Goal: Task Accomplishment & Management: Manage account settings

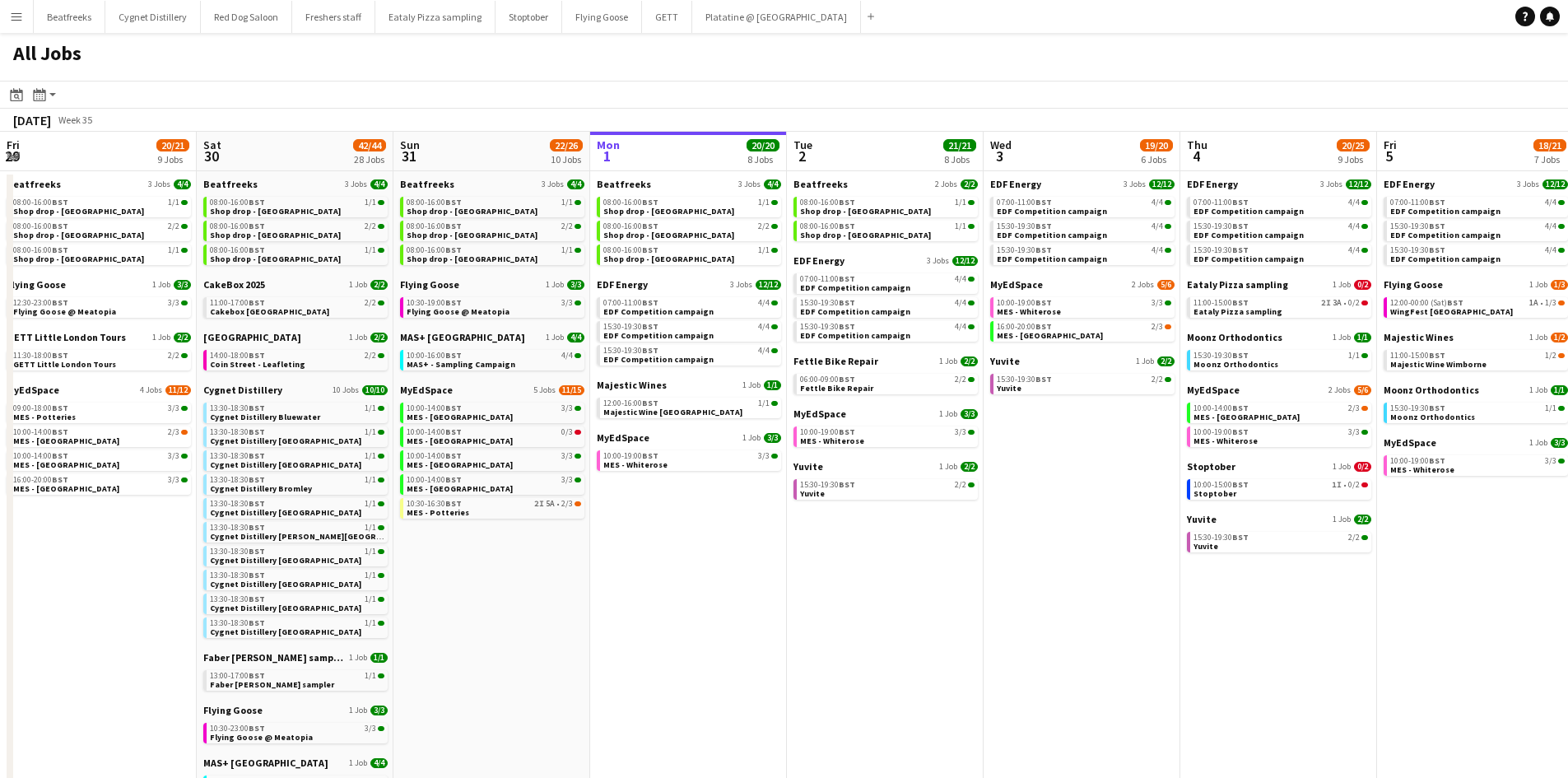
click at [16, 18] on app-icon "Menu" at bounding box center [17, 17] width 13 height 13
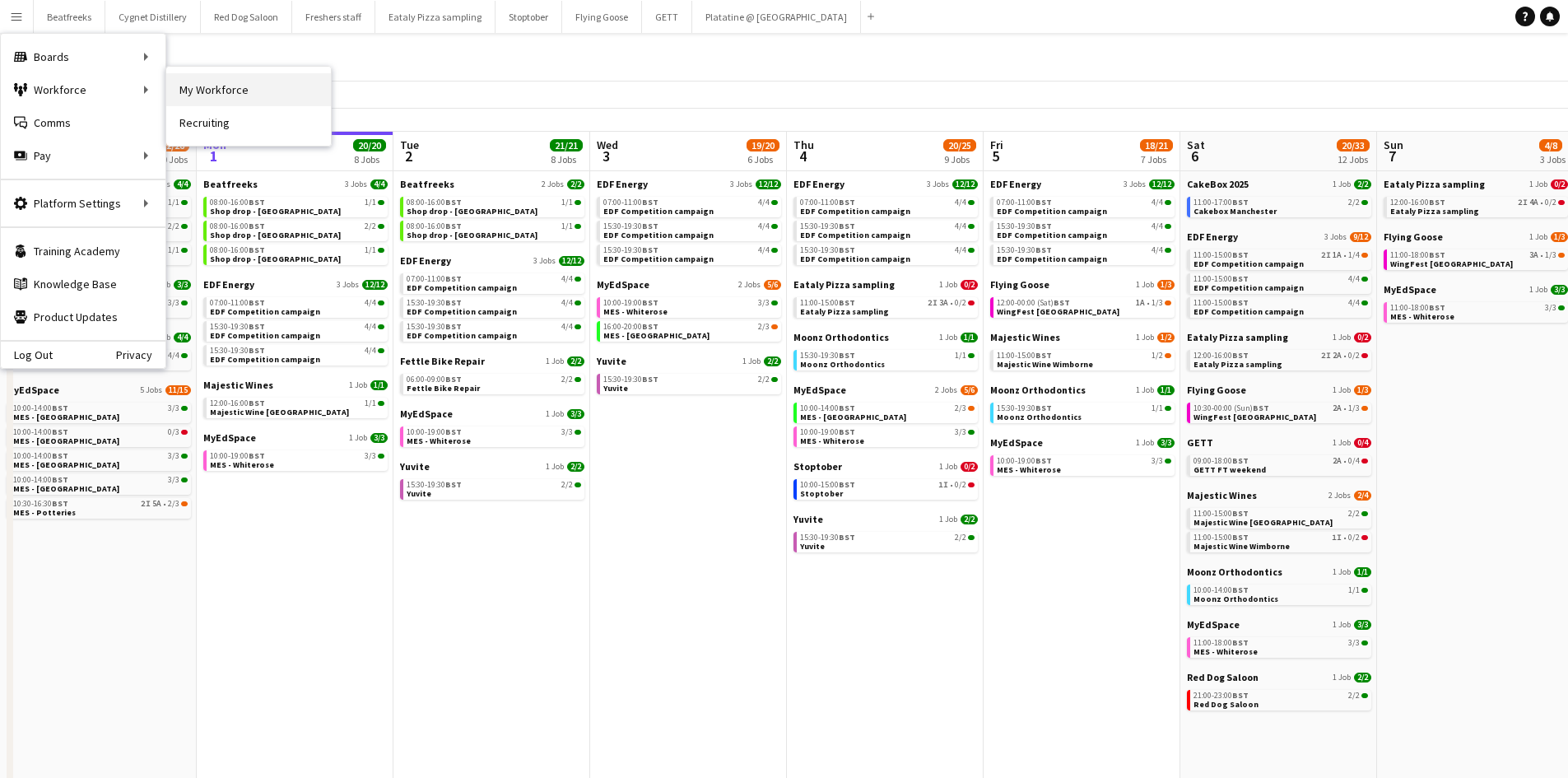
click at [191, 89] on link "My Workforce" at bounding box center [248, 89] width 165 height 33
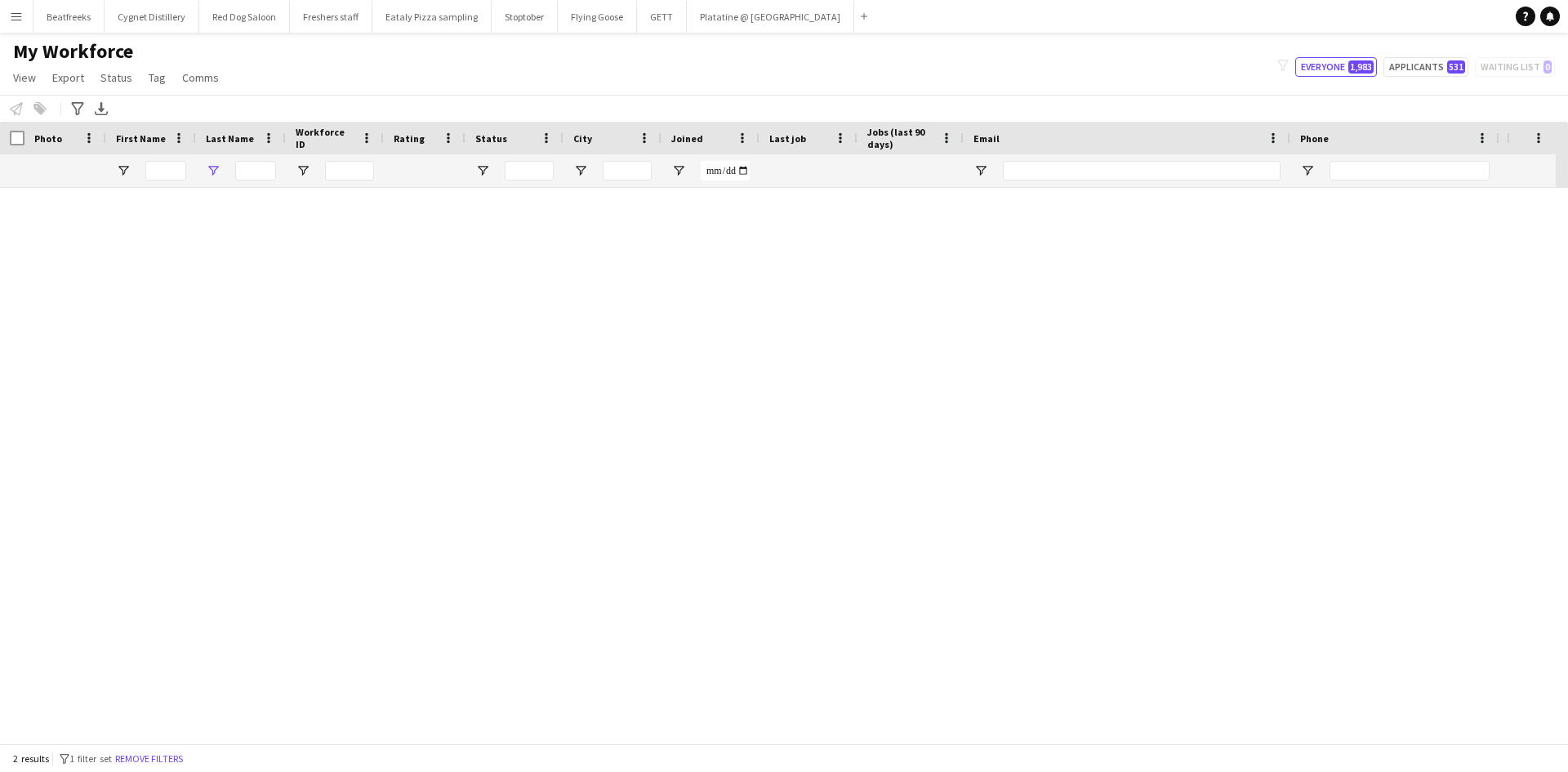
type input "*******"
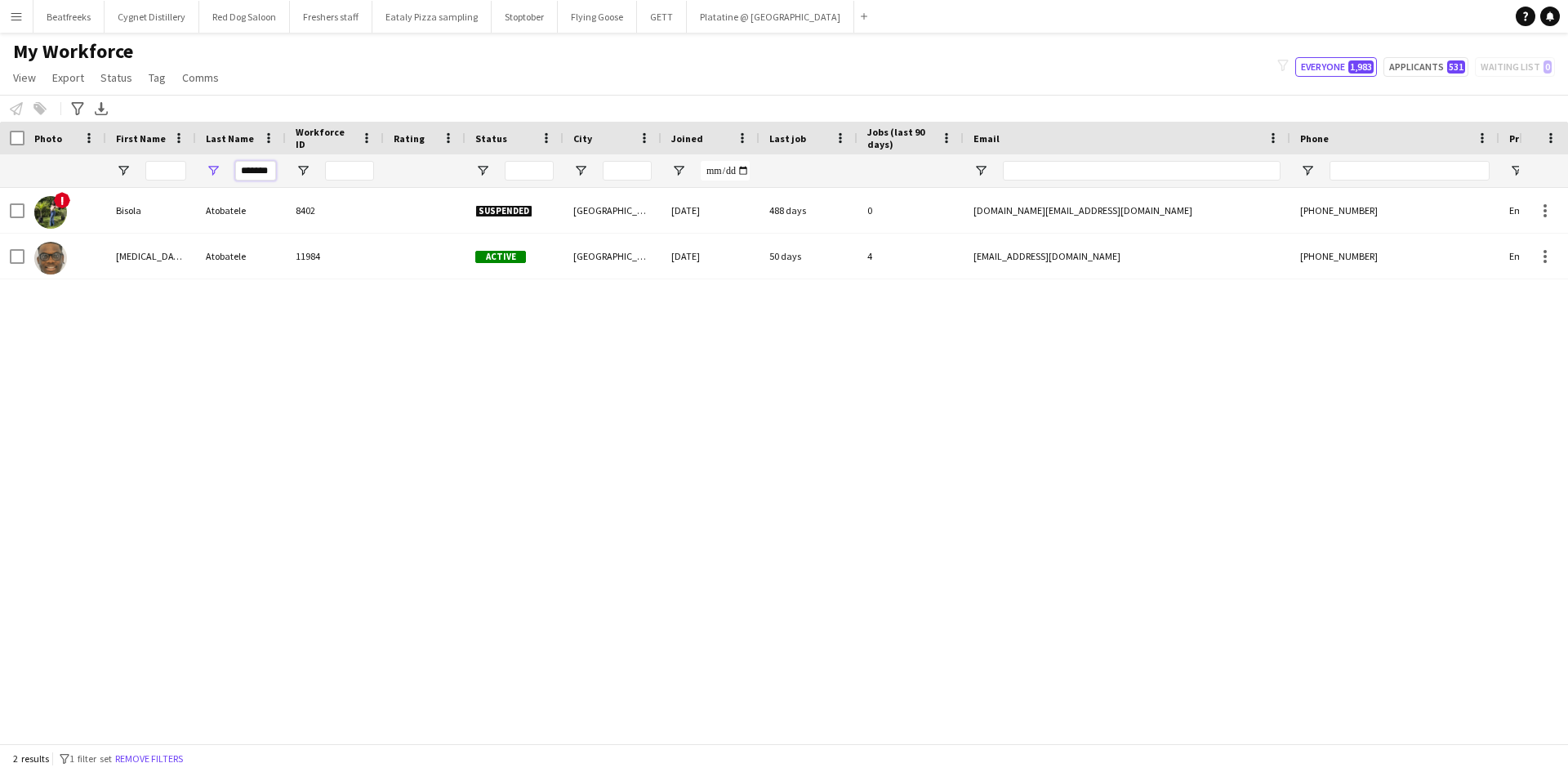
drag, startPoint x: 270, startPoint y: 168, endPoint x: 190, endPoint y: 177, distance: 80.5
click at [190, 177] on div "*******" at bounding box center [885, 170] width 1771 height 32
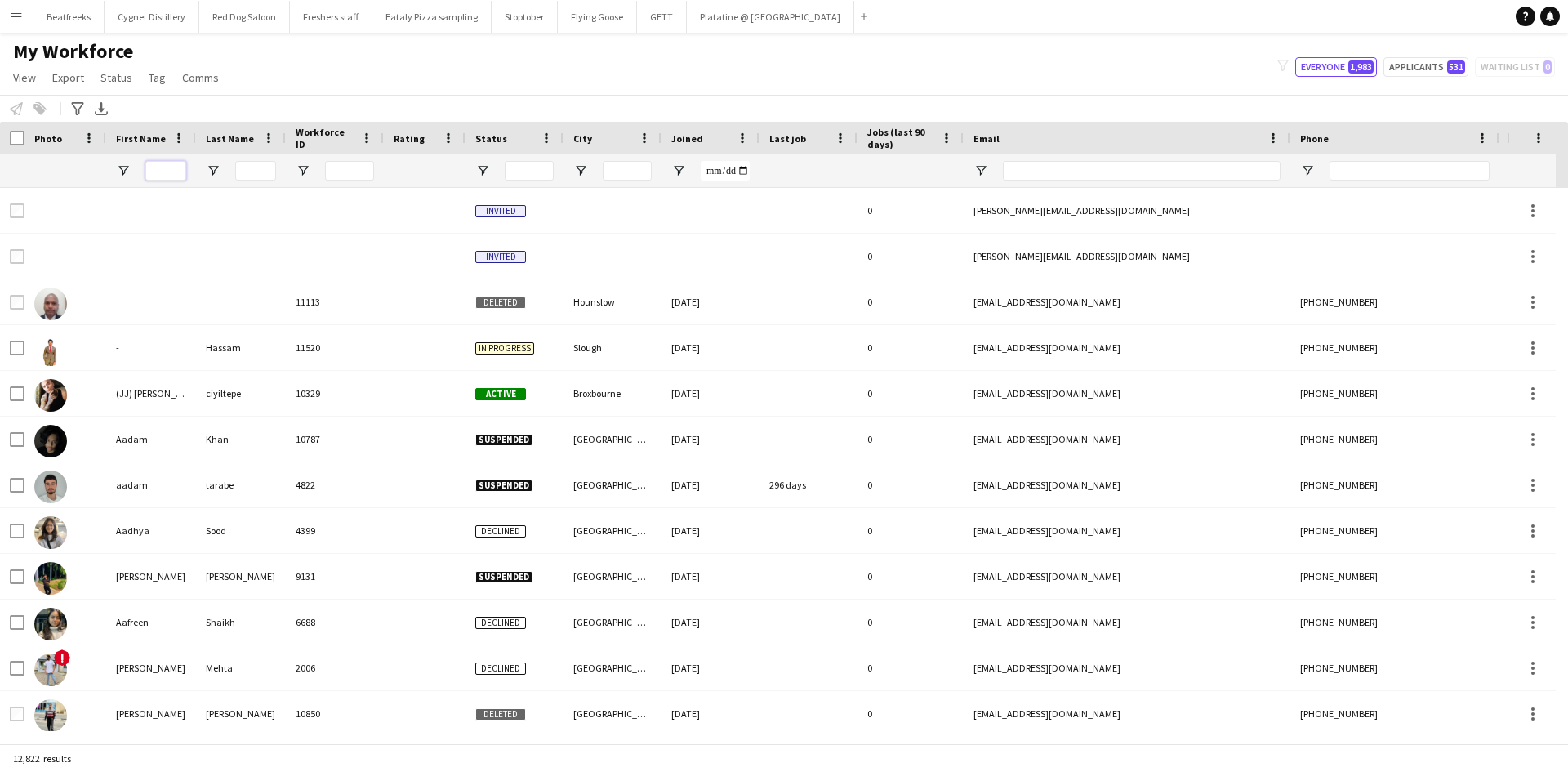
click at [148, 163] on input "First Name Filter Input" at bounding box center [165, 171] width 41 height 20
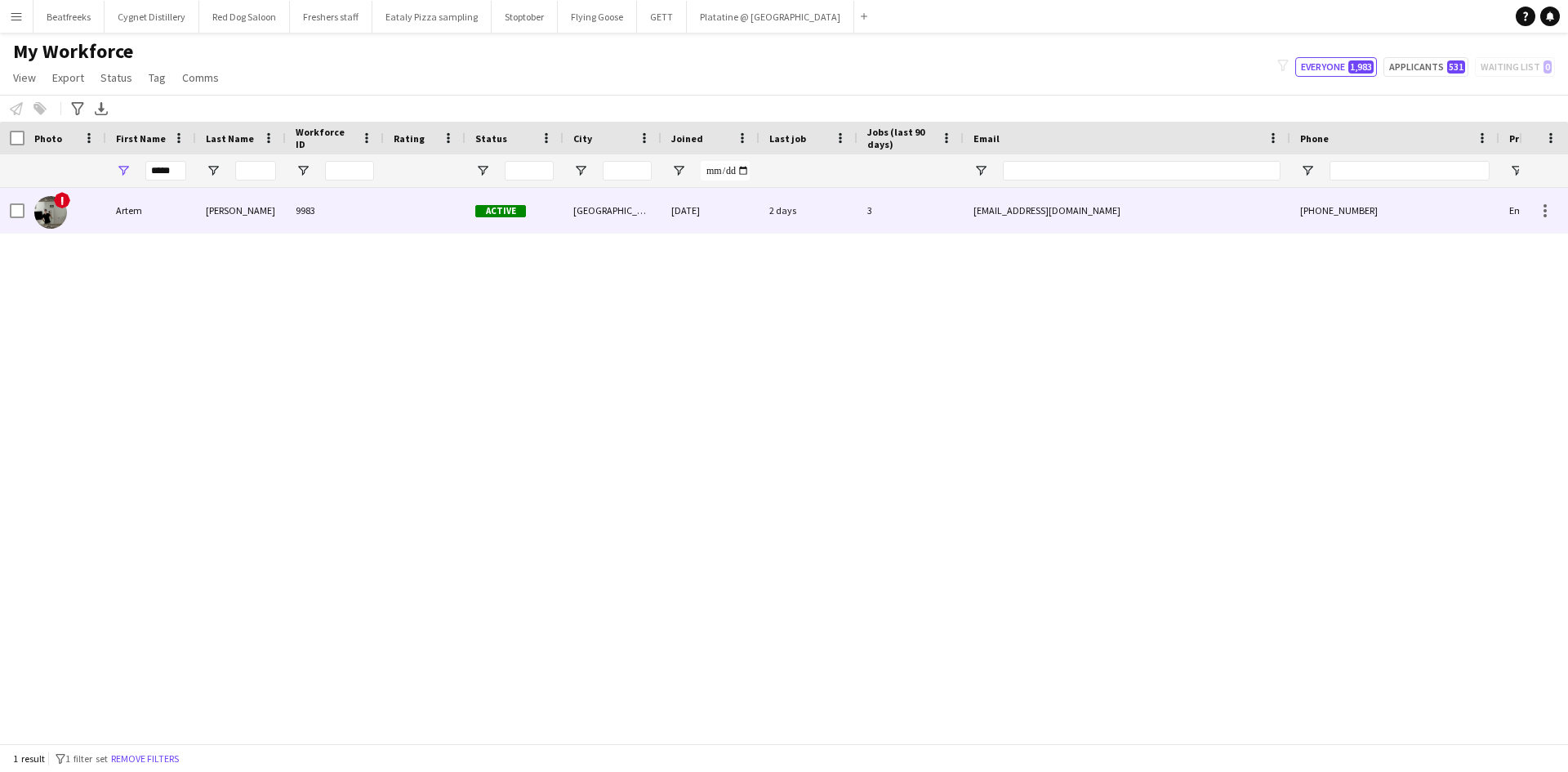
click at [210, 216] on div "Mamchur" at bounding box center [241, 211] width 90 height 45
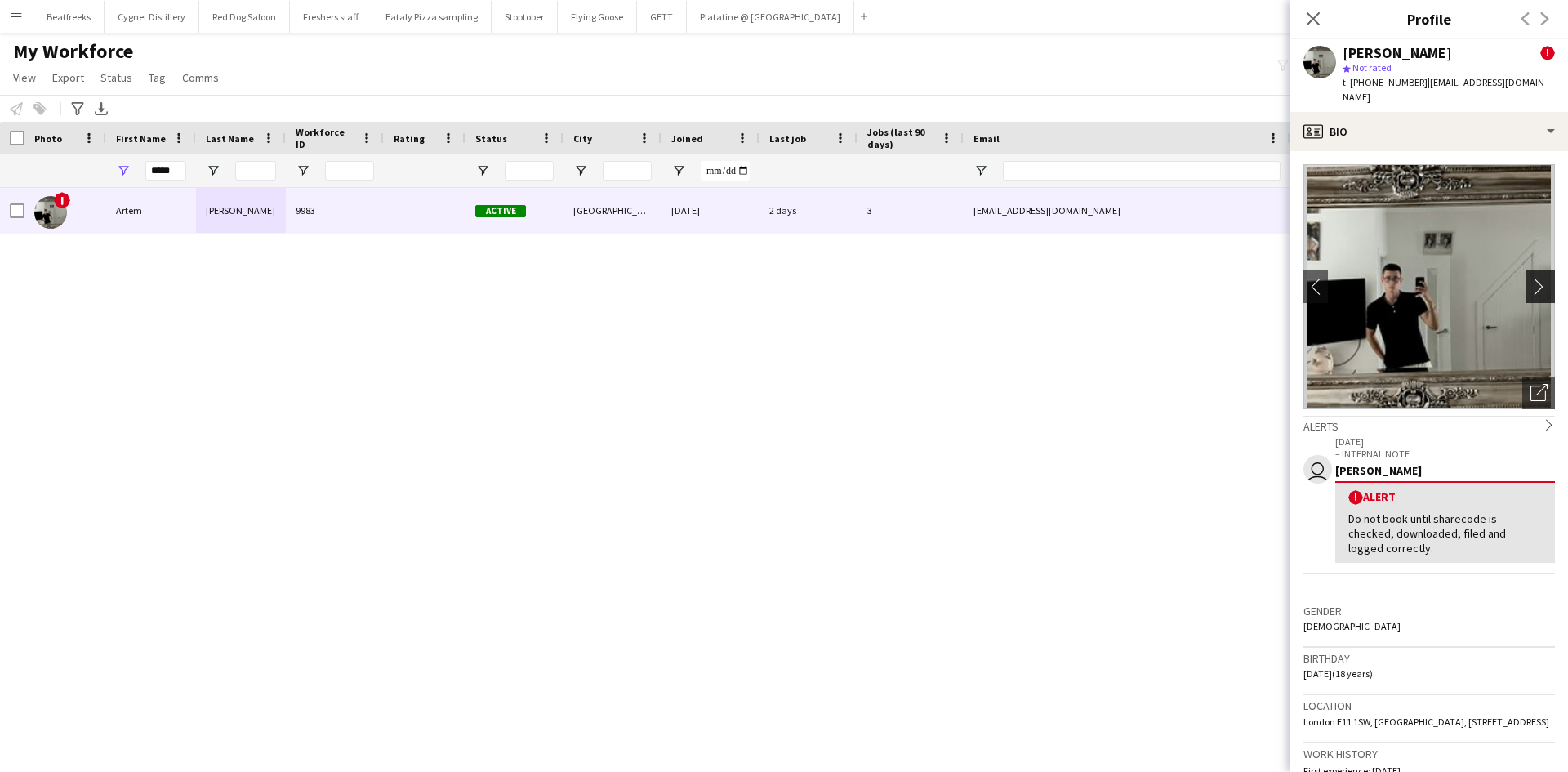
click at [1534, 278] on app-icon "chevron-right" at bounding box center [1543, 286] width 26 height 17
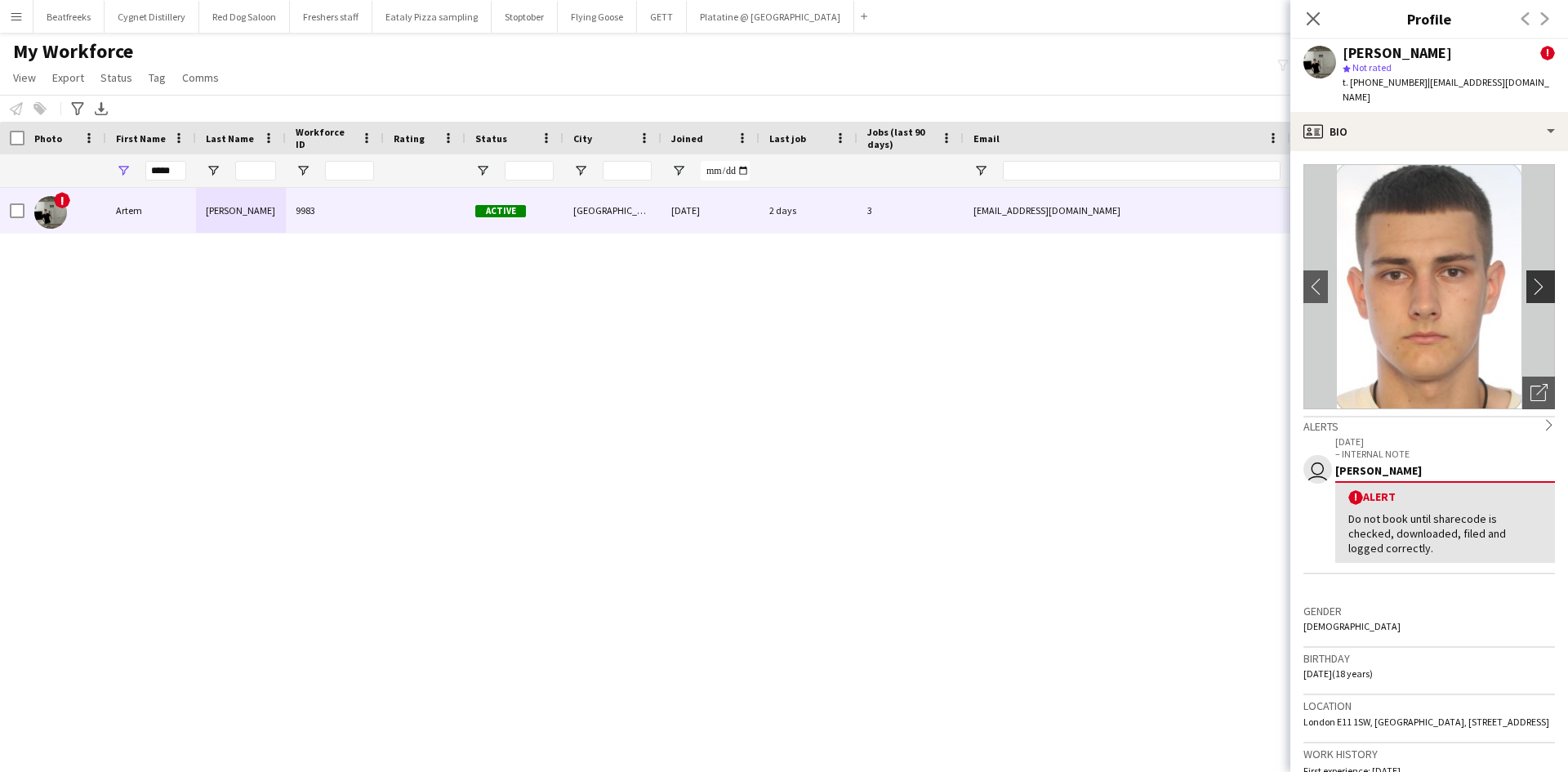
click at [1534, 278] on app-icon "chevron-right" at bounding box center [1543, 286] width 26 height 17
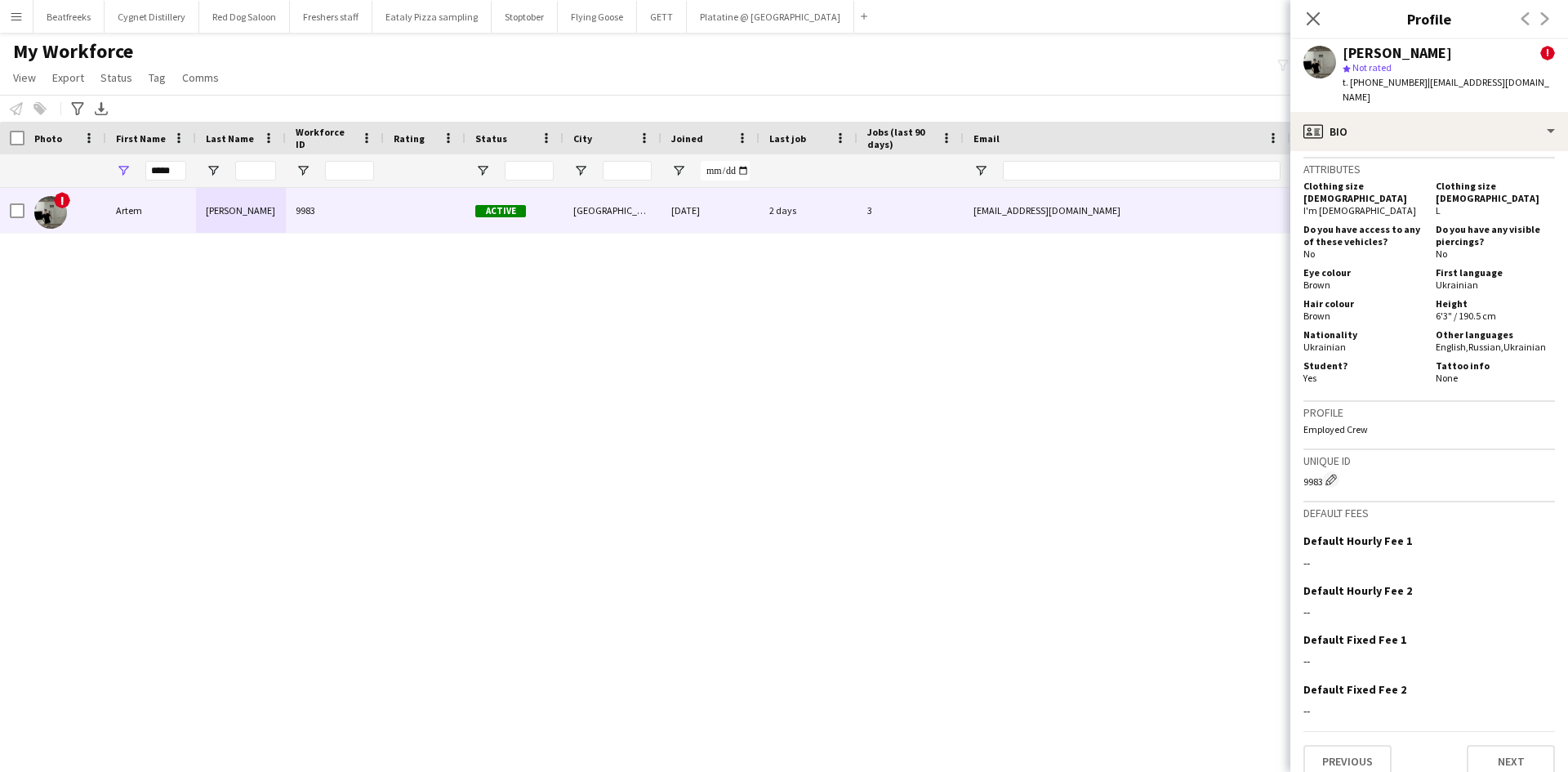
scroll to position [878, 0]
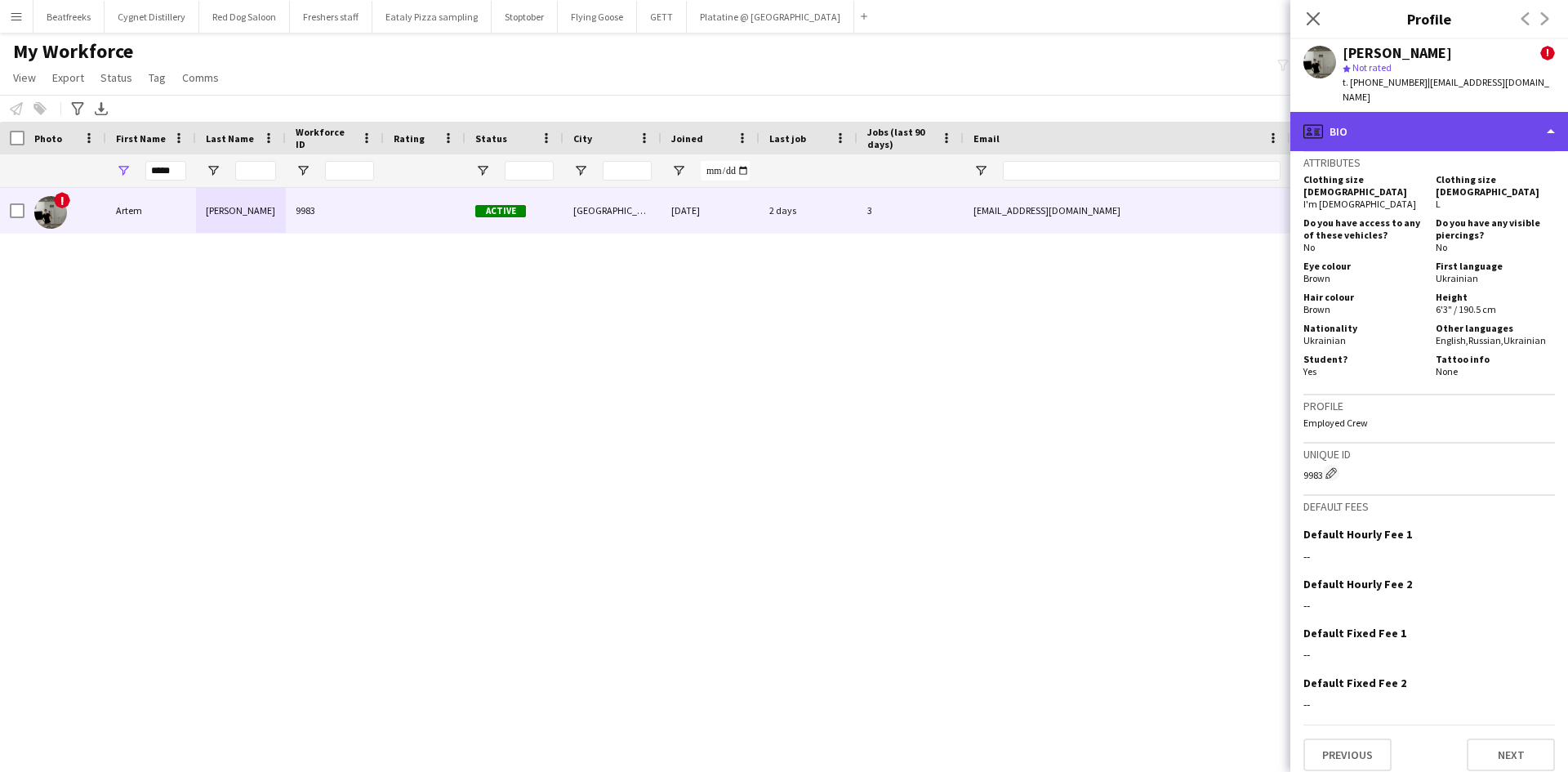
click at [1384, 119] on div "profile Bio" at bounding box center [1429, 131] width 278 height 39
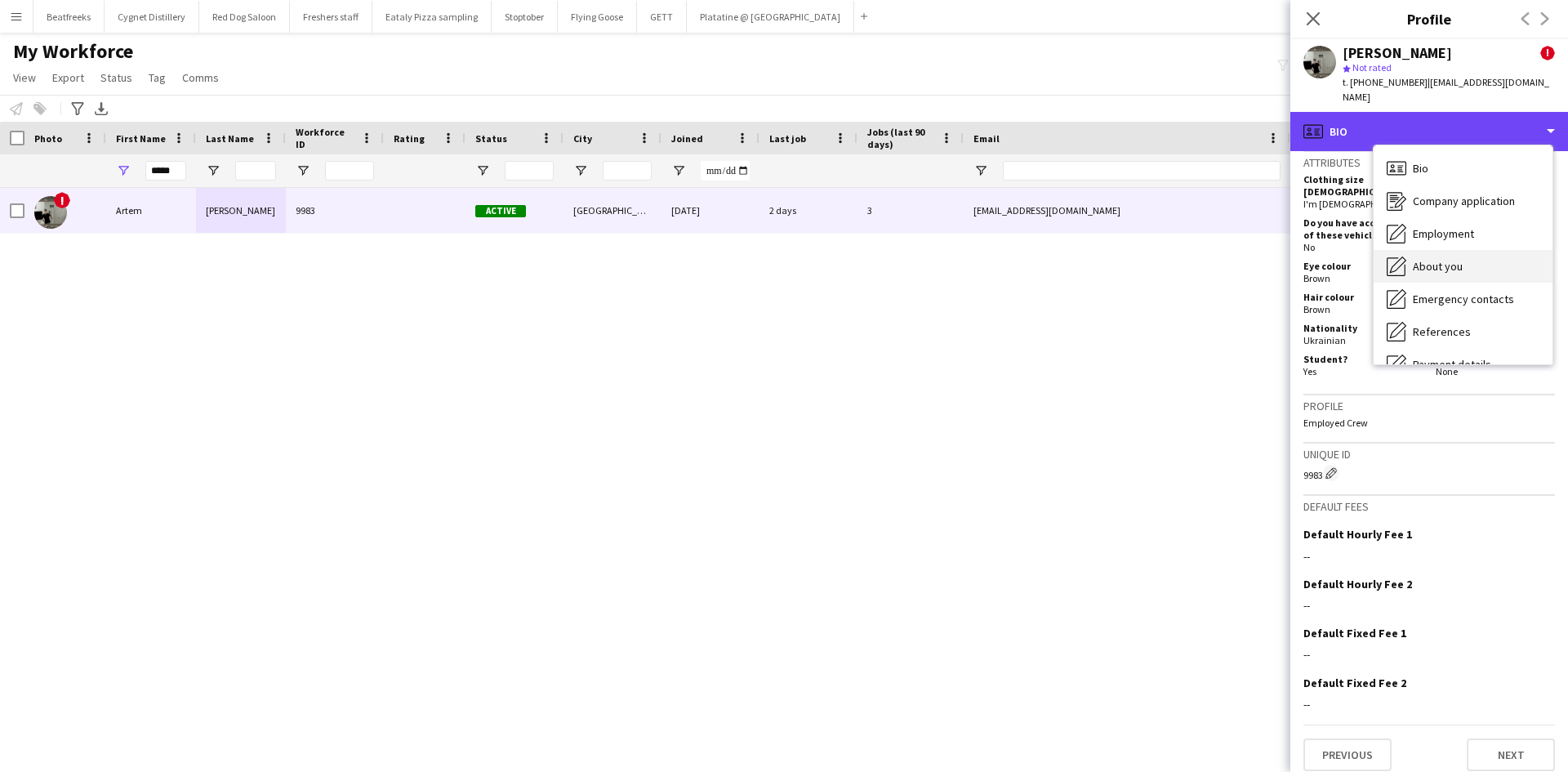
scroll to position [219, 0]
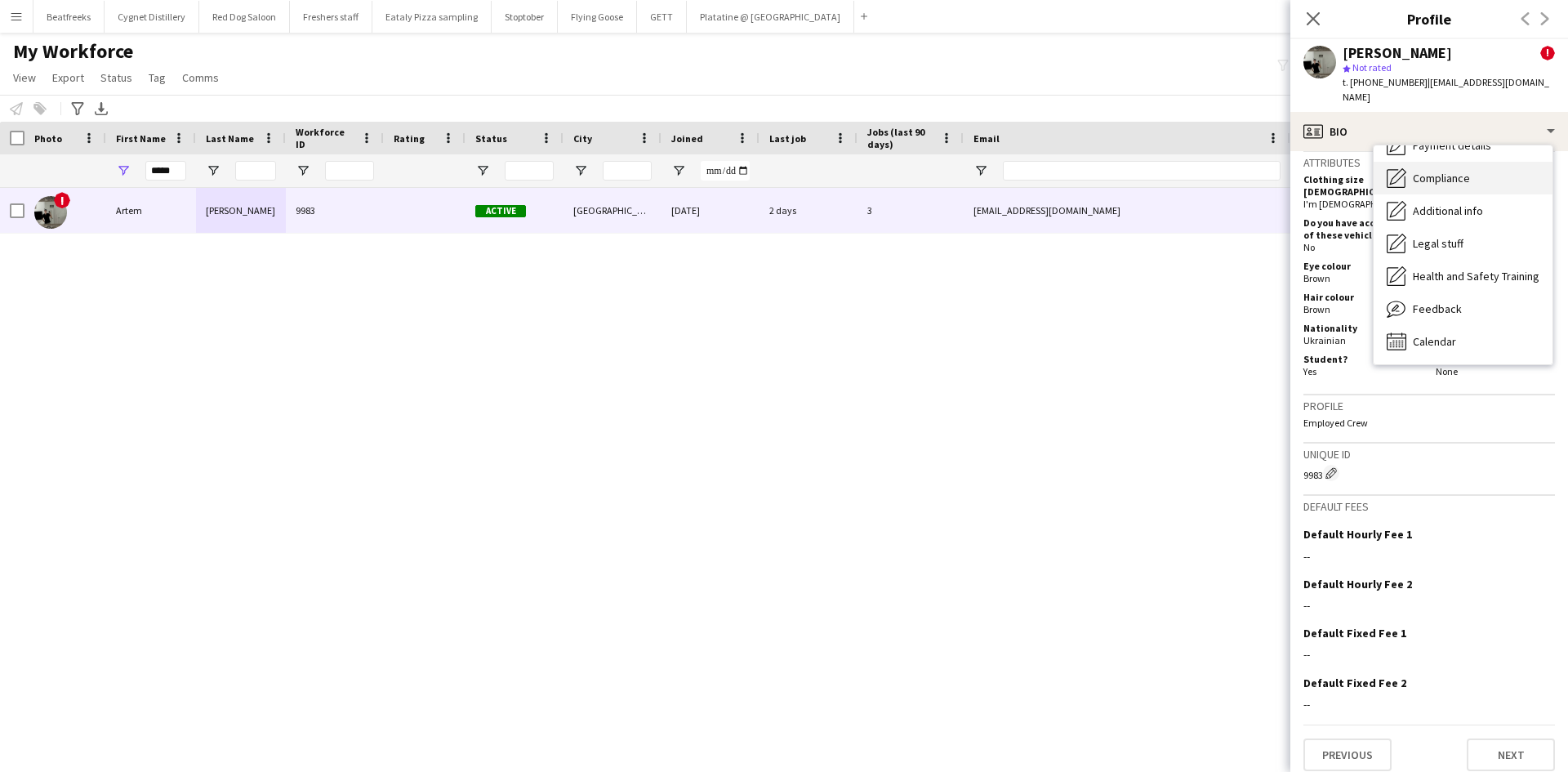
click at [1437, 171] on span "Compliance" at bounding box center [1441, 178] width 57 height 15
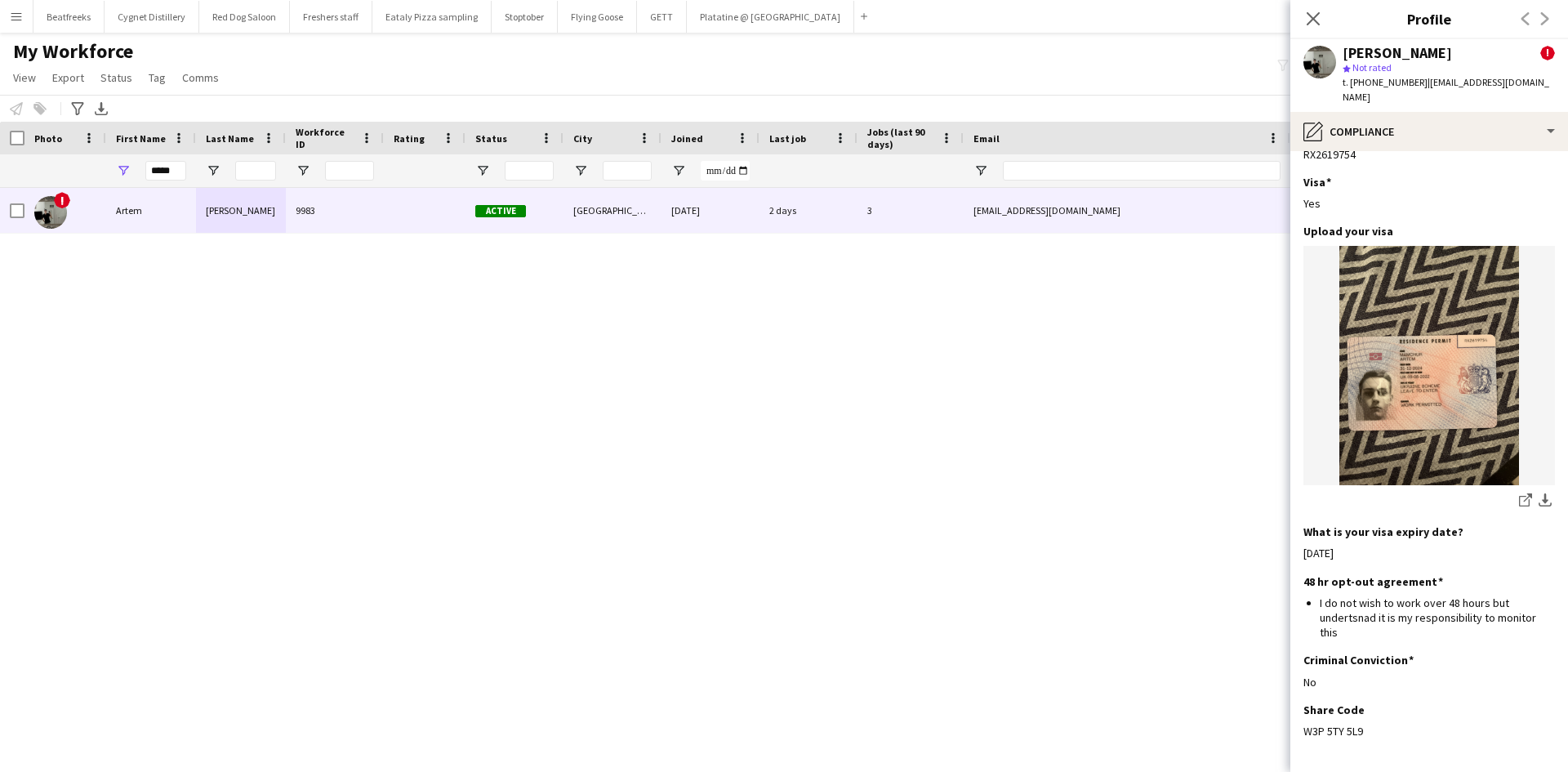
scroll to position [509, 0]
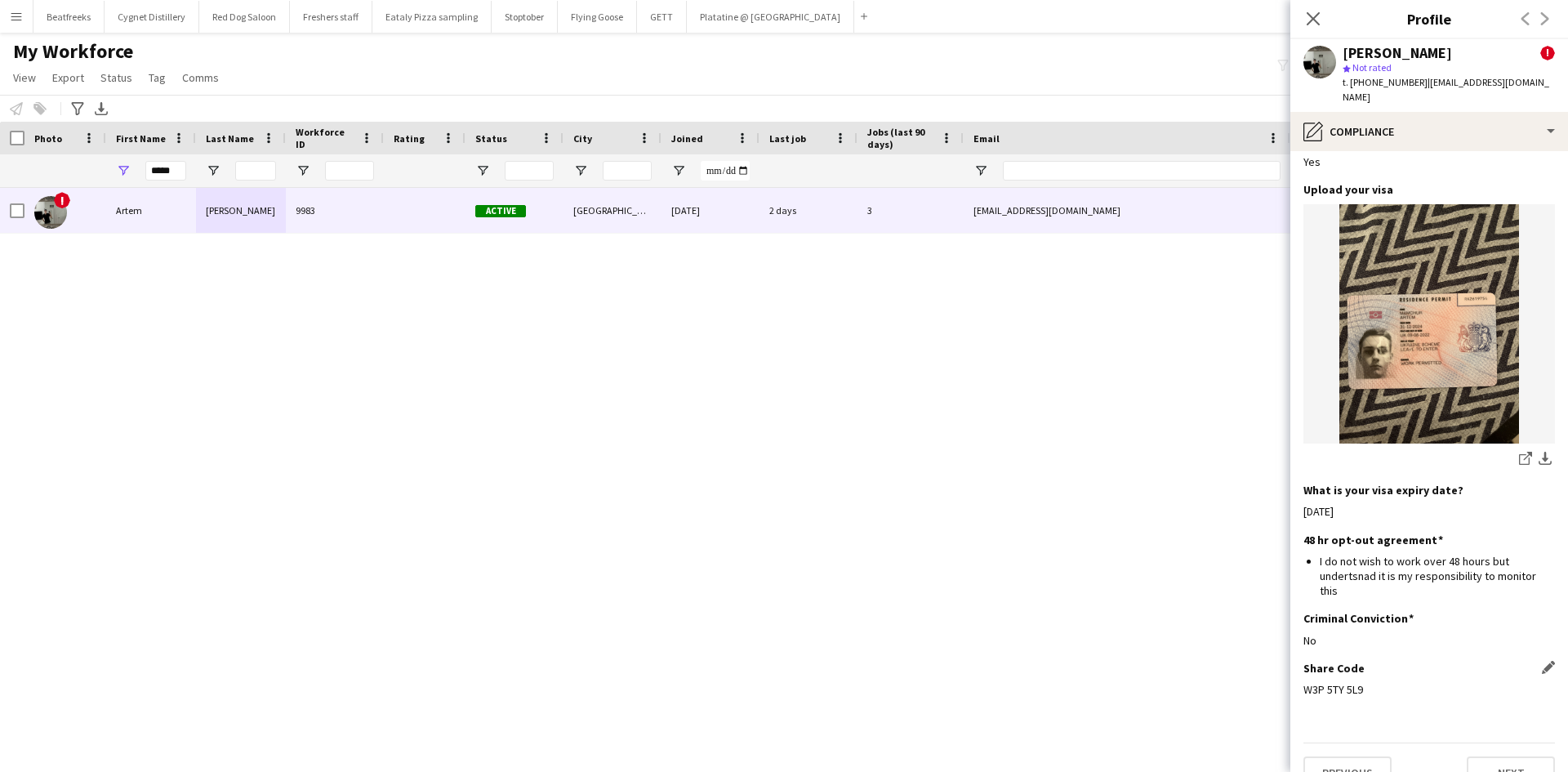
click at [1357, 682] on div "W3P 5TY 5L9" at bounding box center [1430, 690] width 252 height 15
drag, startPoint x: 1363, startPoint y: 659, endPoint x: 1302, endPoint y: 663, distance: 61.1
click at [1302, 663] on app-section-data-types "Nationality Edit this field Ukrainian Permission to Work in the UK Edit this fi…" at bounding box center [1429, 461] width 278 height 621
copy div "W3P 5TY 5L9"
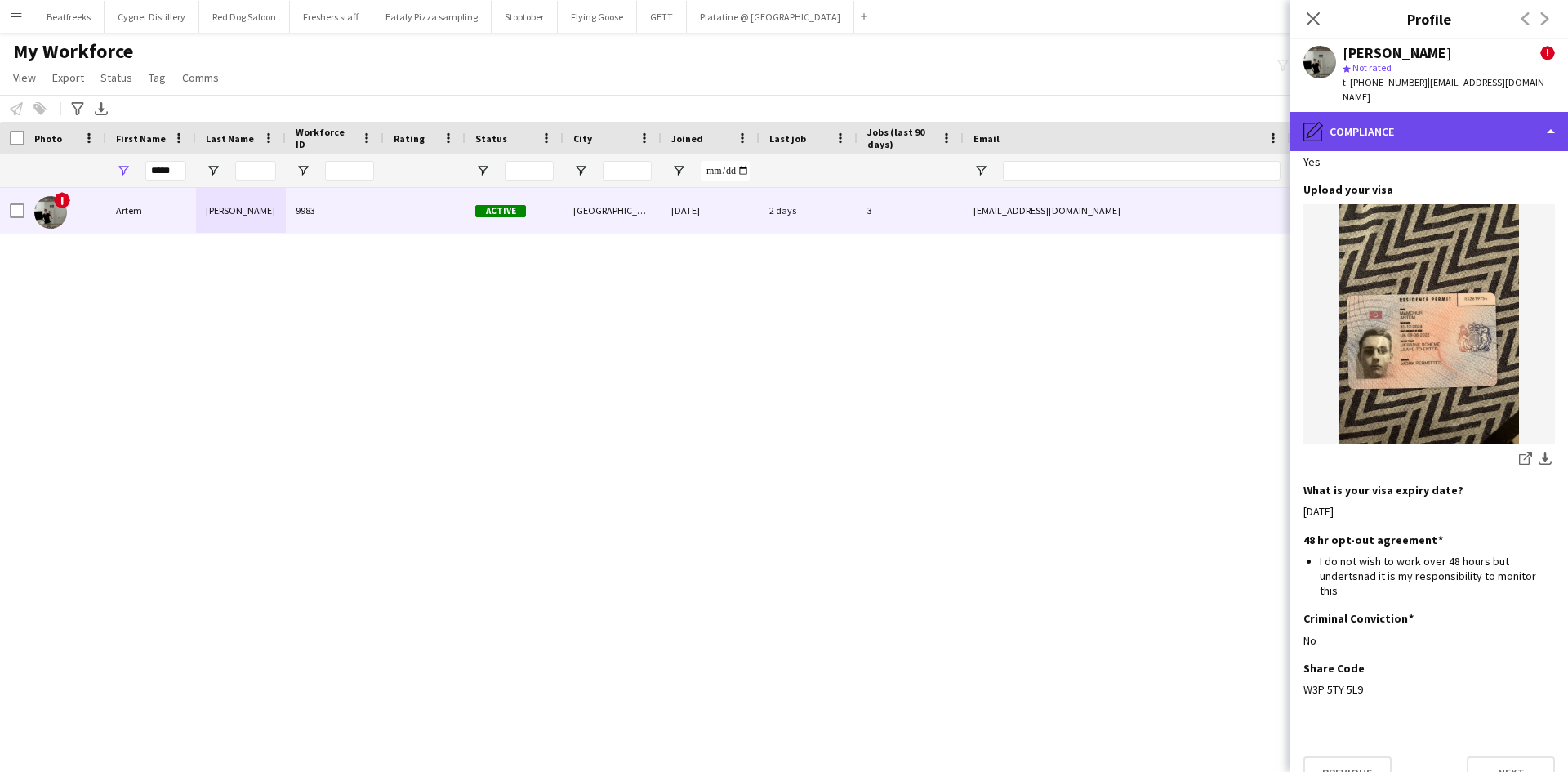
click at [1423, 112] on div "pencil4 Compliance" at bounding box center [1429, 131] width 278 height 39
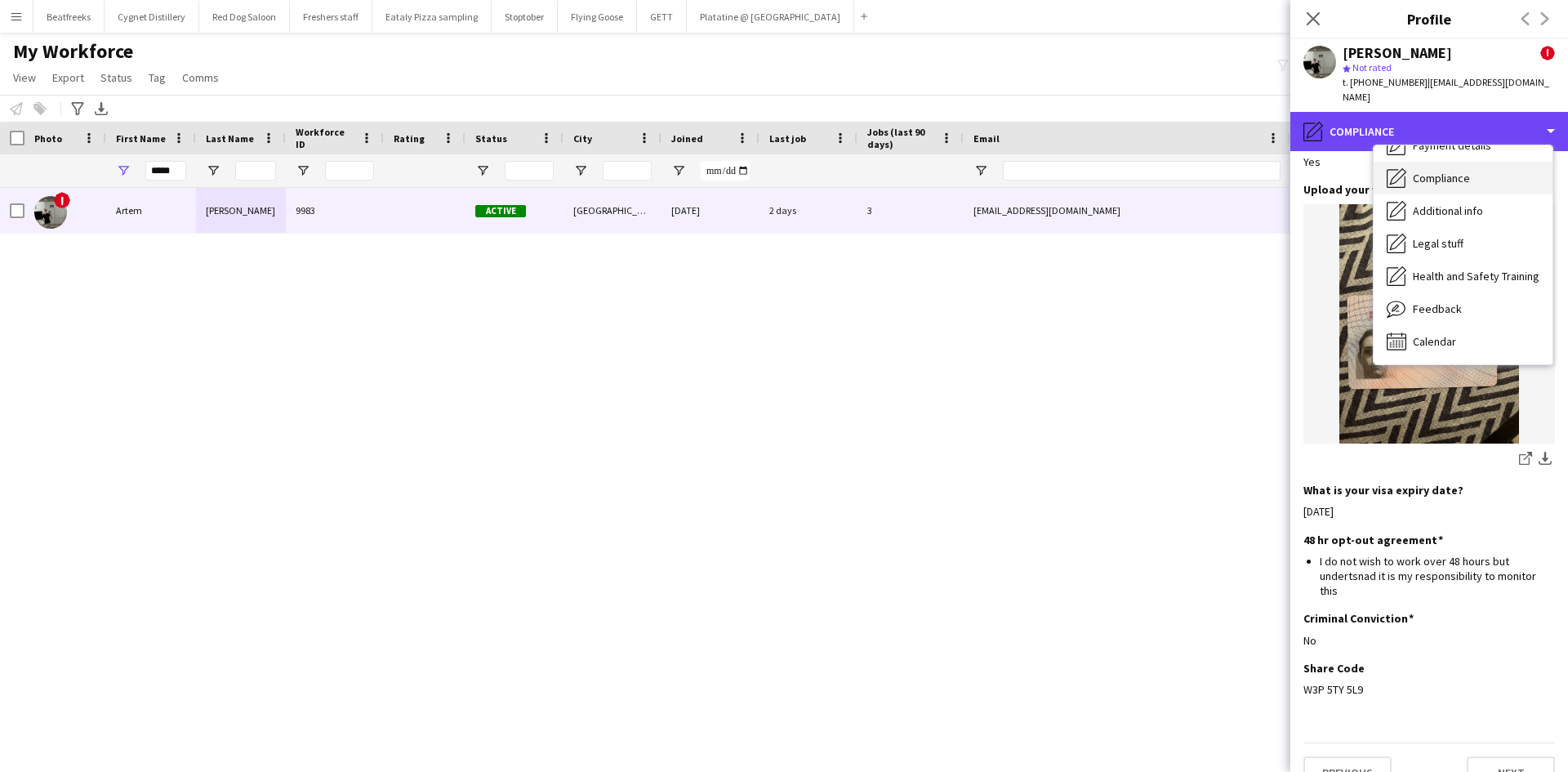
scroll to position [0, 0]
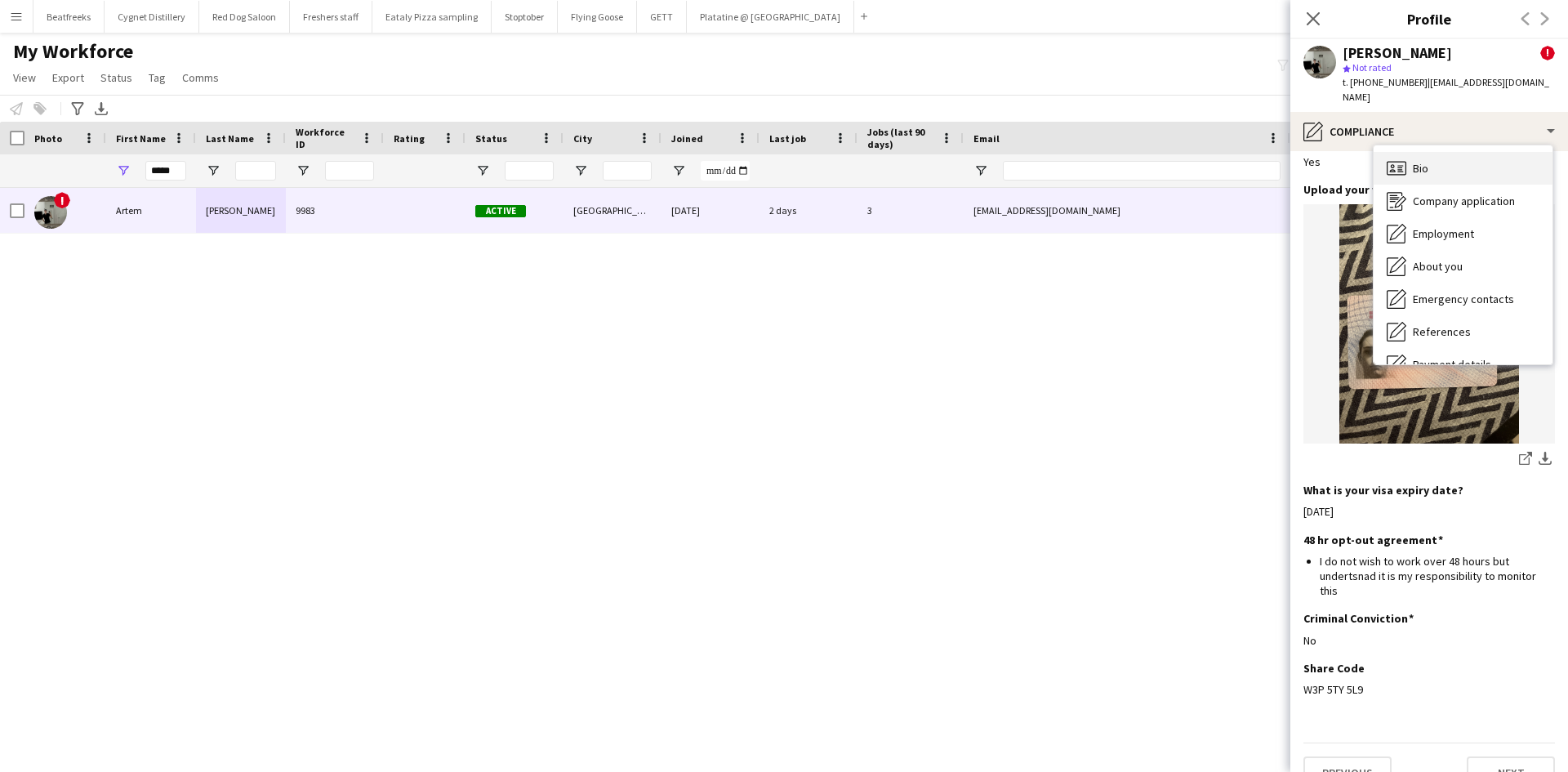
click at [1440, 158] on div "Bio Bio" at bounding box center [1464, 168] width 179 height 32
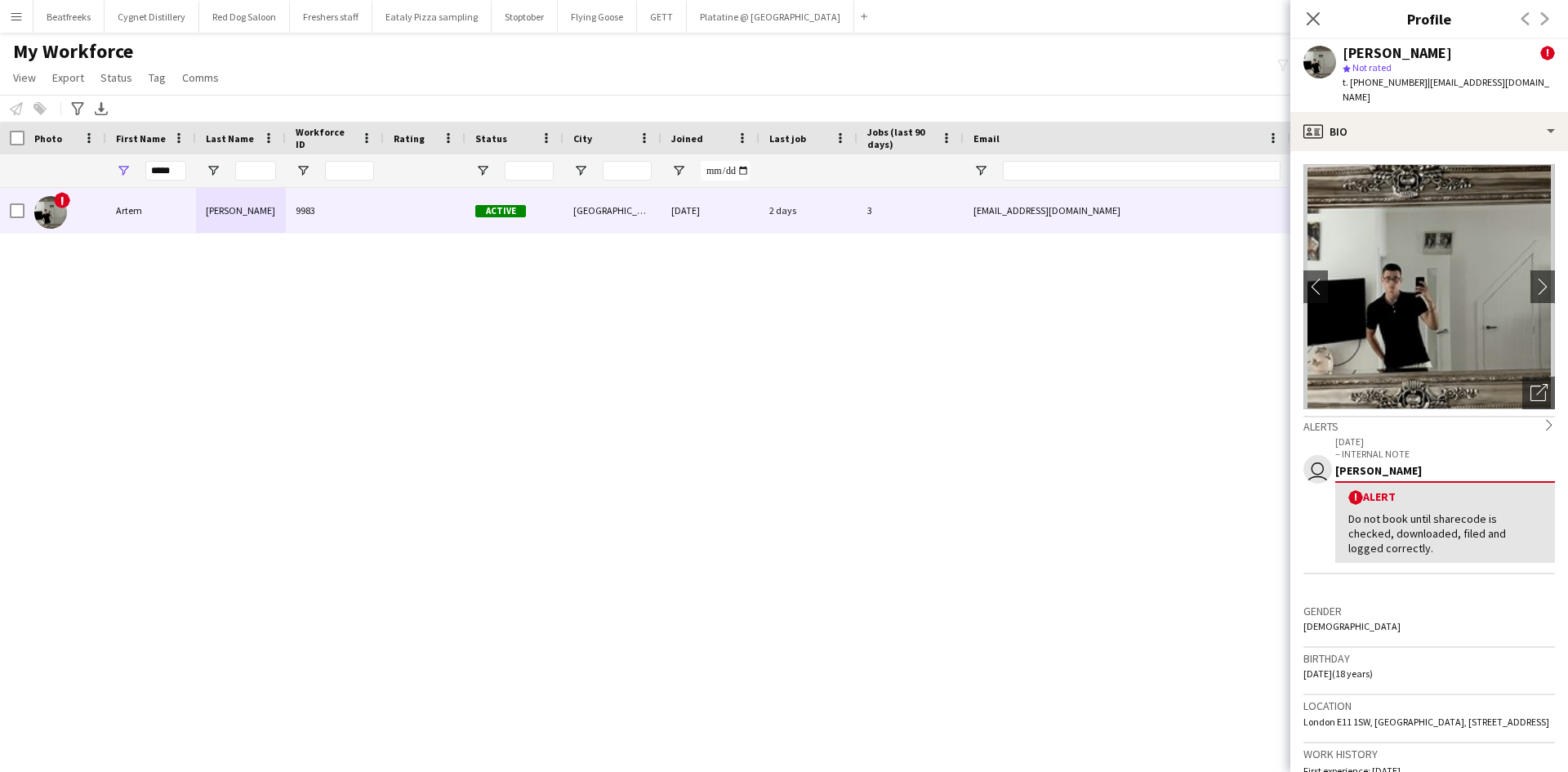
scroll to position [29, 0]
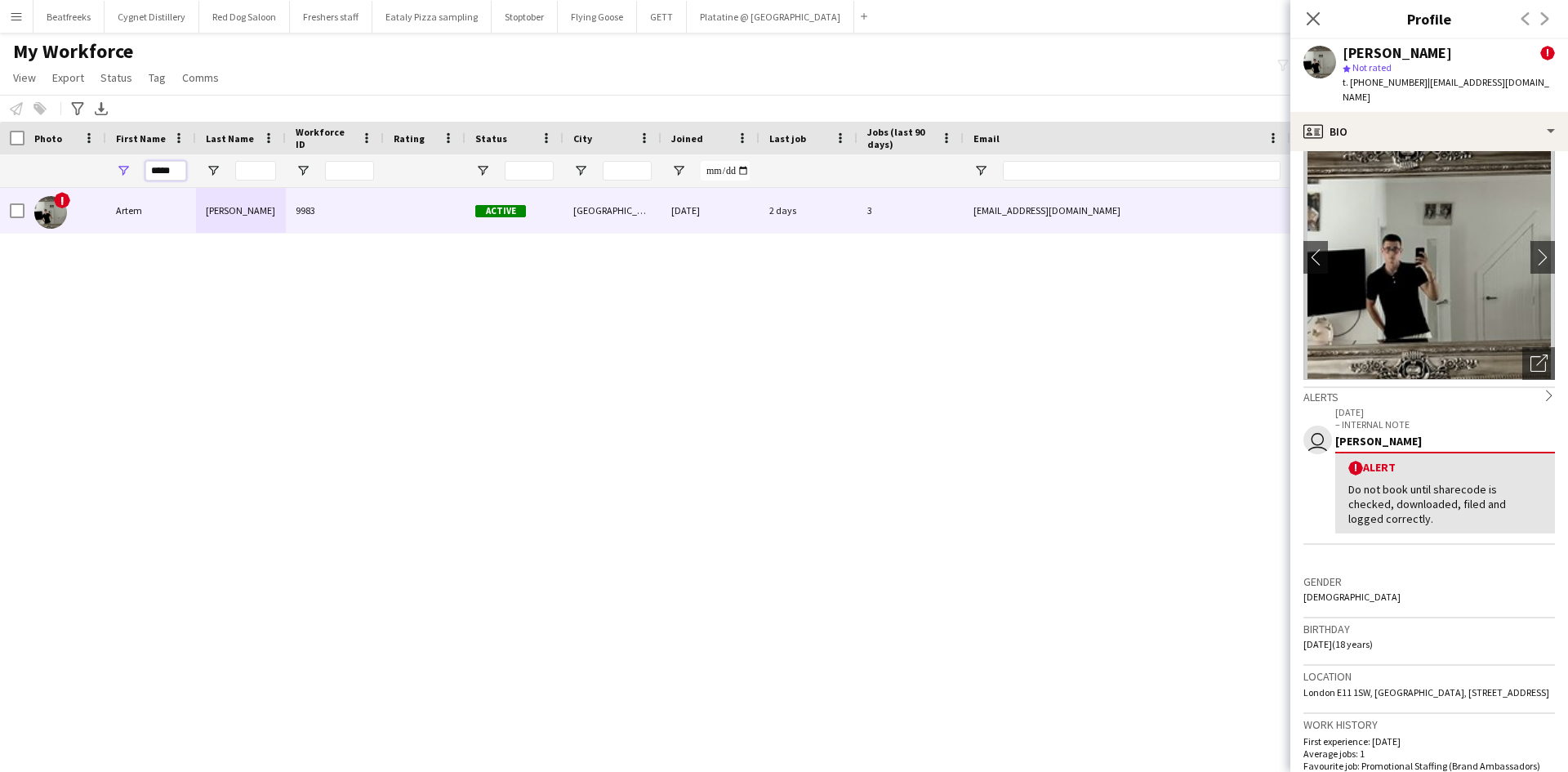
drag, startPoint x: 170, startPoint y: 168, endPoint x: 114, endPoint y: 167, distance: 56.0
click at [114, 167] on div "*****" at bounding box center [151, 170] width 90 height 32
type input "*"
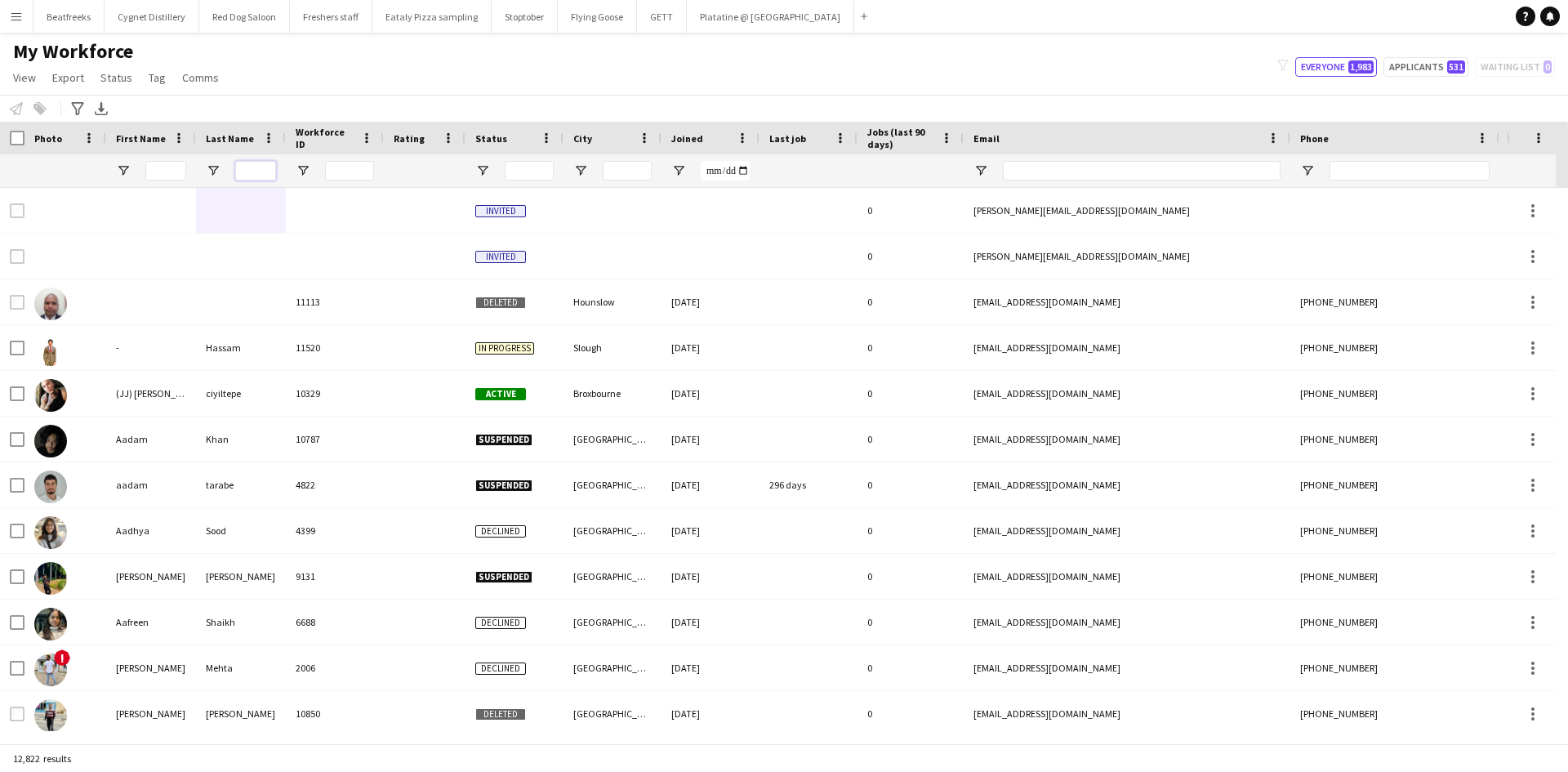
click at [244, 169] on input "Last Name Filter Input" at bounding box center [255, 171] width 41 height 20
paste input "**********"
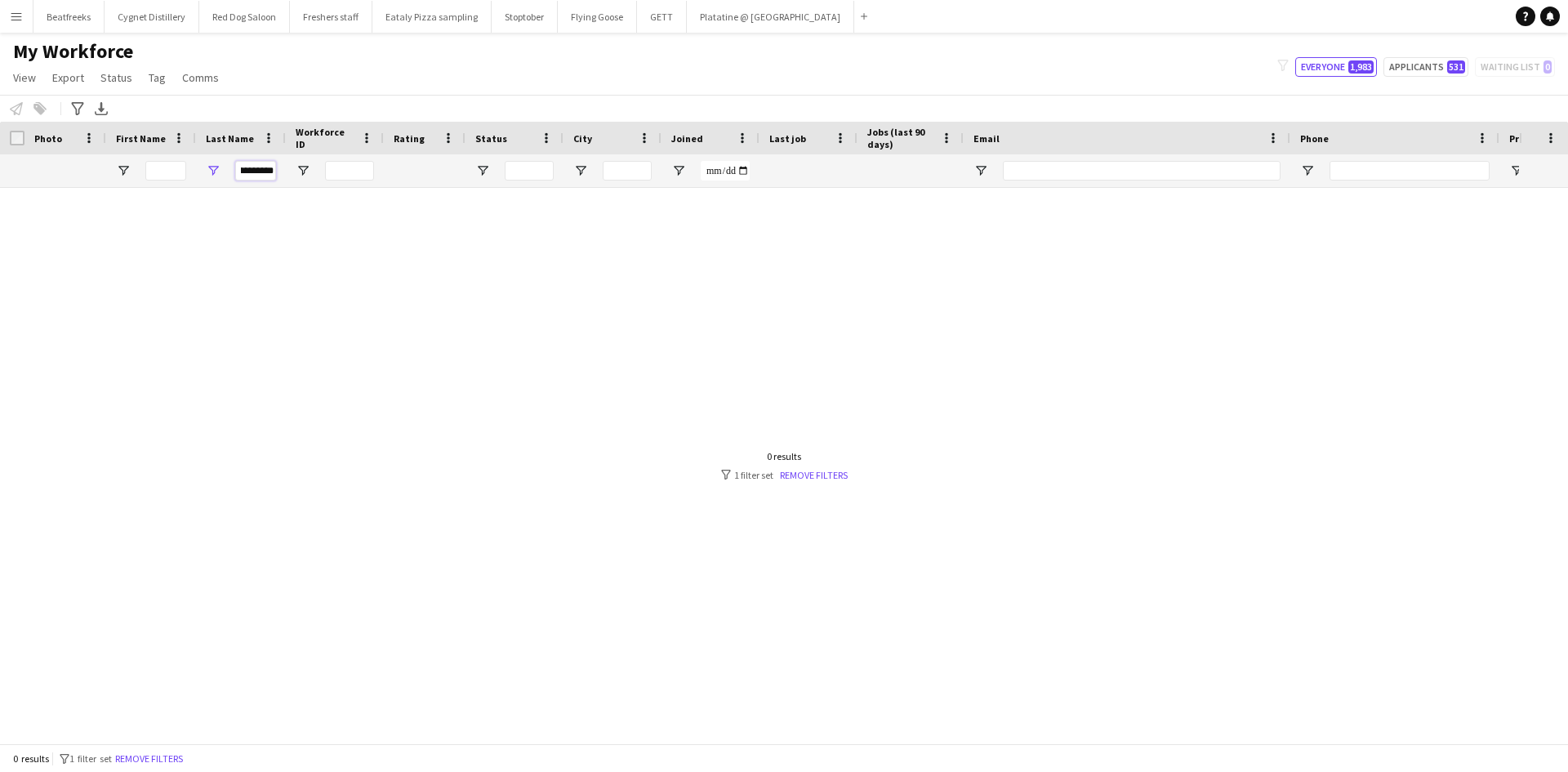
scroll to position [0, 0]
drag, startPoint x: 238, startPoint y: 163, endPoint x: 160, endPoint y: 165, distance: 78.0
click at [151, 164] on div "**********" at bounding box center [885, 170] width 1771 height 32
click at [250, 165] on input "**********" at bounding box center [255, 171] width 41 height 20
type input "**********"
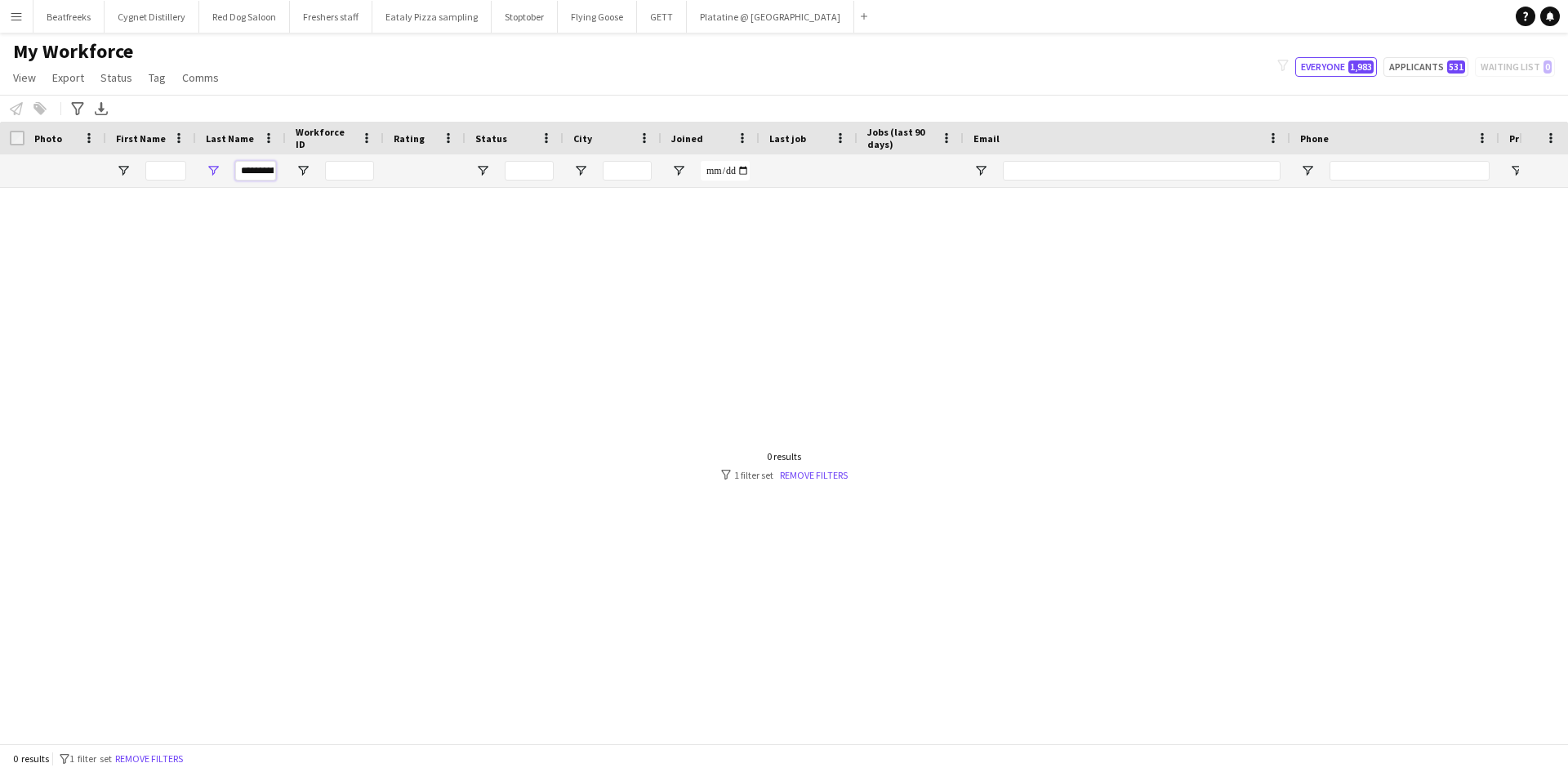
drag, startPoint x: 241, startPoint y: 172, endPoint x: 411, endPoint y: 194, distance: 171.4
click at [411, 194] on div "Workforce Details Photo First Name" at bounding box center [784, 433] width 1568 height 622
type input "*"
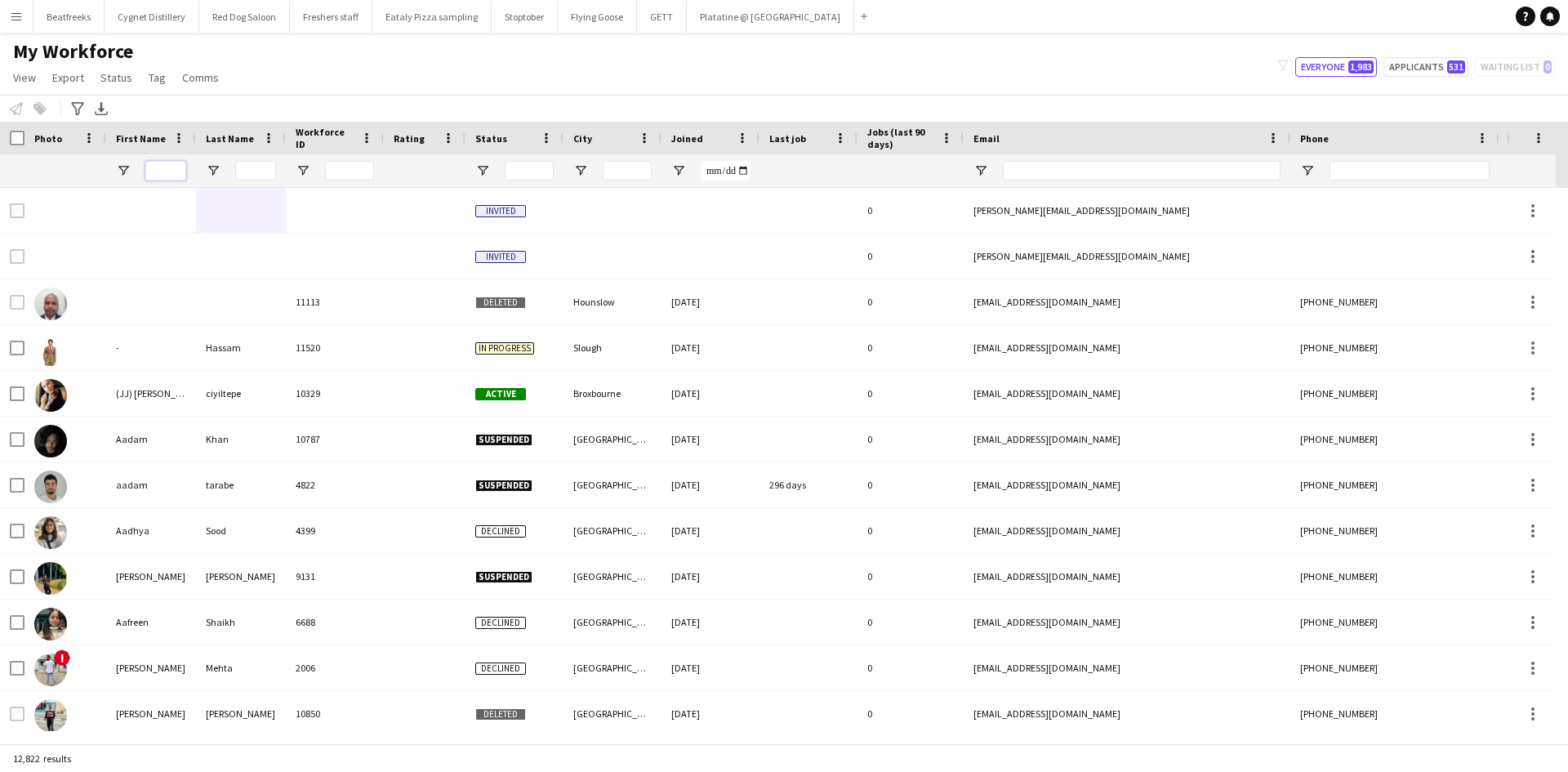
click at [164, 177] on input "First Name Filter Input" at bounding box center [165, 171] width 41 height 20
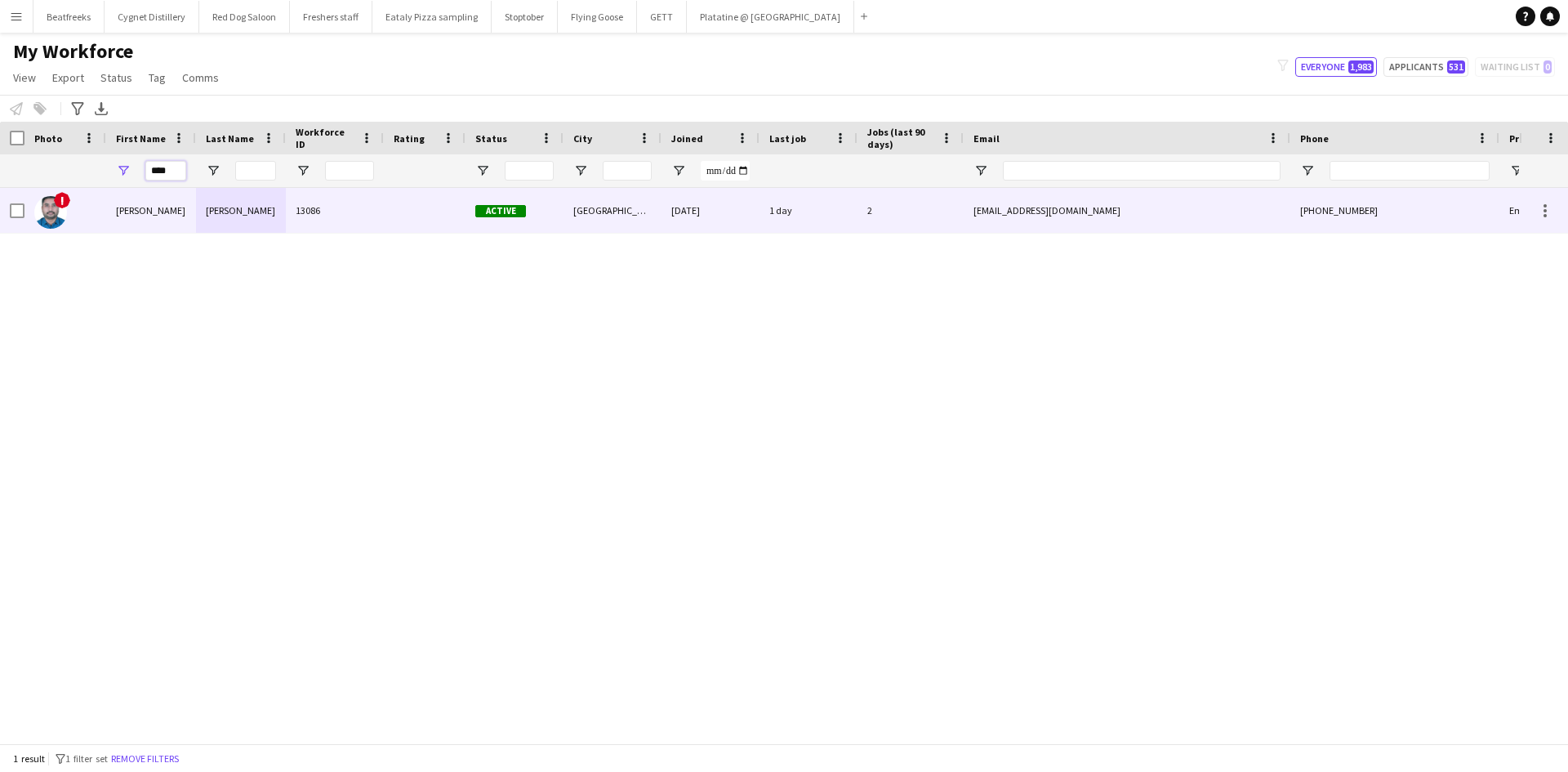
type input "****"
click at [211, 218] on div "CHANDRASEKHARAN NAIR" at bounding box center [241, 211] width 90 height 45
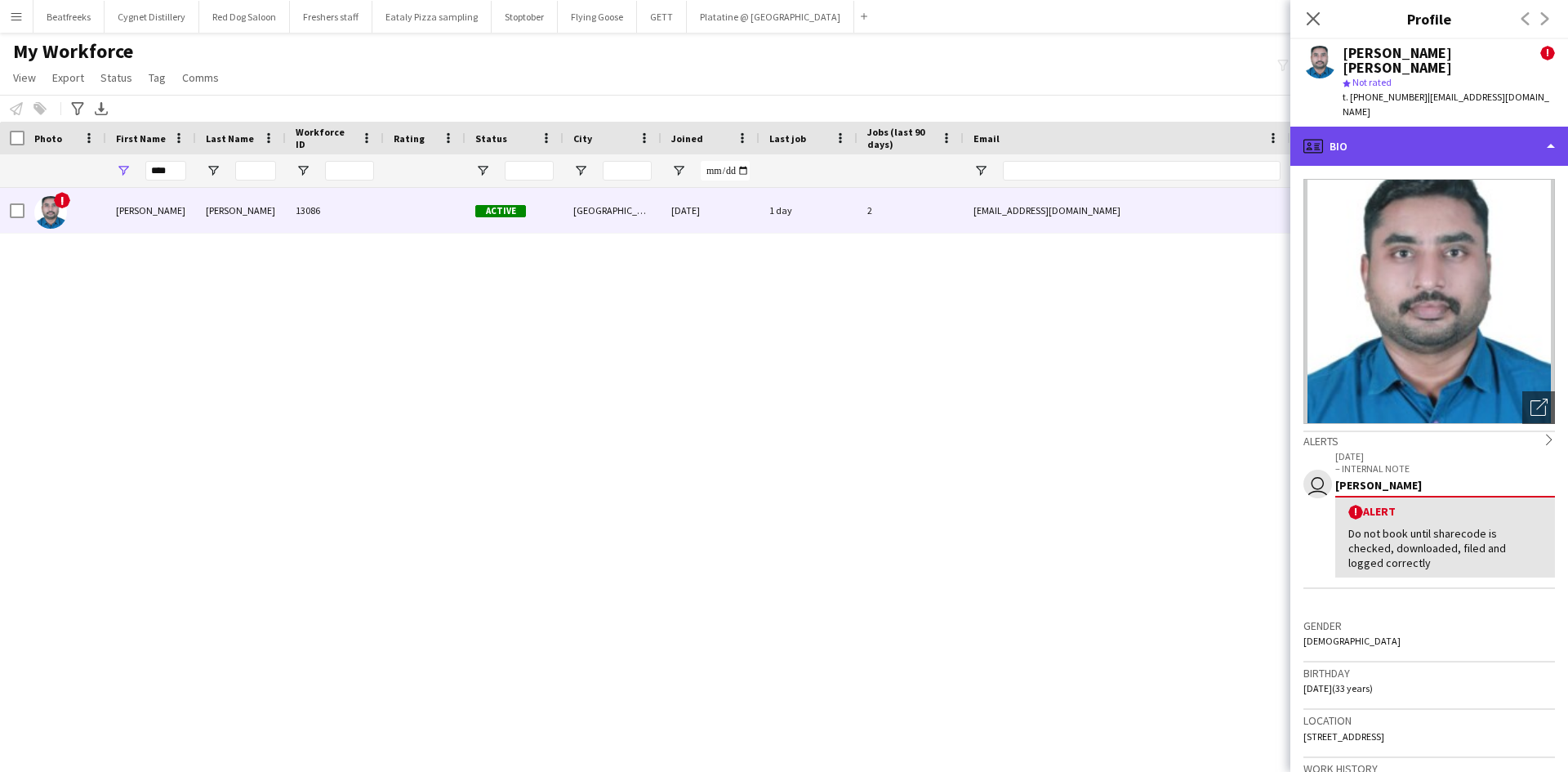
click at [1400, 133] on div "profile Bio" at bounding box center [1429, 146] width 278 height 39
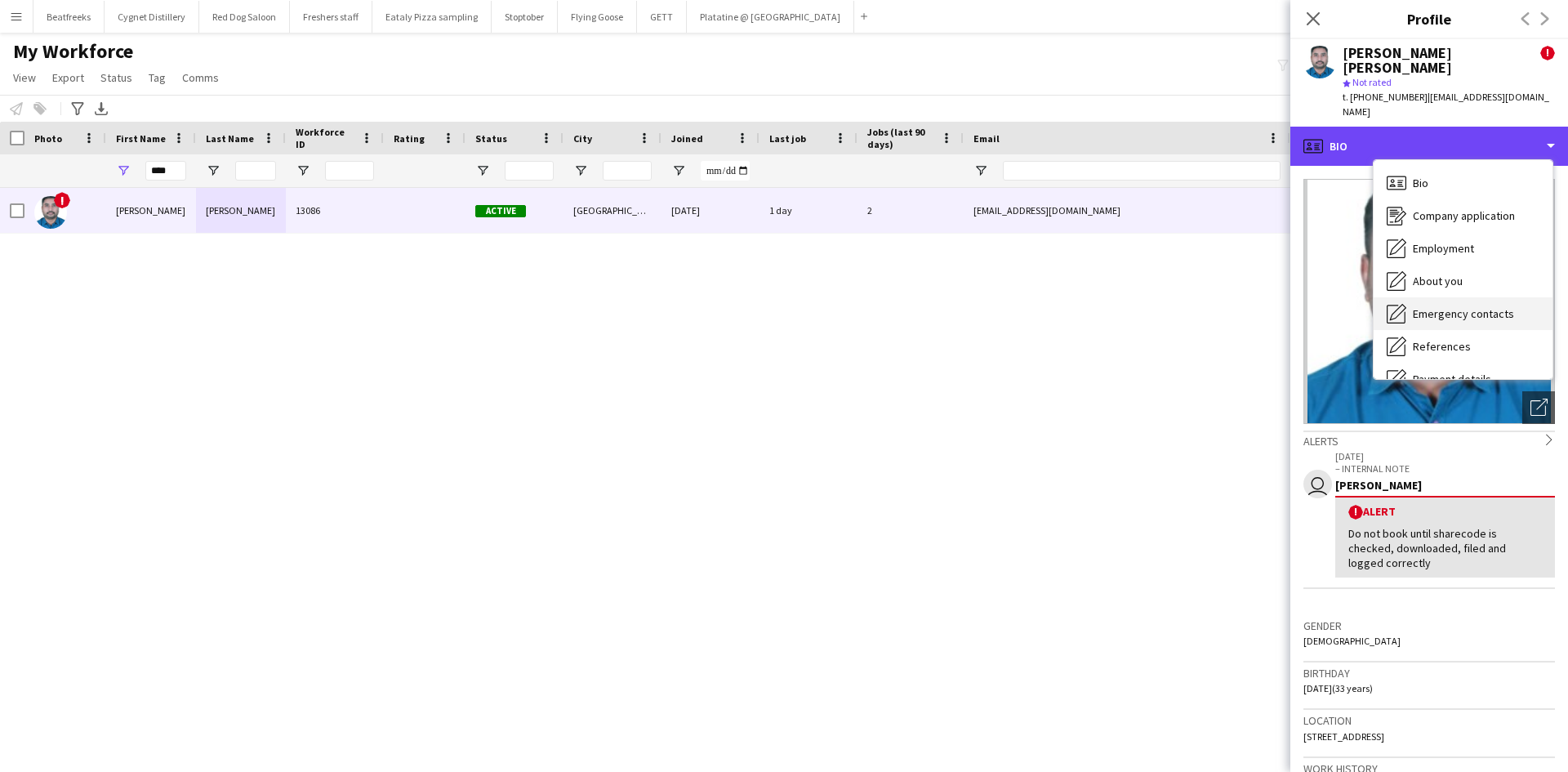
scroll to position [219, 0]
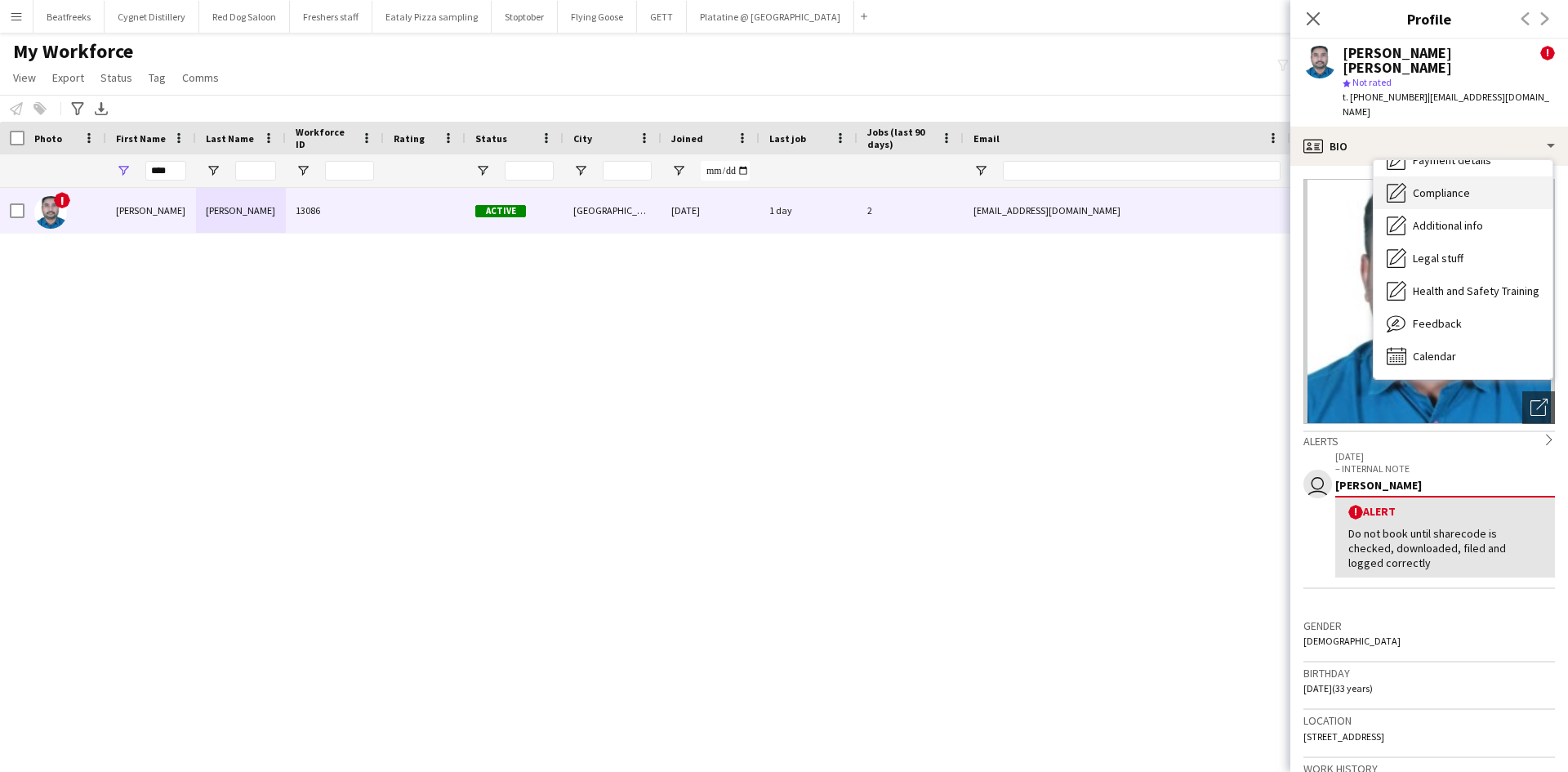
click at [1474, 177] on div "Compliance Compliance" at bounding box center [1464, 192] width 179 height 32
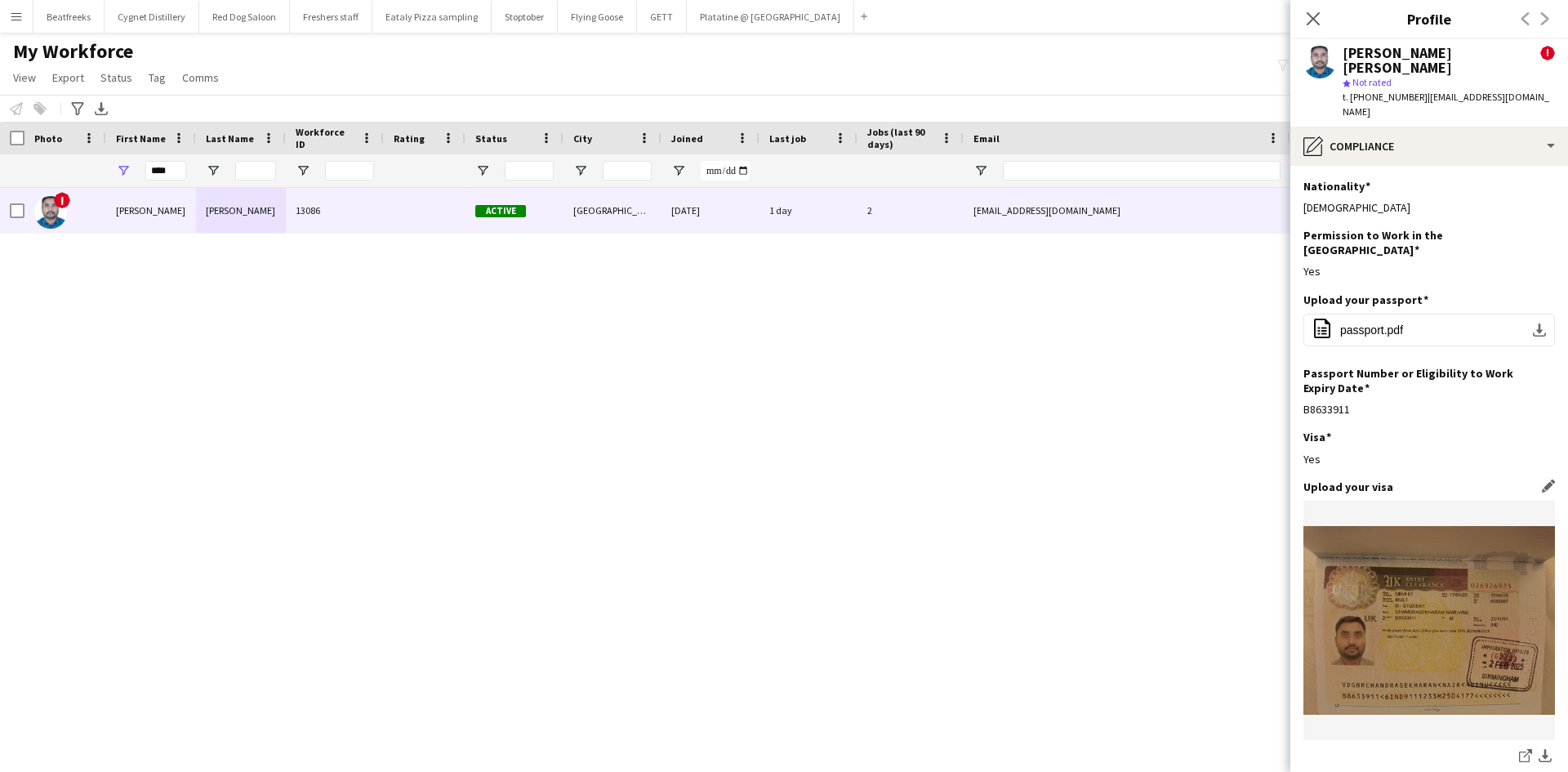
scroll to position [267, 0]
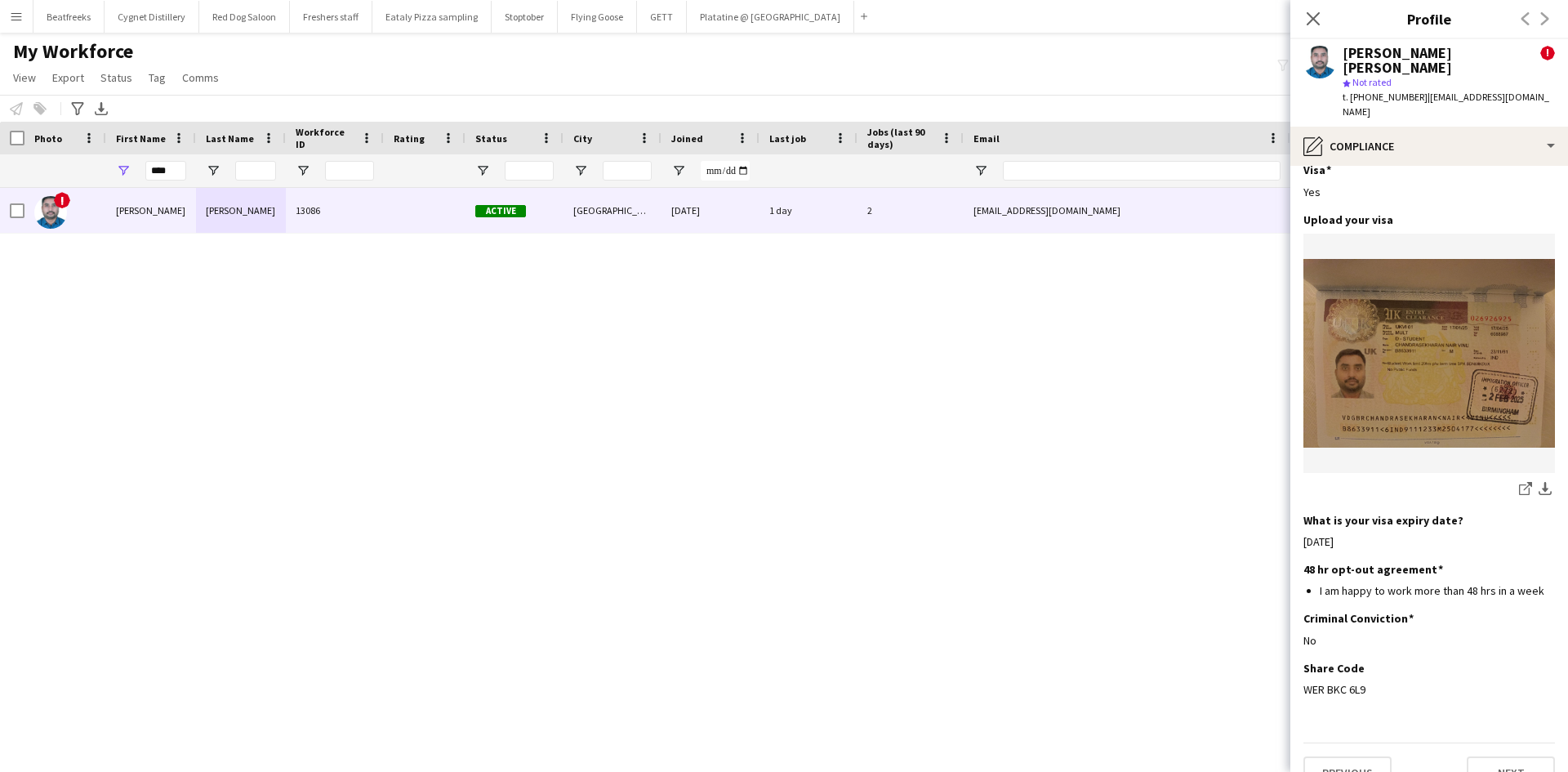
drag, startPoint x: 1372, startPoint y: 663, endPoint x: 1293, endPoint y: 662, distance: 79.0
click at [1293, 662] on app-section-data-types "Nationality Edit this field Indian Permission to Work in the UK Edit this field…" at bounding box center [1429, 469] width 278 height 606
copy div "WER BKC 6L9"
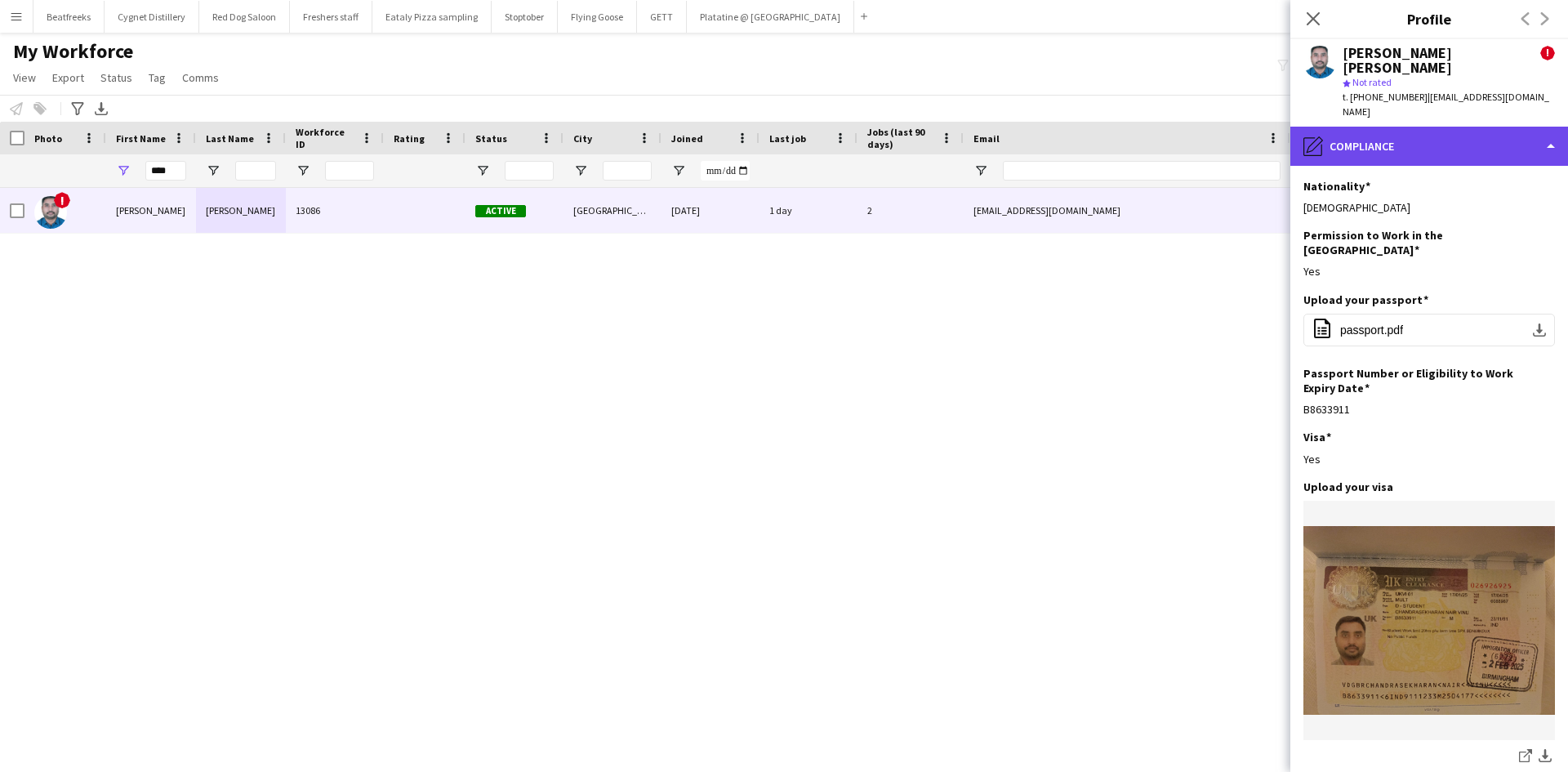
click at [1437, 128] on div "pencil4 Compliance" at bounding box center [1429, 146] width 278 height 39
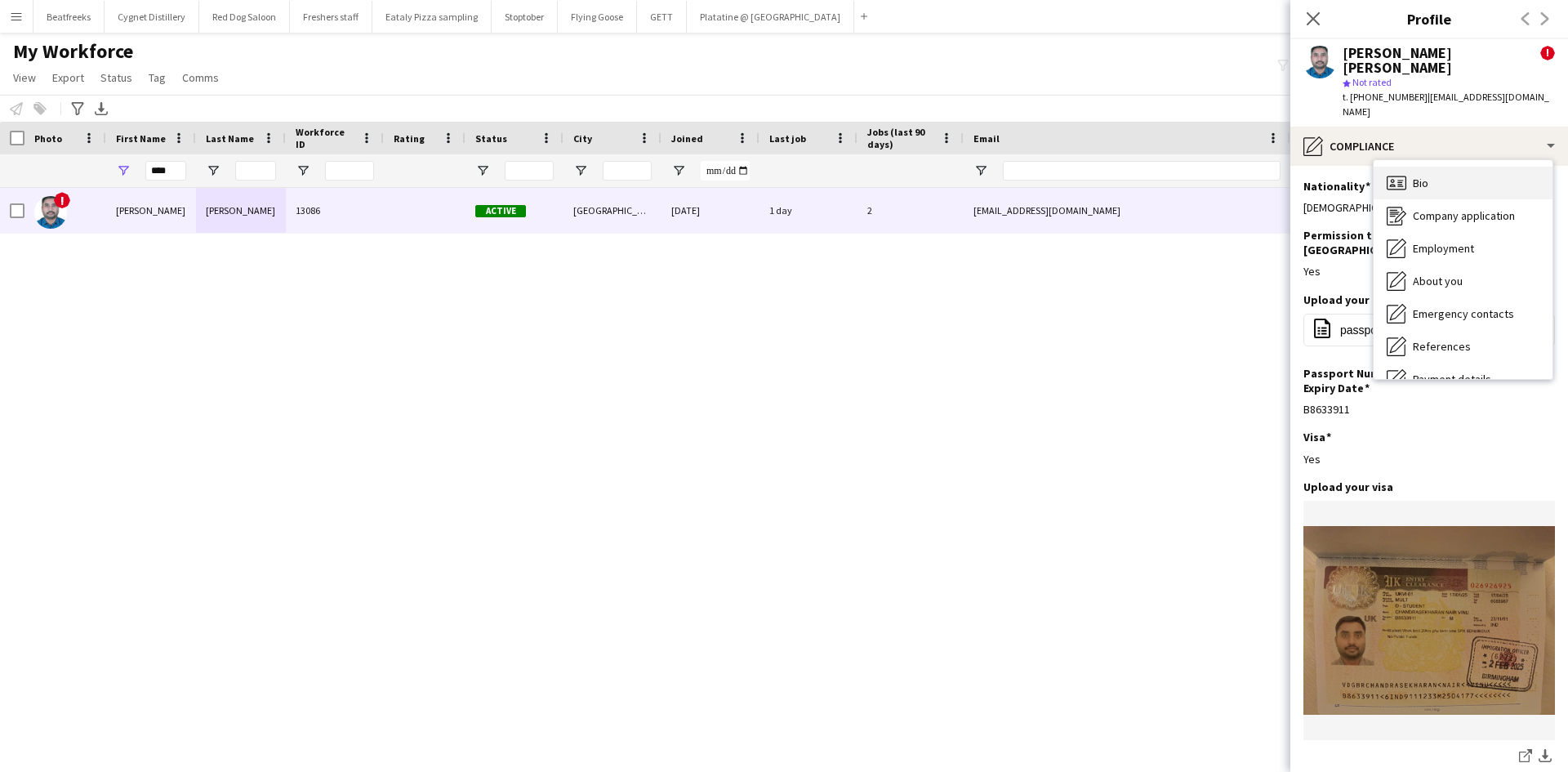
click at [1441, 167] on div "Bio Bio" at bounding box center [1464, 182] width 179 height 32
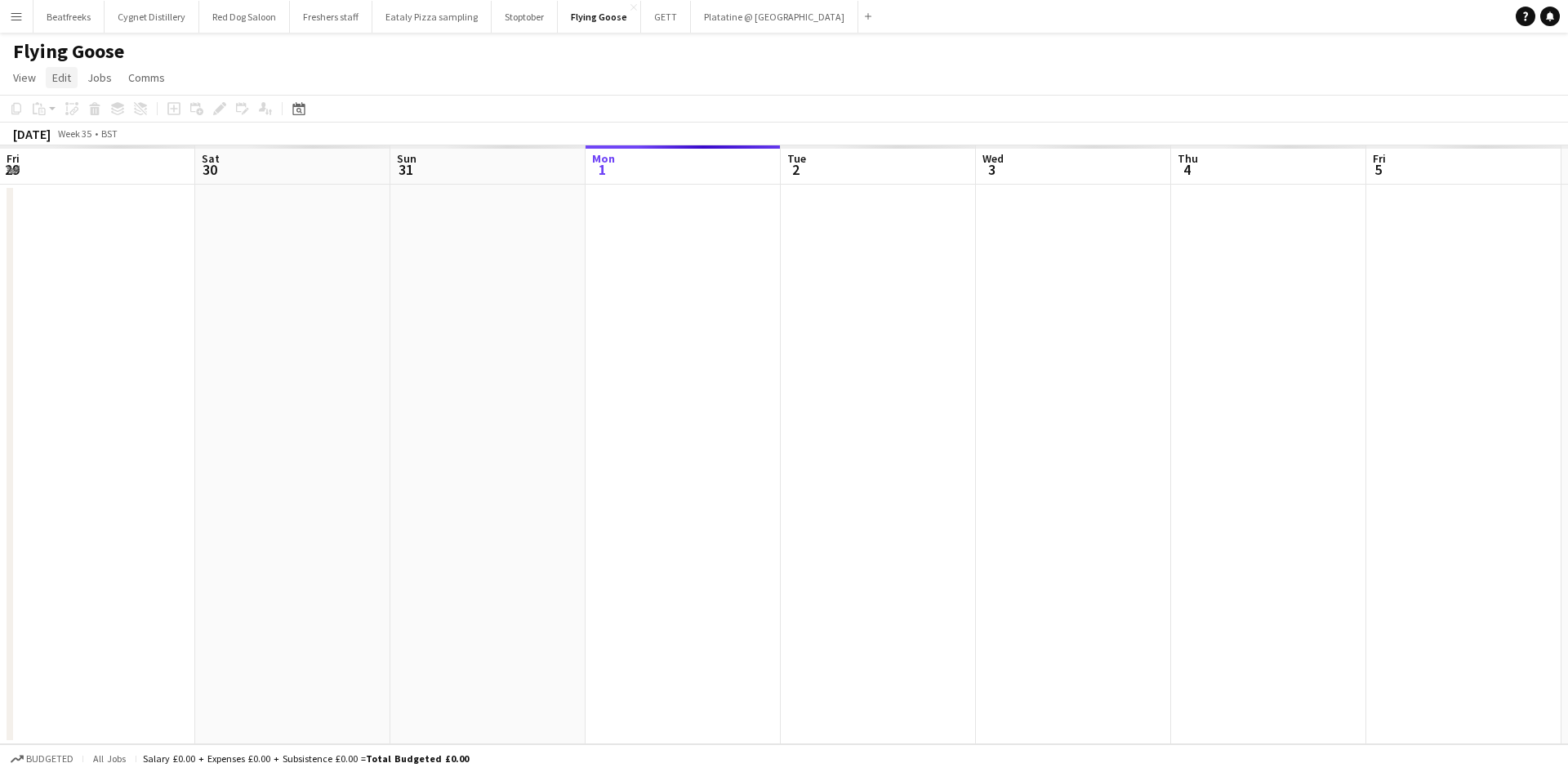
scroll to position [0, 390]
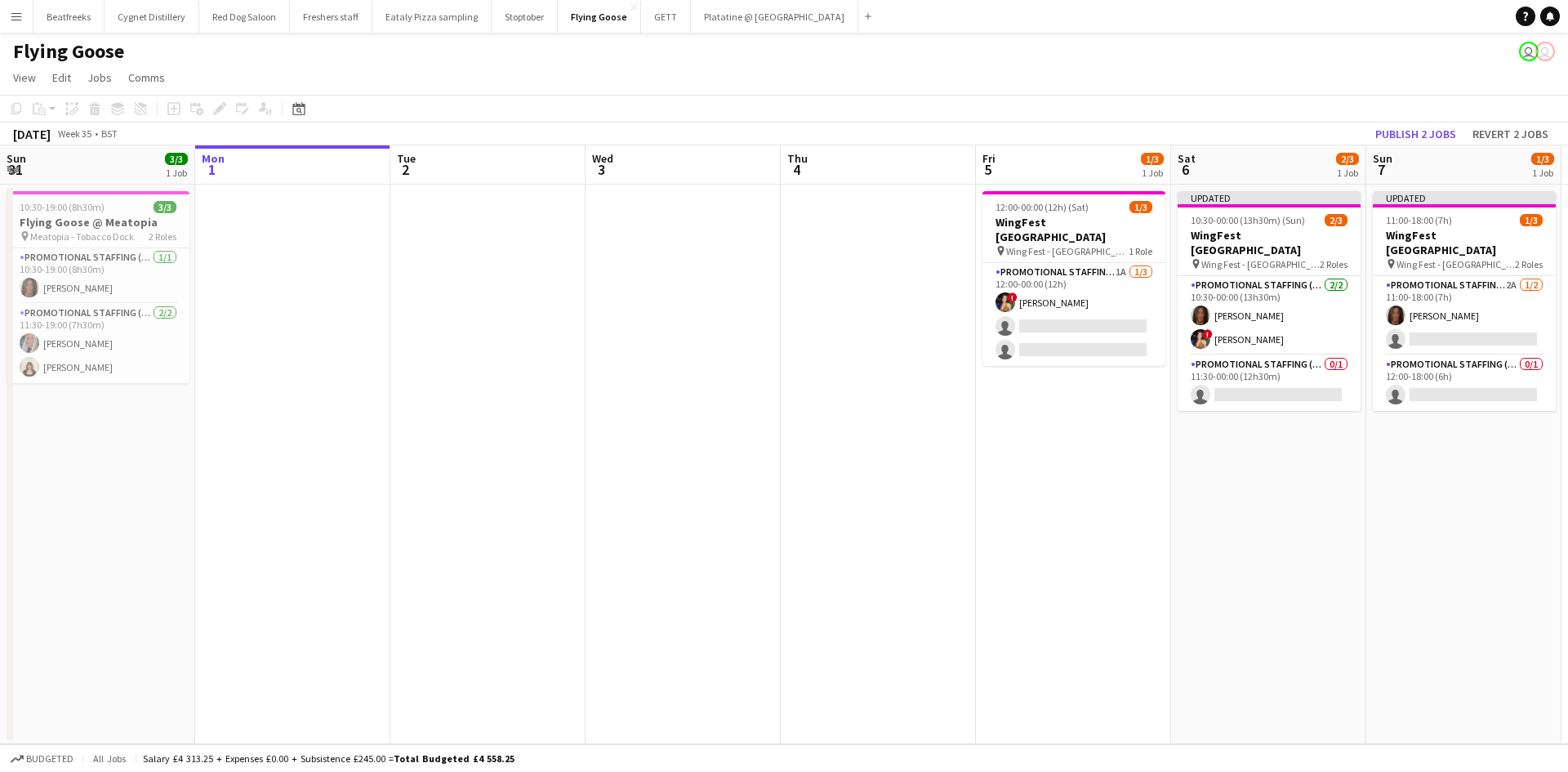
click at [15, 18] on app-icon "Menu" at bounding box center [17, 17] width 13 height 13
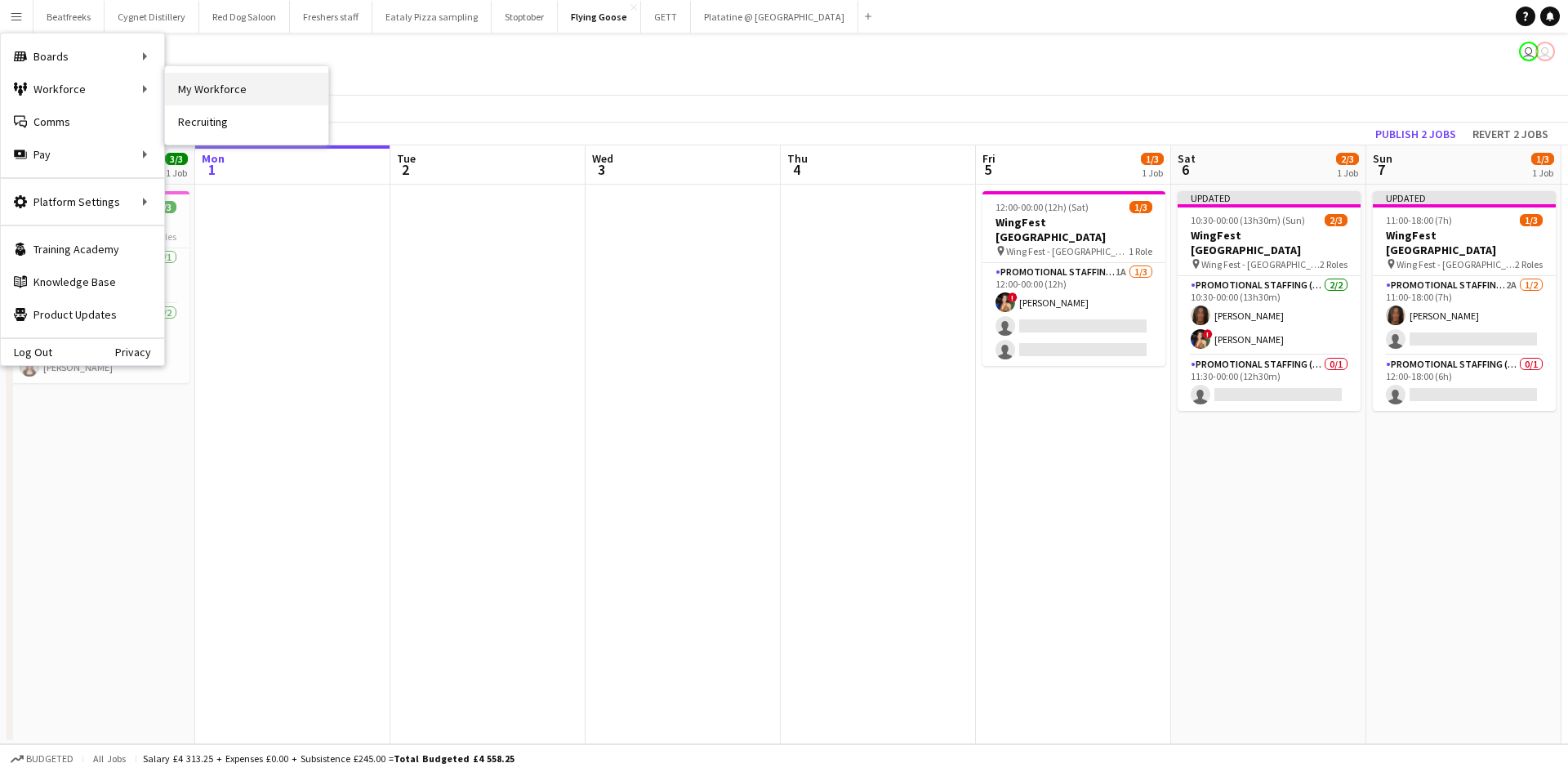
click at [219, 80] on link "My Workforce" at bounding box center [246, 89] width 163 height 32
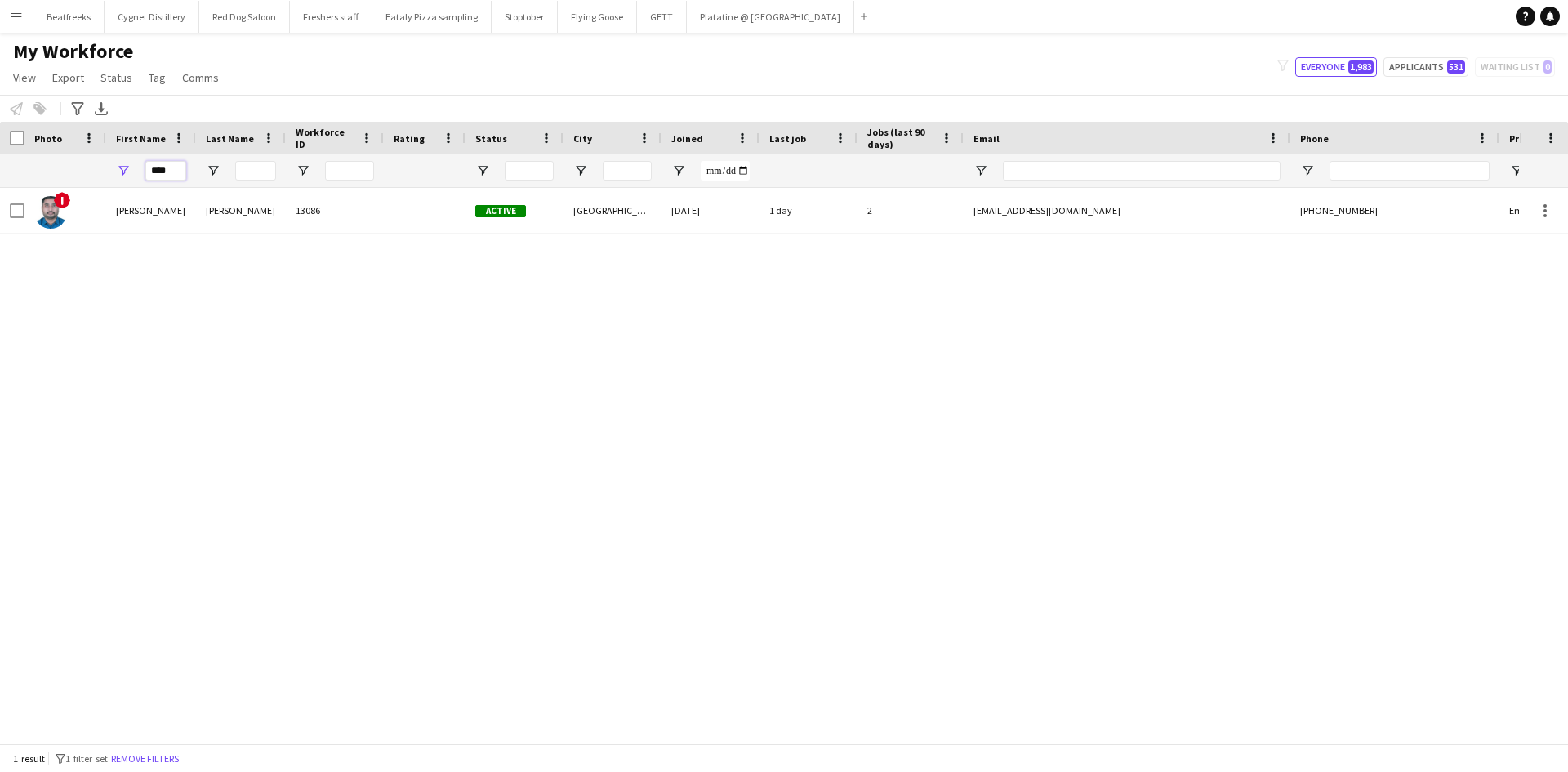
click at [178, 173] on input "****" at bounding box center [165, 171] width 41 height 20
drag, startPoint x: 178, startPoint y: 173, endPoint x: 66, endPoint y: 168, distance: 112.1
click at [66, 168] on div "****" at bounding box center [885, 170] width 1771 height 32
paste input "***"
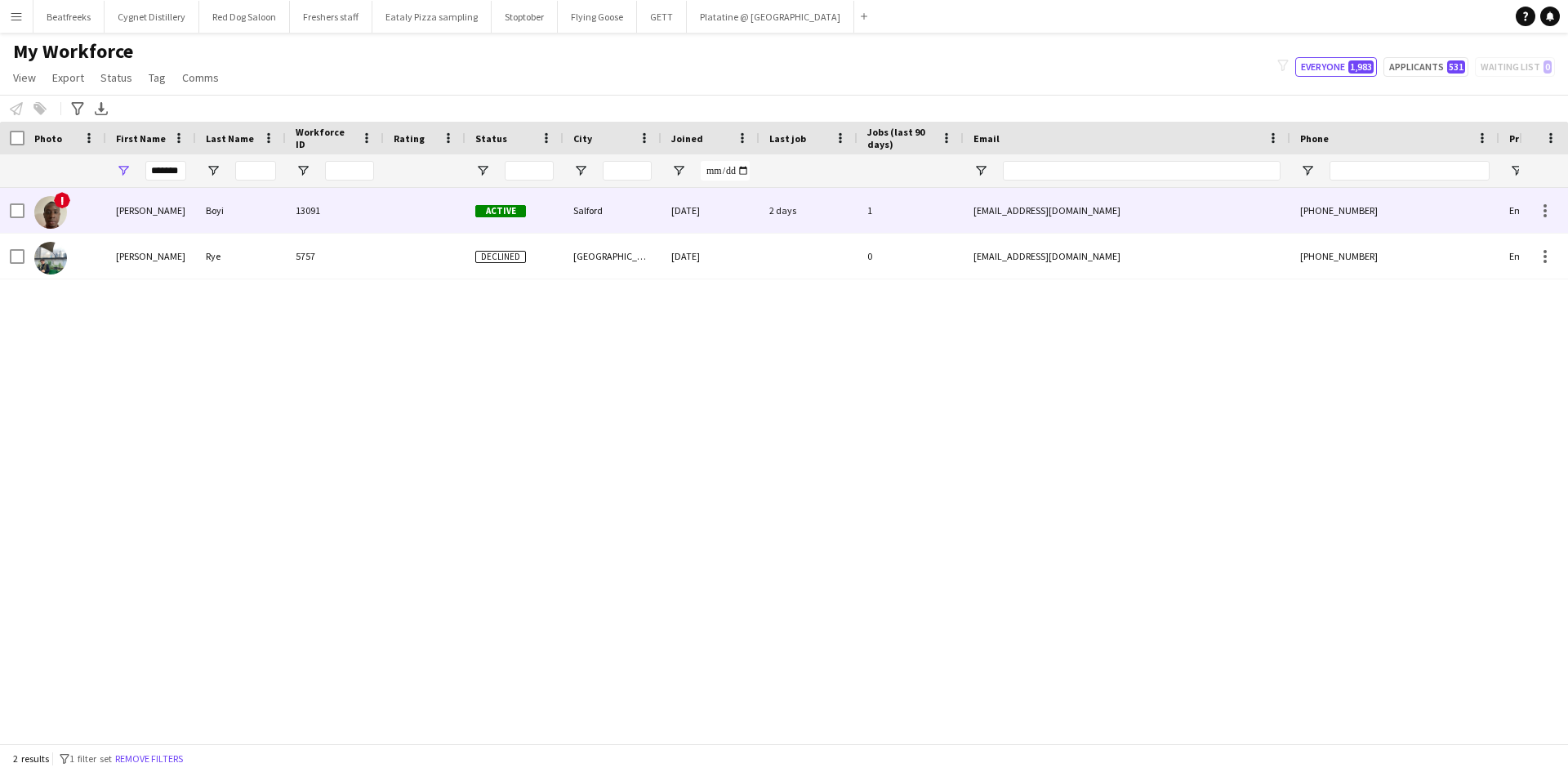
click at [215, 211] on div "Boyi" at bounding box center [241, 211] width 90 height 45
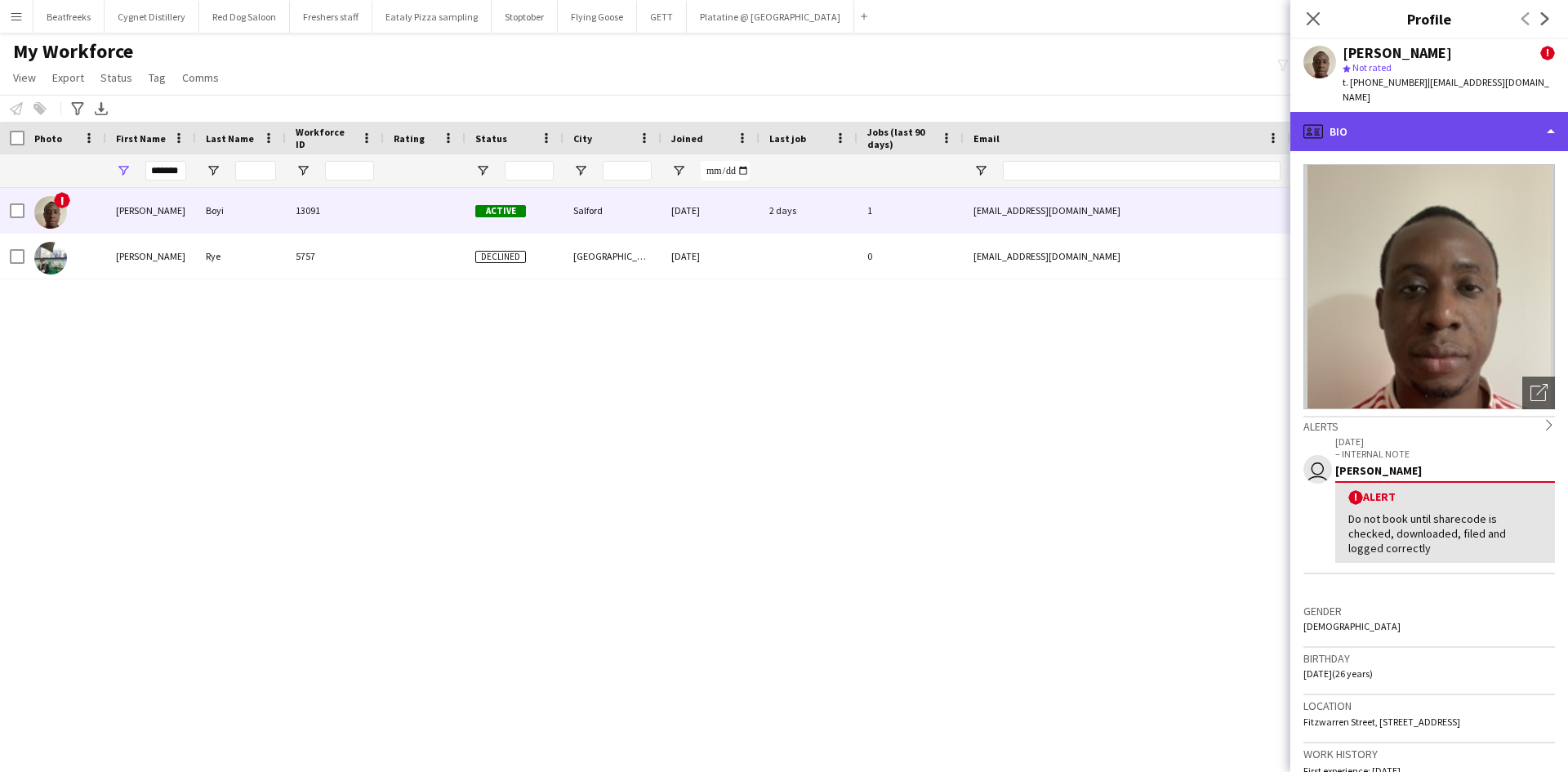
click at [1370, 112] on div "profile Bio" at bounding box center [1429, 131] width 278 height 39
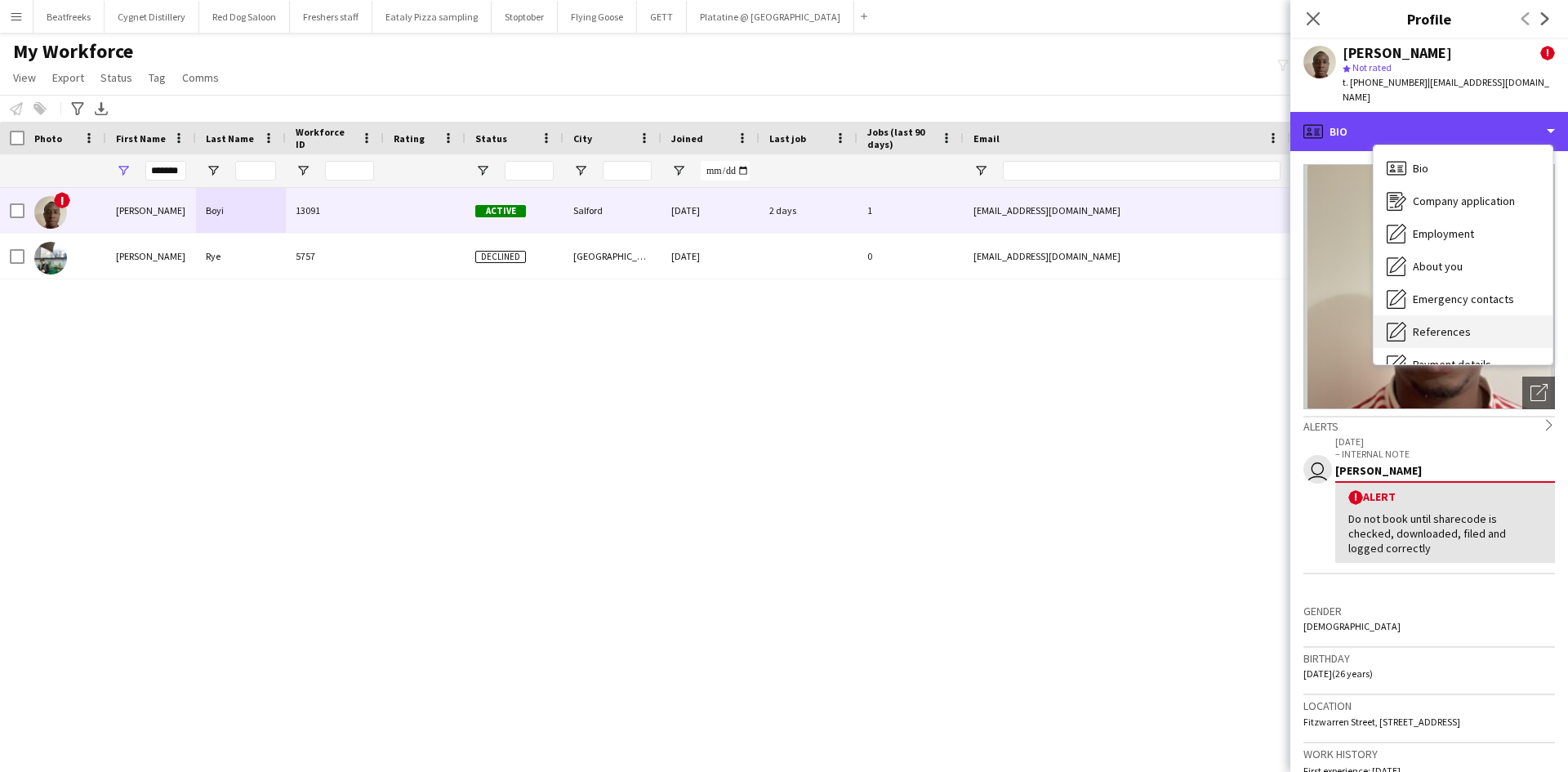
scroll to position [219, 0]
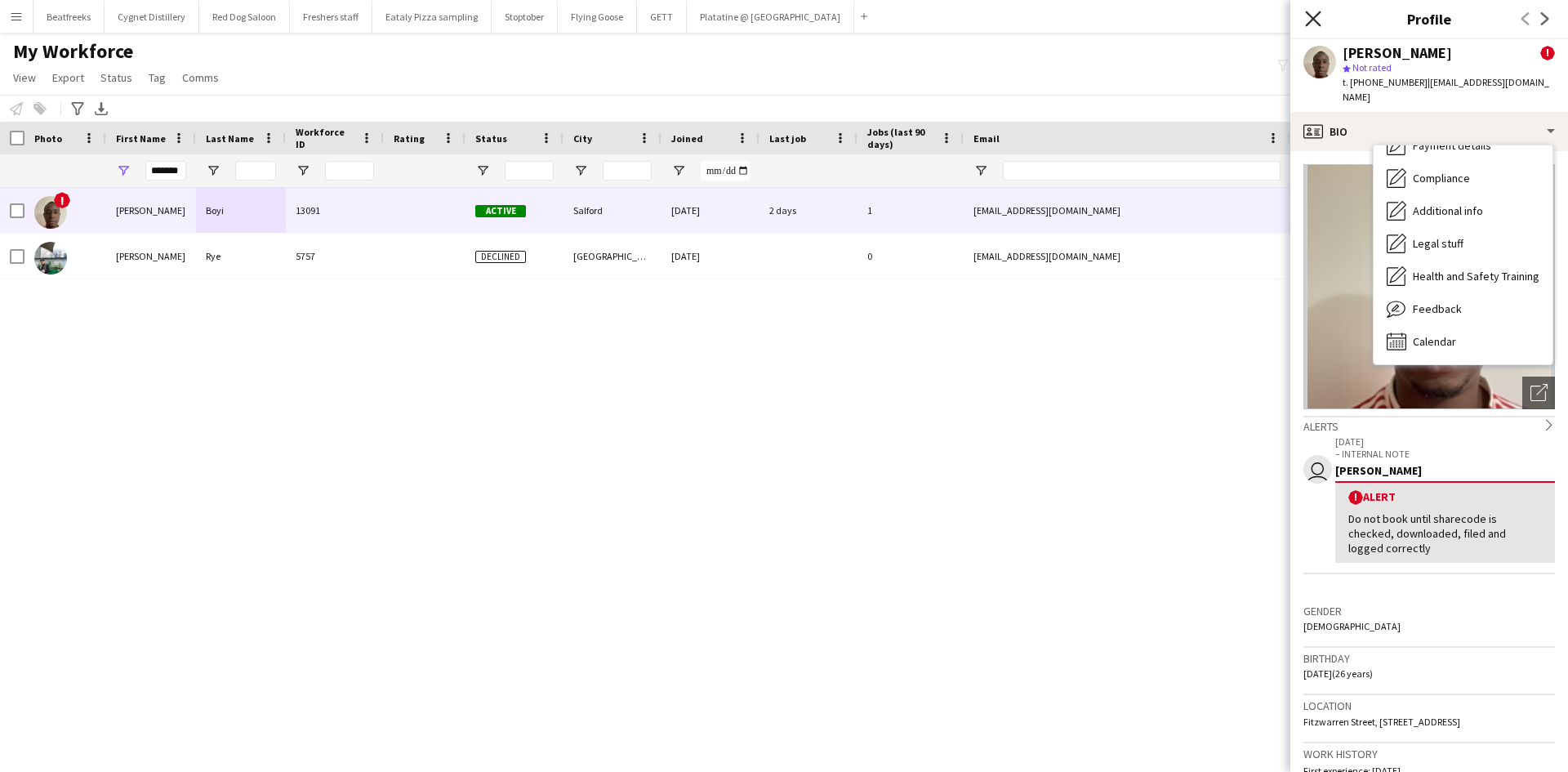
click at [1309, 14] on icon at bounding box center [1313, 18] width 16 height 16
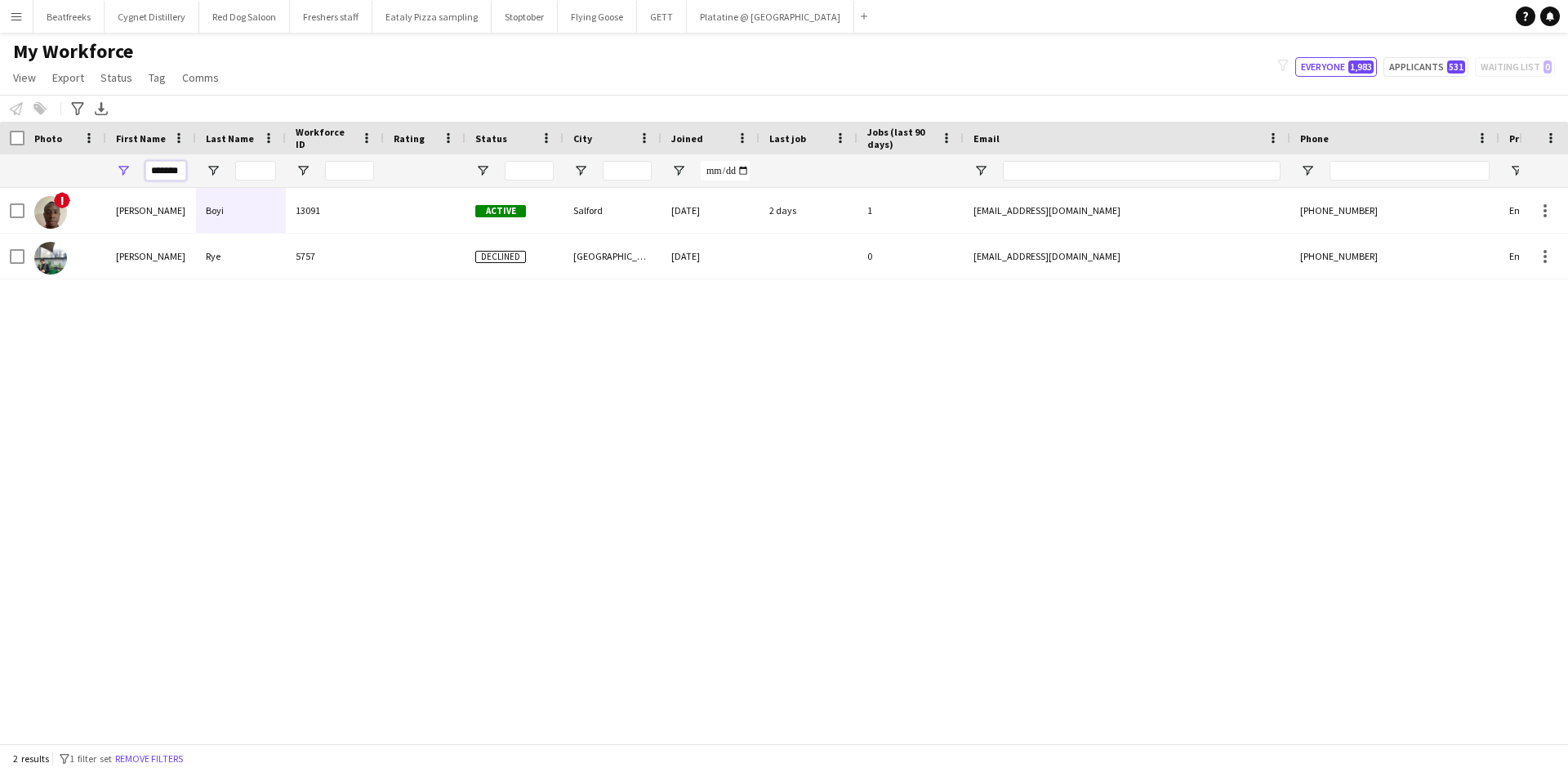
scroll to position [0, 2]
drag, startPoint x: 152, startPoint y: 172, endPoint x: 423, endPoint y: 143, distance: 272.5
click at [423, 143] on div "Workforce Details Photo First Name Age" at bounding box center [885, 155] width 1771 height 66
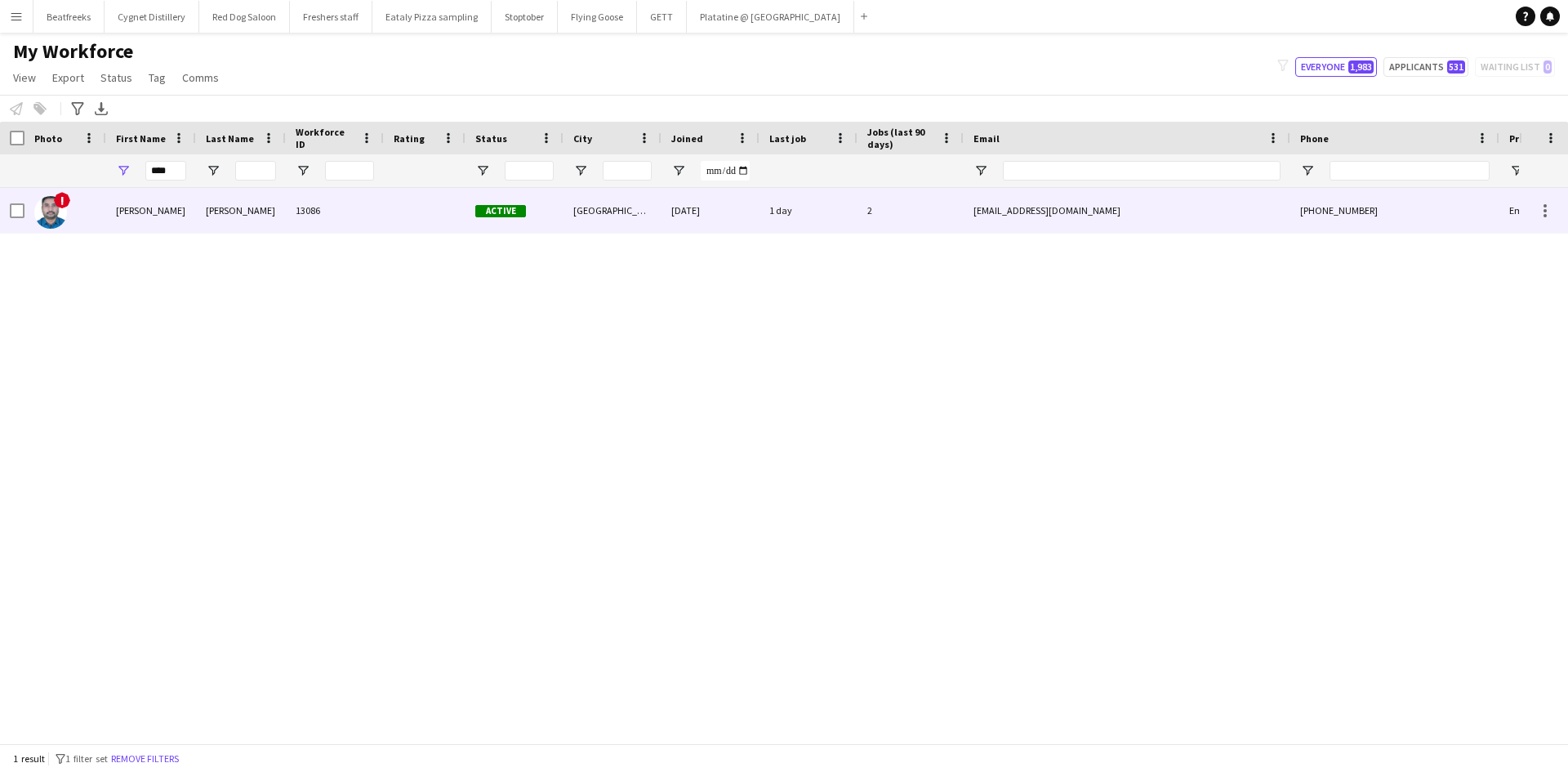
click at [278, 205] on div "CHANDRASEKHARAN NAIR" at bounding box center [241, 211] width 90 height 45
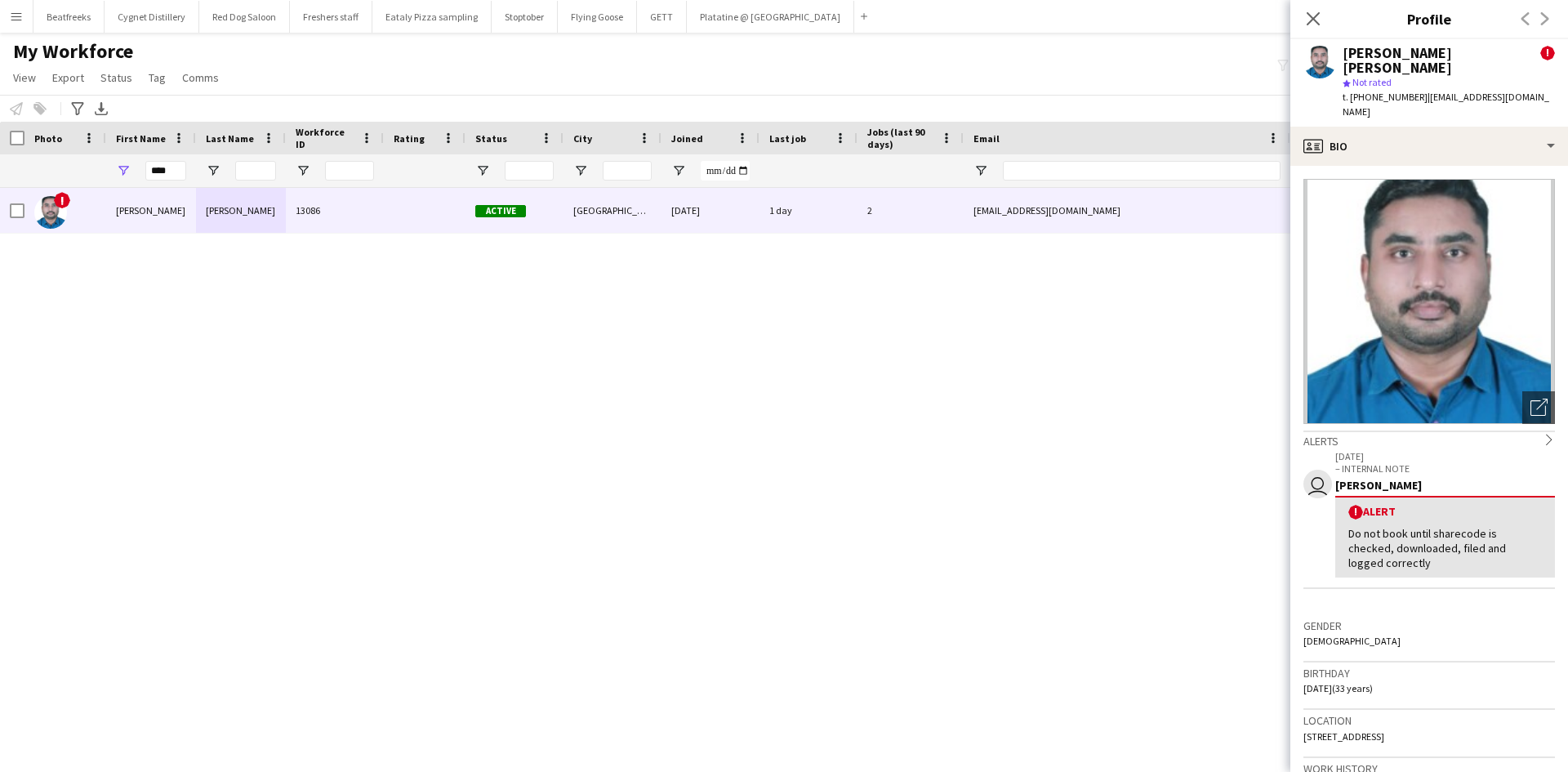
click at [1416, 527] on div "Do not book until sharecode is checked, downloaded, filed and logged correctly" at bounding box center [1445, 549] width 194 height 45
click at [1493, 430] on div "Alerts chevron-right" at bounding box center [1430, 439] width 252 height 18
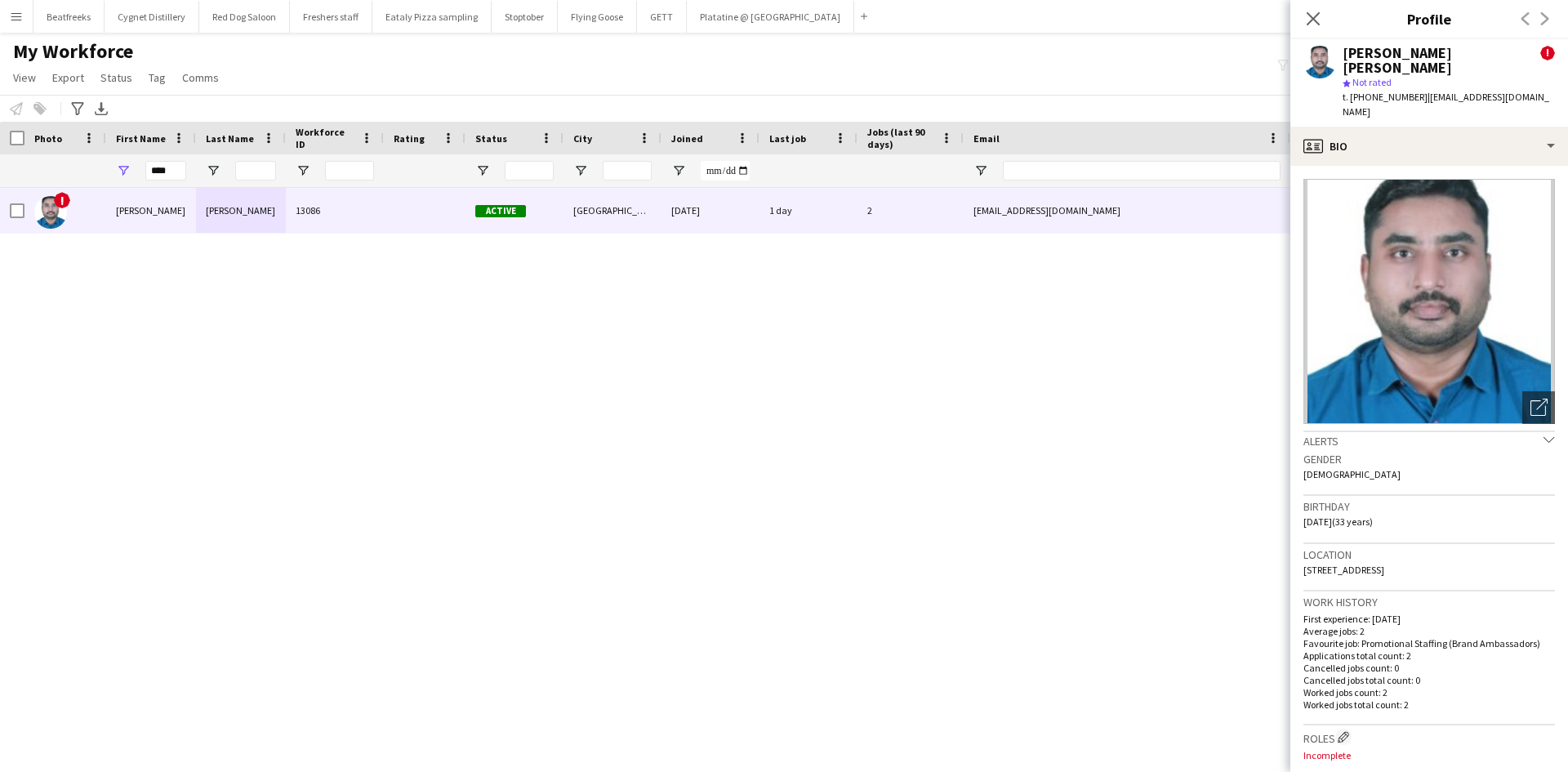
click at [1442, 430] on div "Alerts chevron-down" at bounding box center [1430, 439] width 252 height 18
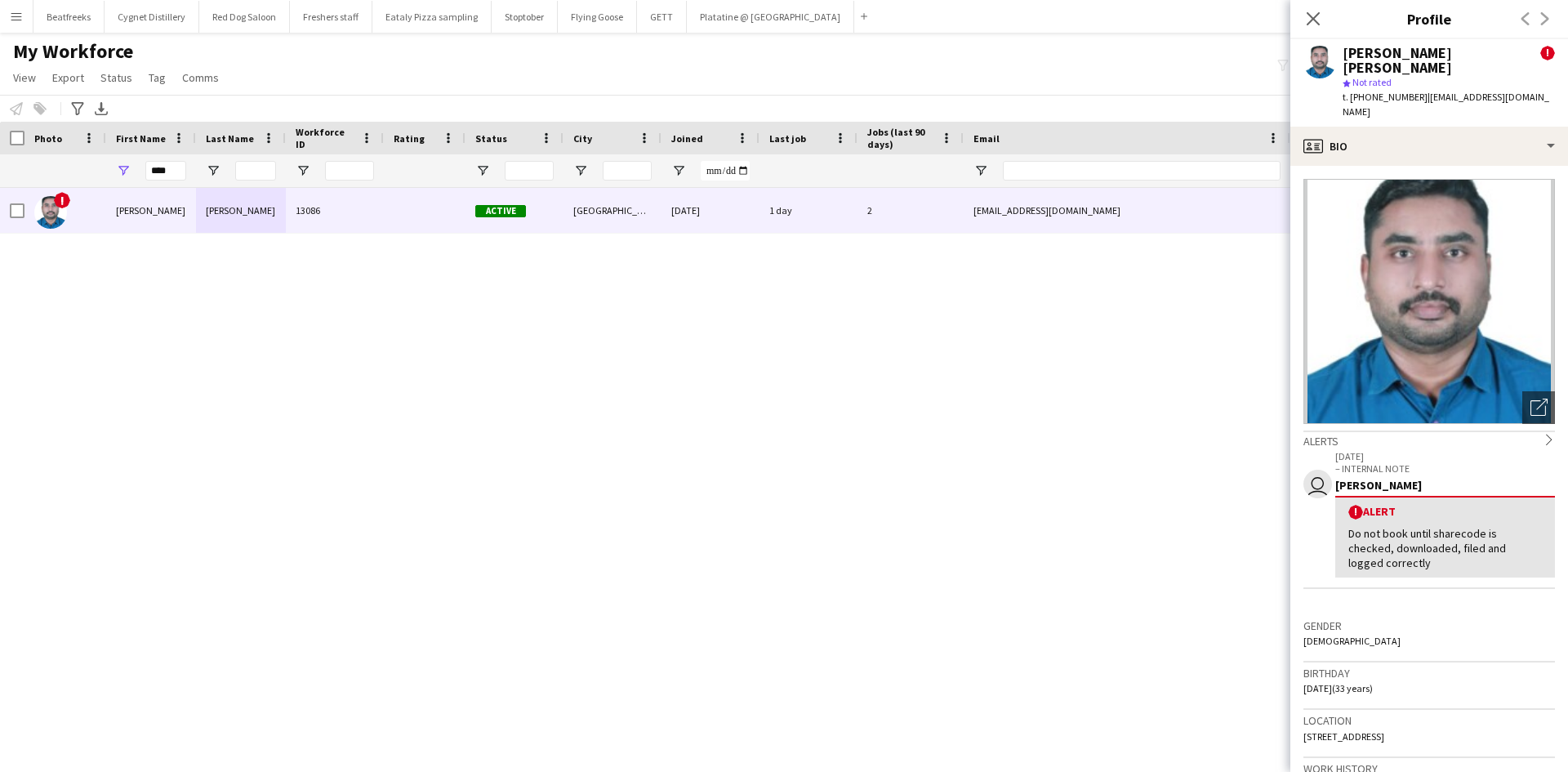
click at [1389, 527] on div "Do not book until sharecode is checked, downloaded, filed and logged correctly" at bounding box center [1445, 549] width 194 height 45
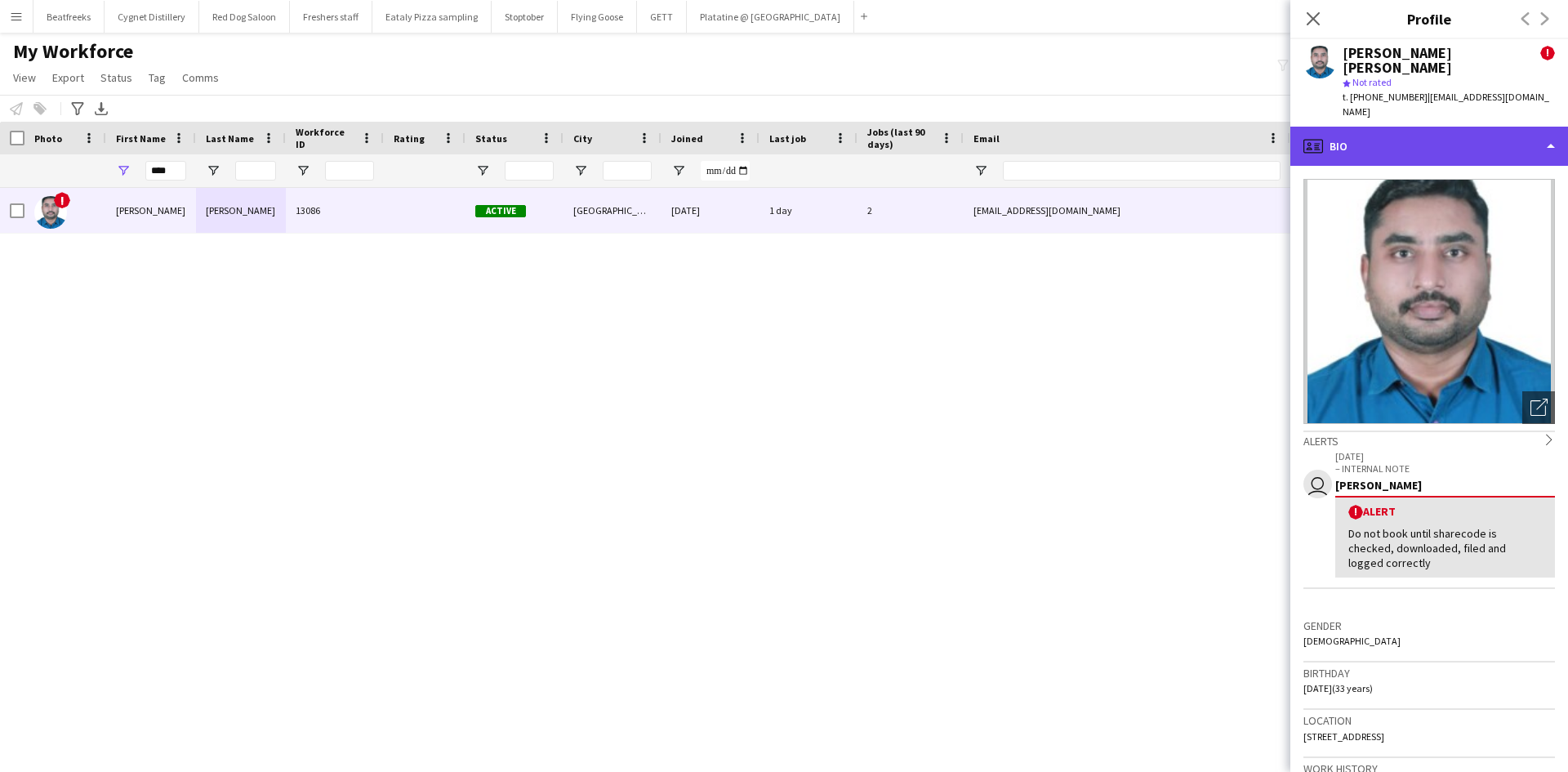
click at [1464, 127] on div "profile Bio" at bounding box center [1429, 146] width 278 height 39
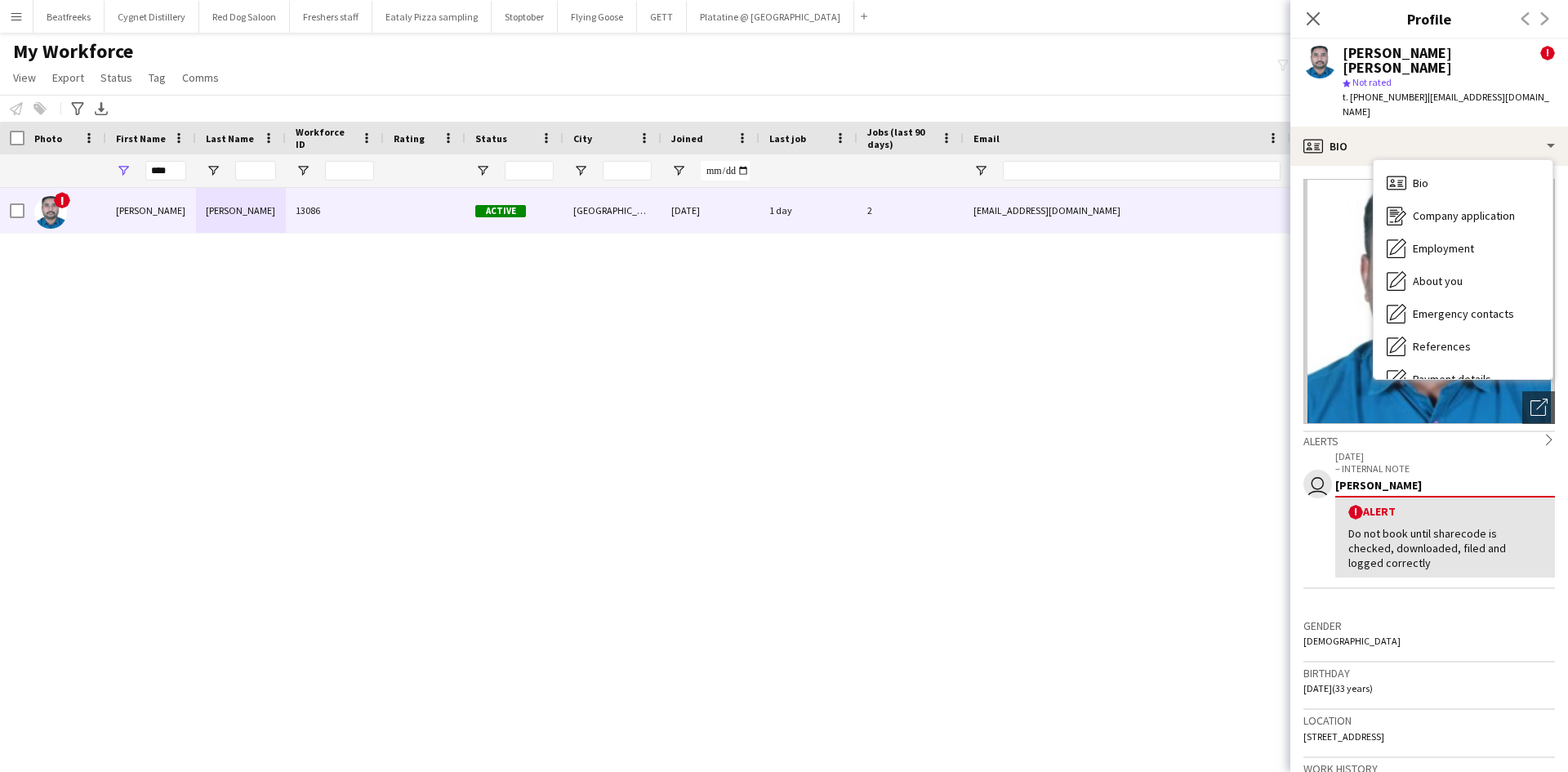
click at [1459, 560] on div "! Alert Do not book until sharecode is checked, downloaded, filed and logged co…" at bounding box center [1445, 537] width 220 height 82
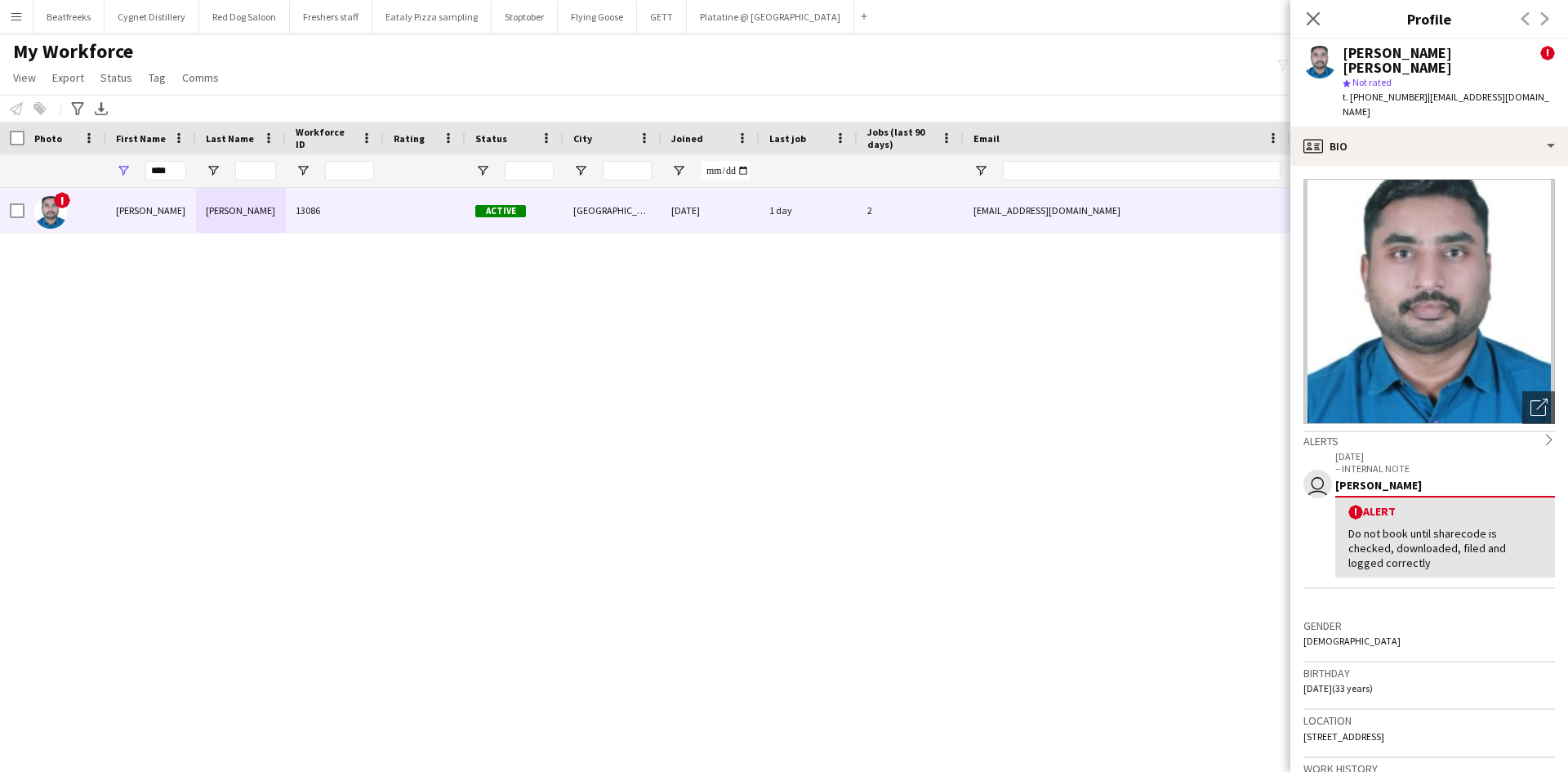
click at [1374, 507] on div "! Alert Do not book until sharecode is checked, downloaded, filed and logged co…" at bounding box center [1445, 537] width 220 height 82
click at [1354, 505] on span "!" at bounding box center [1356, 512] width 15 height 15
click at [1367, 536] on div "Do not book until sharecode is checked, downloaded, filed and logged correctly" at bounding box center [1445, 549] width 194 height 45
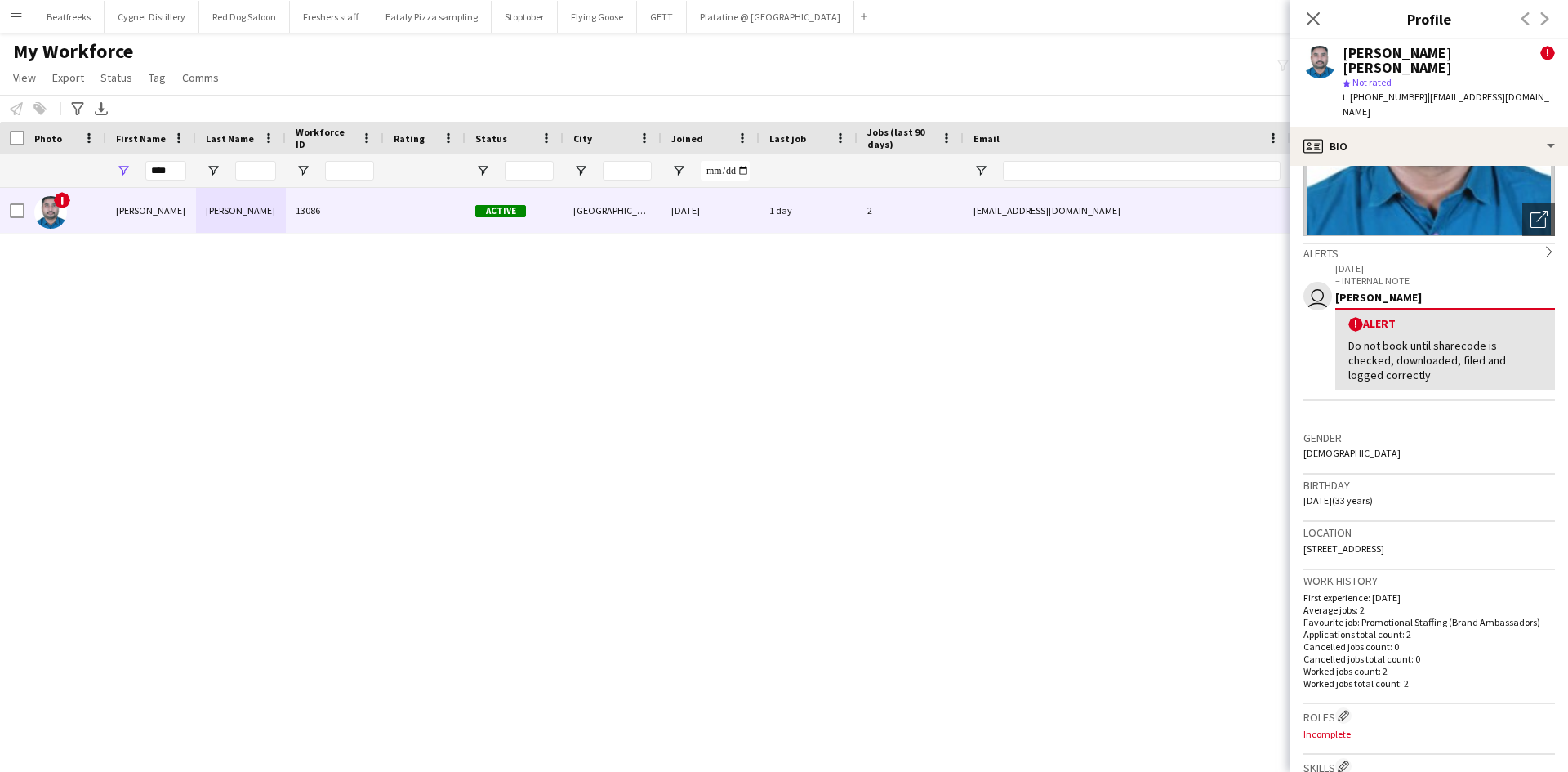
scroll to position [187, 0]
click at [1410, 339] on div "Do not book until sharecode is checked, downloaded, filed and logged correctly" at bounding box center [1445, 362] width 194 height 45
drag, startPoint x: 1381, startPoint y: 70, endPoint x: 1338, endPoint y: 44, distance: 50.2
click at [1338, 44] on div "VINU CHANDRASEKHARAN NAIR ! star Not rated t. +447887980439 | vinuchandran91@gm…" at bounding box center [1429, 82] width 278 height 87
copy div "VINU CHANDRASEKHARAN NAIR"
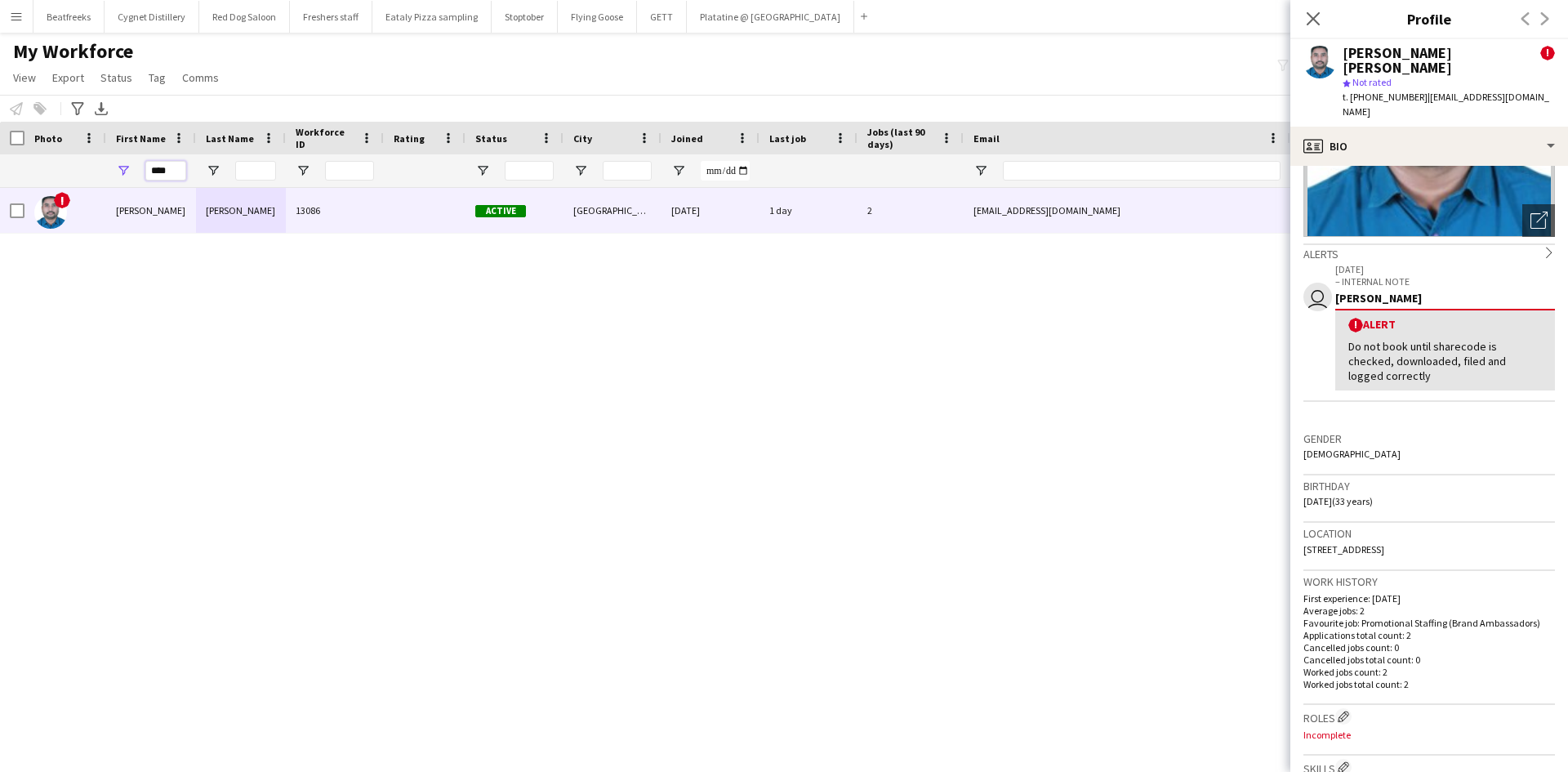
drag, startPoint x: 181, startPoint y: 168, endPoint x: 60, endPoint y: 177, distance: 121.3
click at [60, 177] on div "****" at bounding box center [885, 170] width 1771 height 32
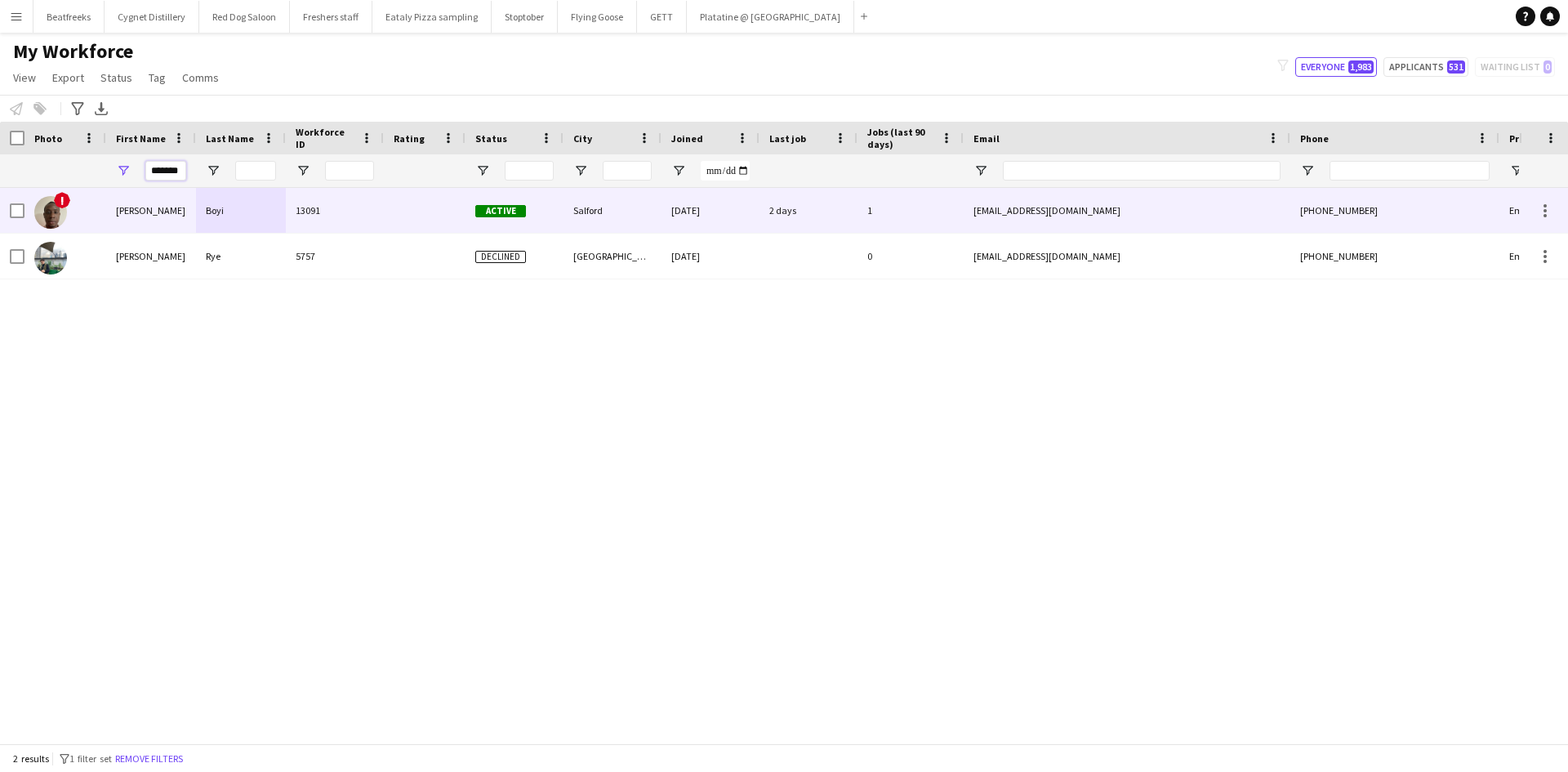
type input "*******"
click at [257, 214] on div "Boyi" at bounding box center [241, 211] width 90 height 45
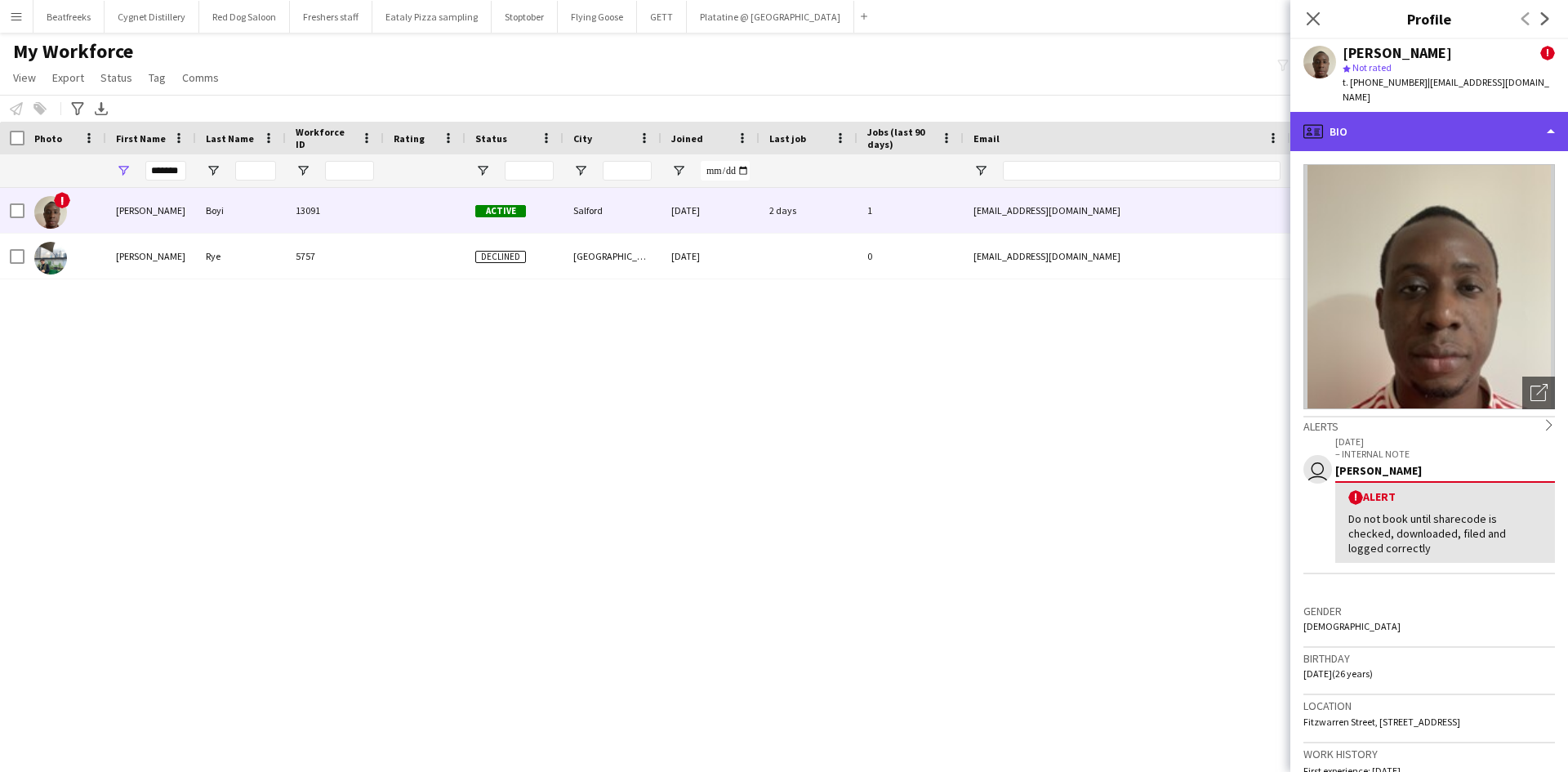
click at [1380, 117] on div "profile Bio" at bounding box center [1429, 131] width 278 height 39
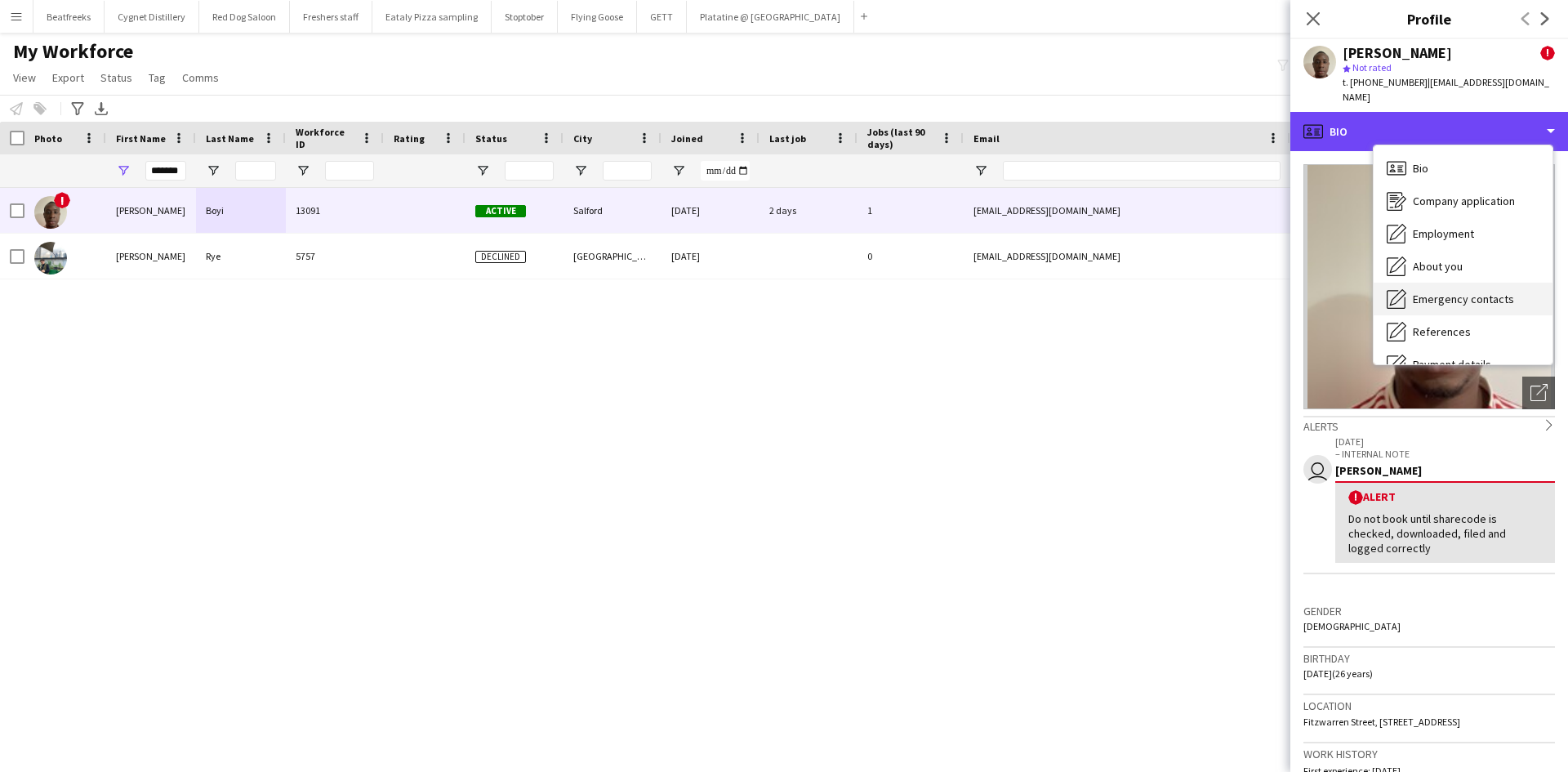
scroll to position [219, 0]
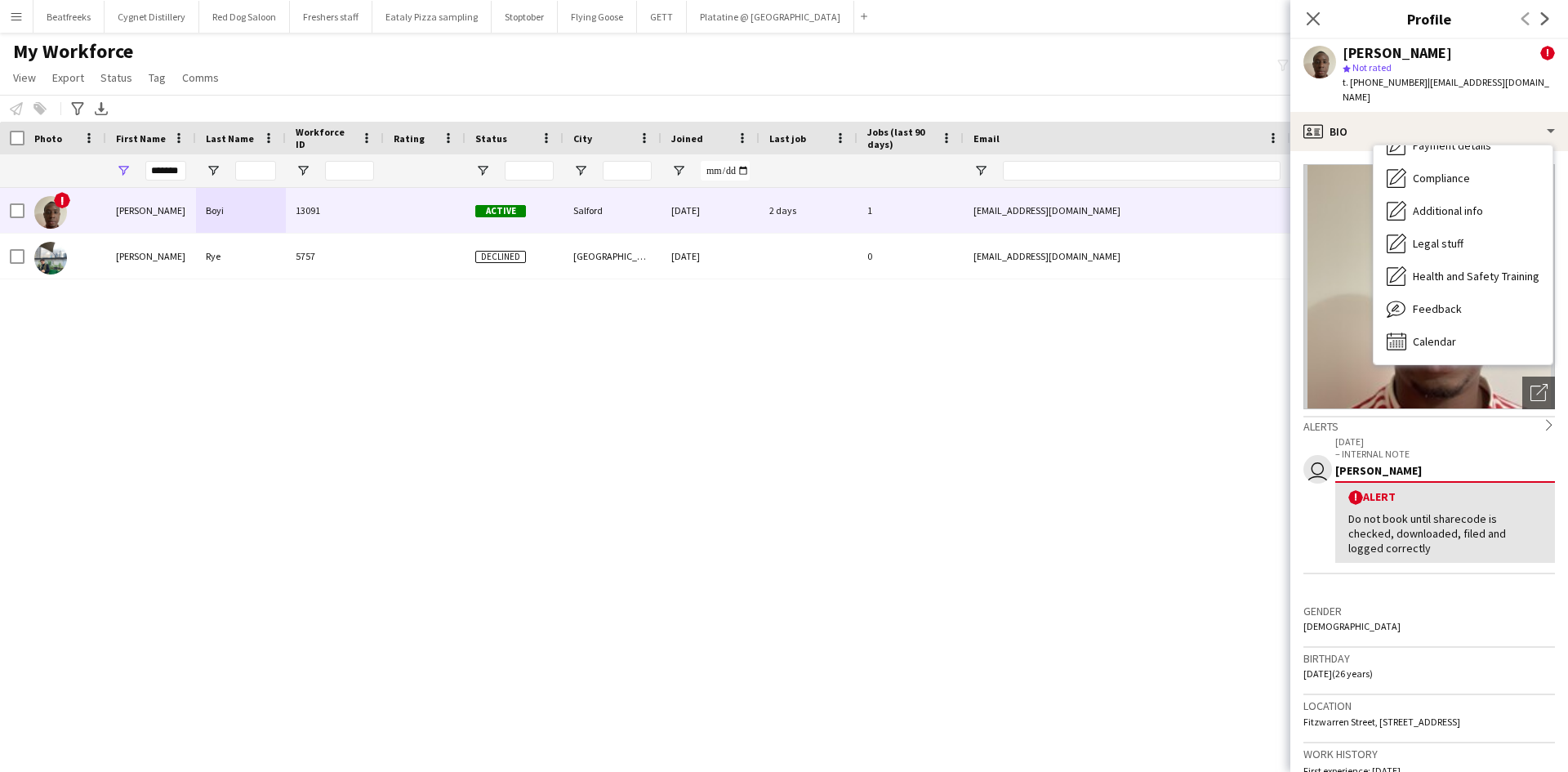
click at [1412, 535] on div "Do not book until sharecode is checked, downloaded, filed and logged correctly" at bounding box center [1445, 534] width 194 height 45
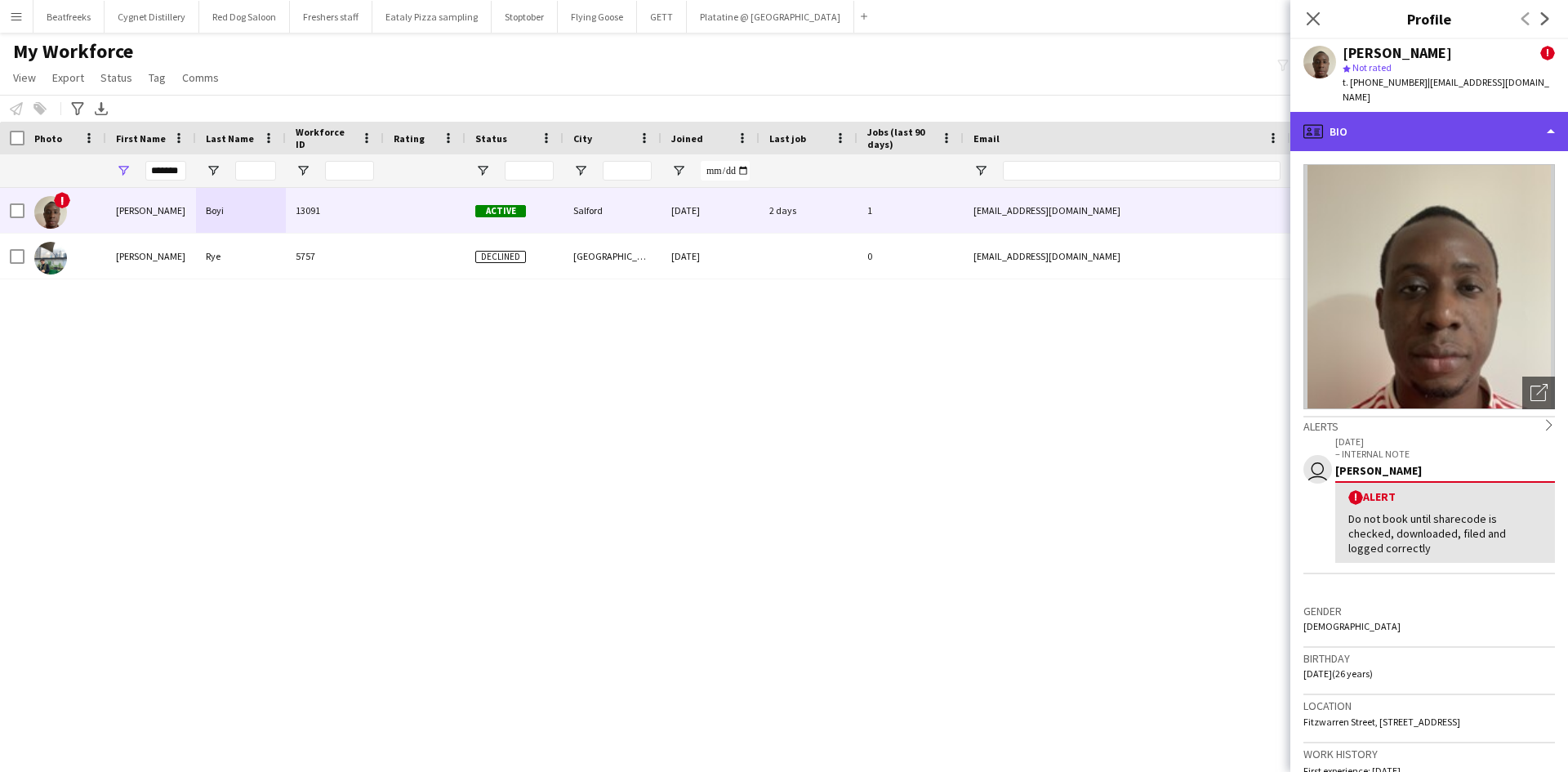
click at [1412, 112] on div "profile Bio" at bounding box center [1429, 131] width 278 height 39
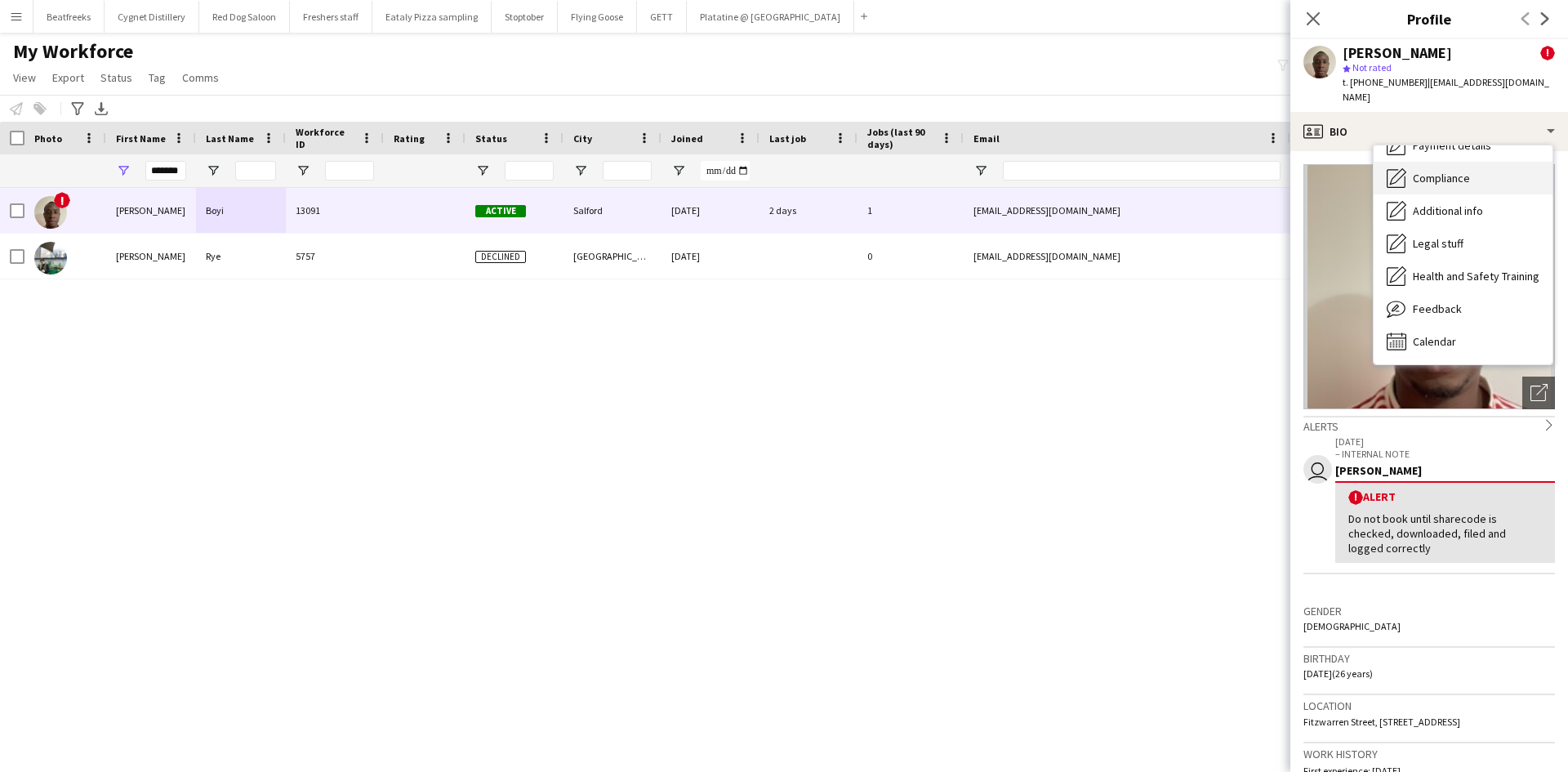
click at [1440, 162] on div "Compliance Compliance" at bounding box center [1464, 177] width 179 height 32
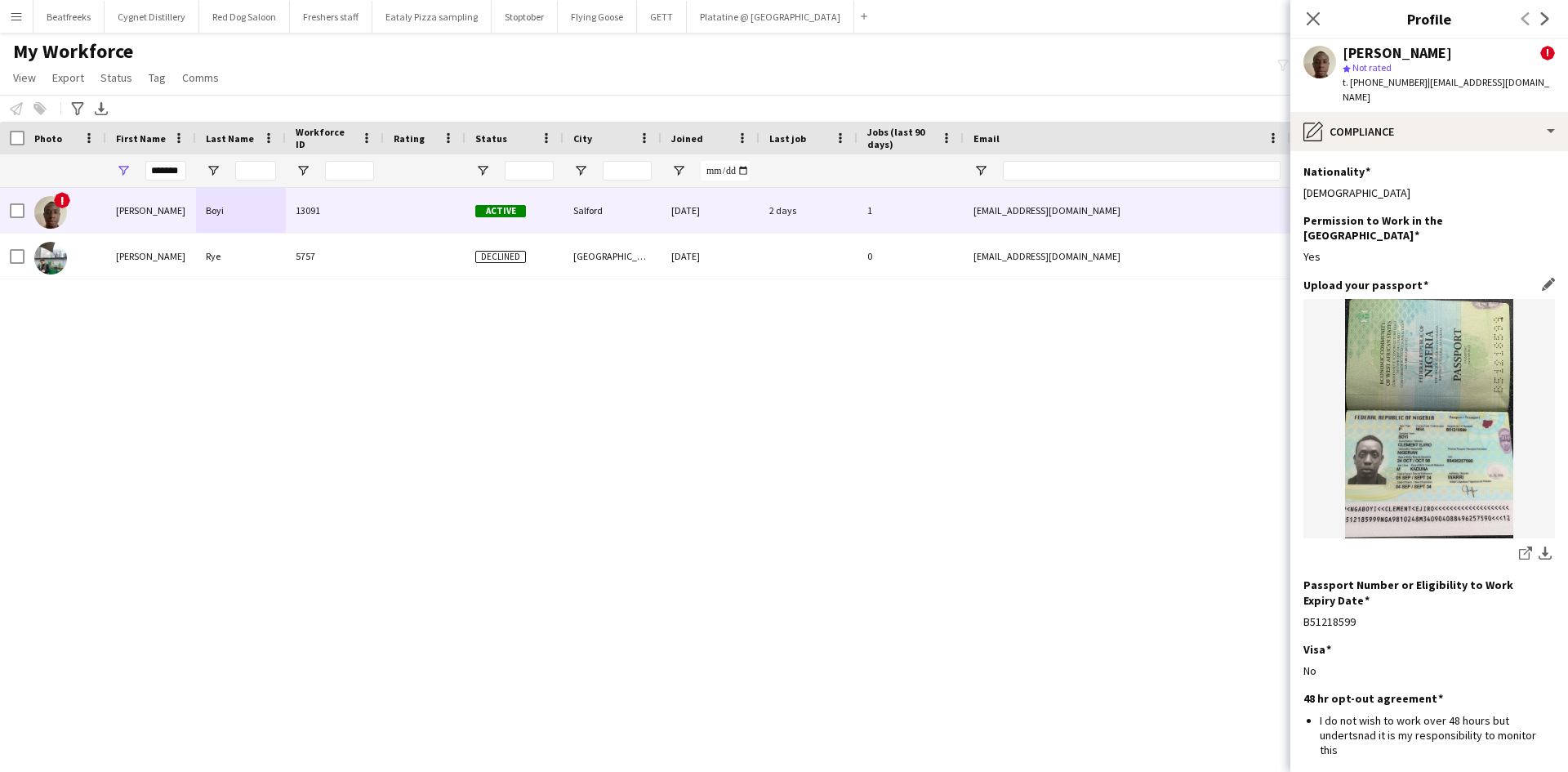
scroll to position [159, 0]
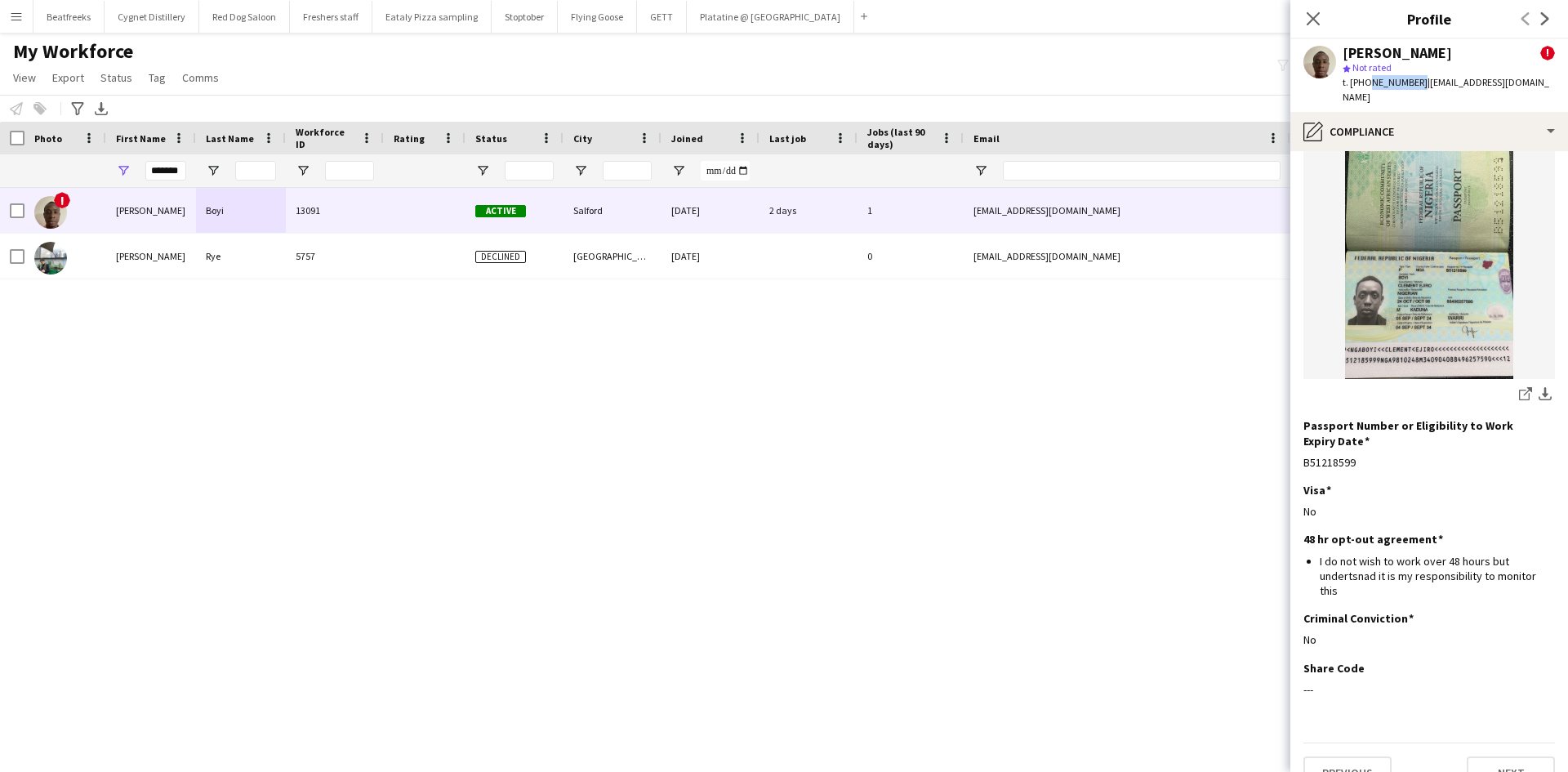
drag, startPoint x: 1367, startPoint y: 80, endPoint x: 1413, endPoint y: 84, distance: 46.2
click at [1413, 84] on span "t. +447350171962" at bounding box center [1385, 82] width 85 height 12
copy span "7350171962"
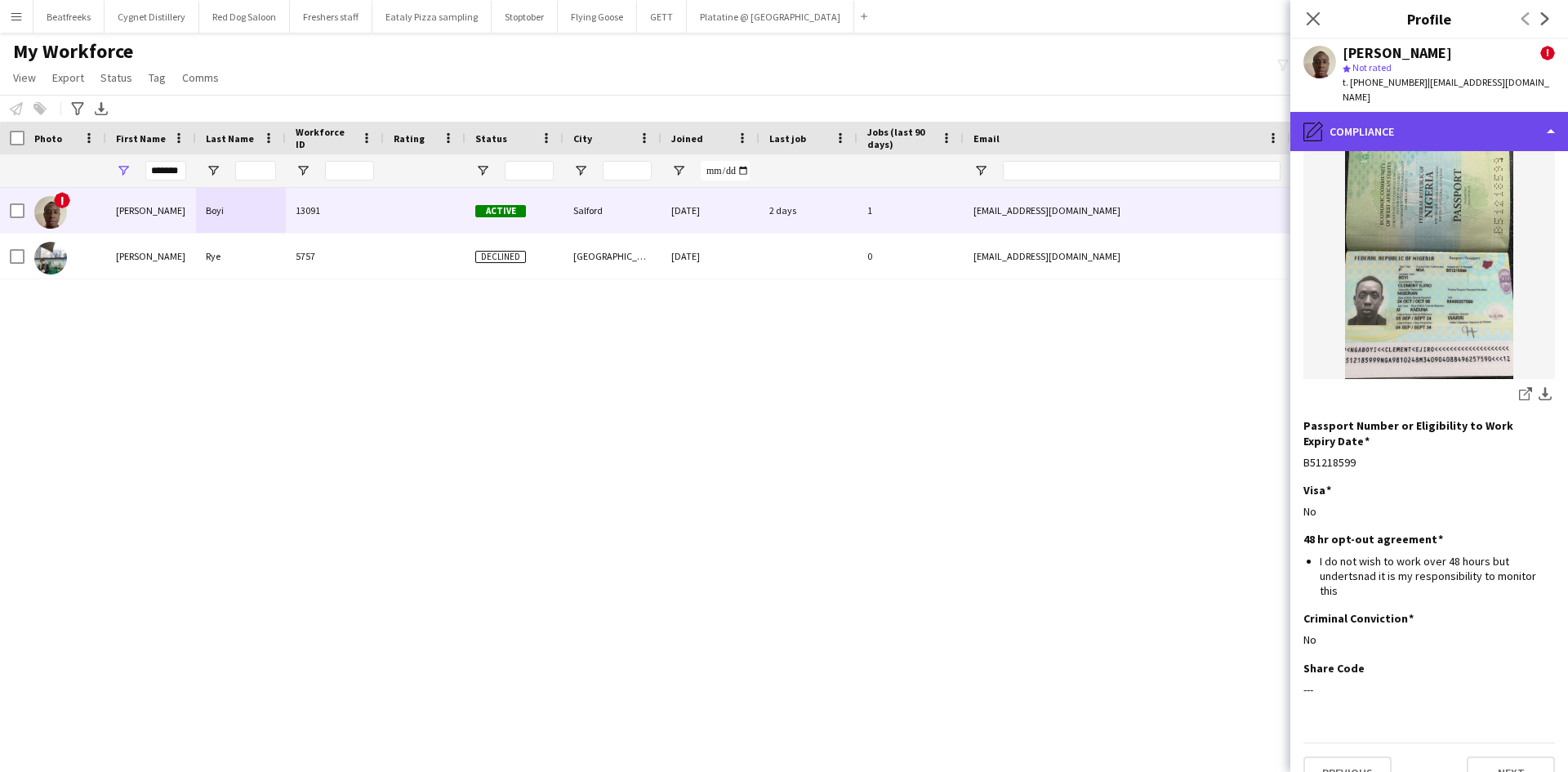
click at [1465, 112] on div "pencil4 Compliance" at bounding box center [1429, 131] width 278 height 39
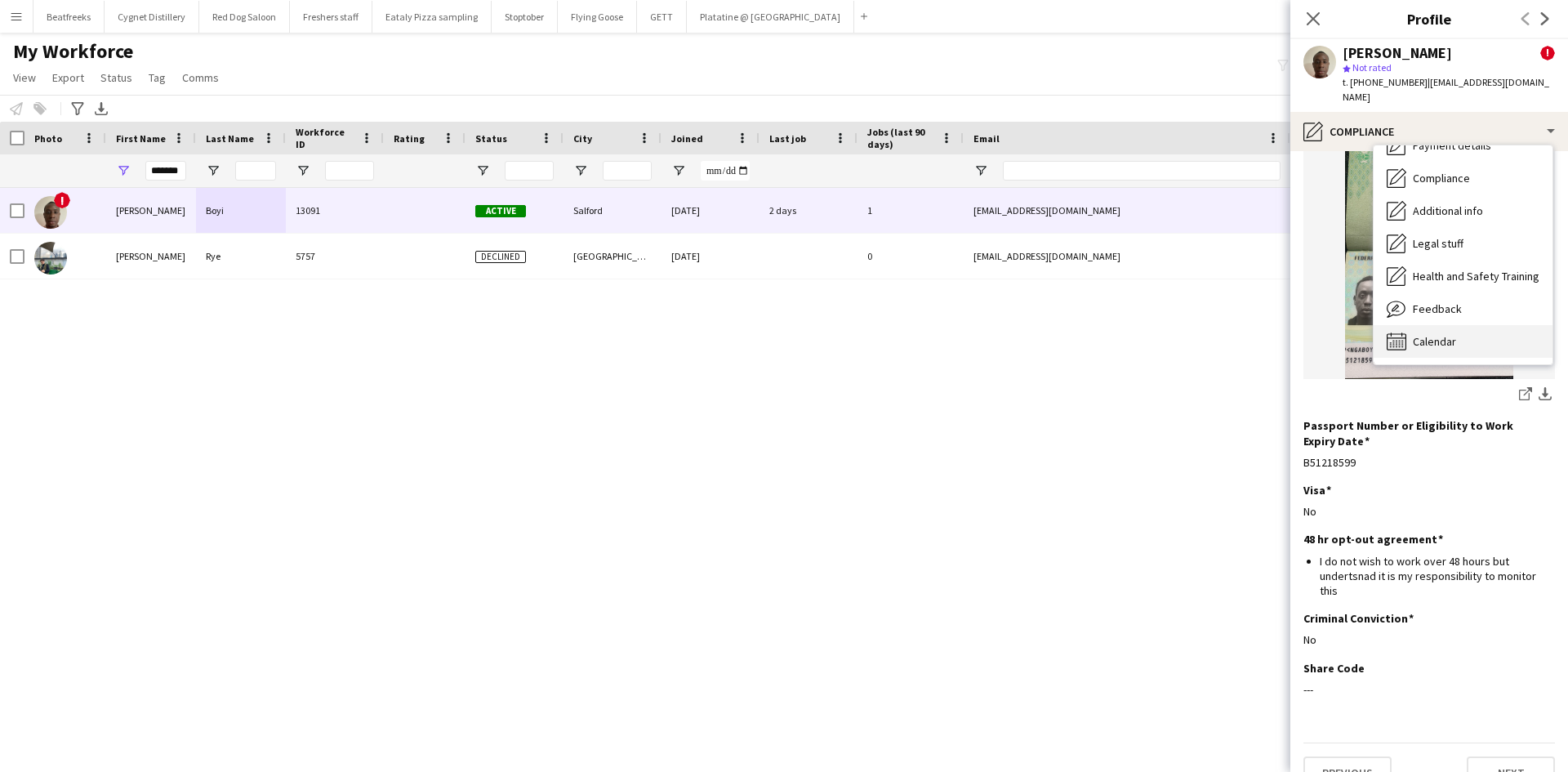
click at [1433, 334] on span "Calendar" at bounding box center [1435, 342] width 43 height 15
